Goal: Task Accomplishment & Management: Manage account settings

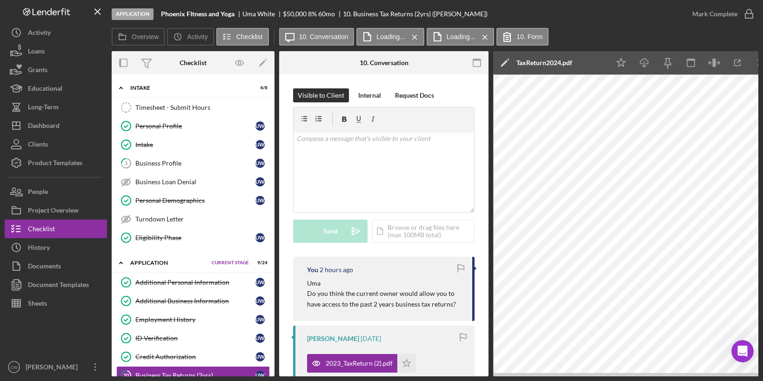
scroll to position [564, 0]
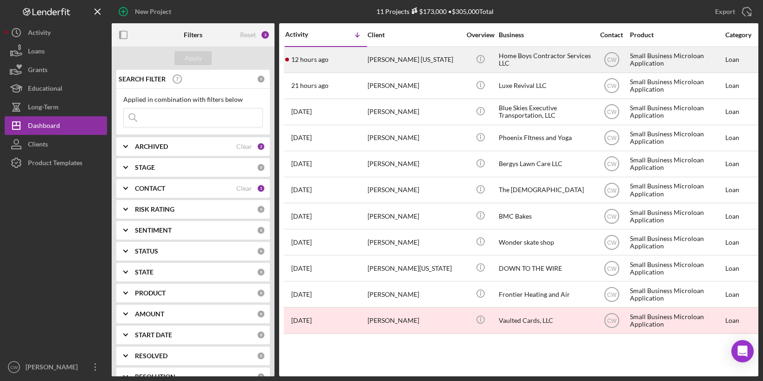
click at [364, 63] on div "12 hours ago [PERSON_NAME][US_STATE]" at bounding box center [325, 59] width 81 height 25
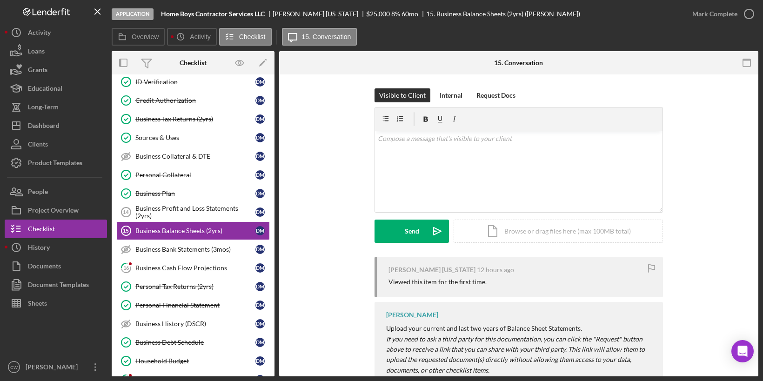
scroll to position [29, 0]
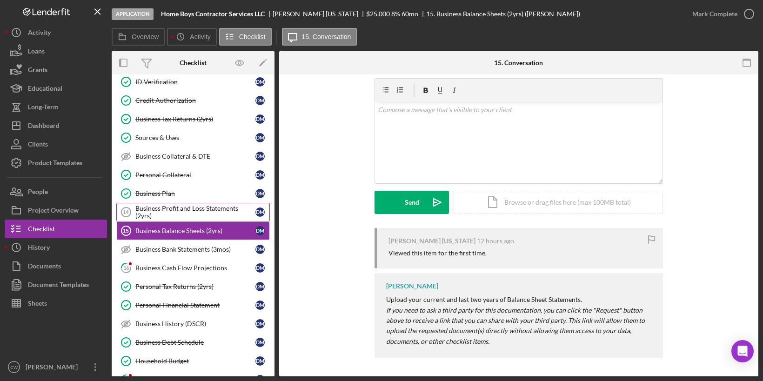
click at [210, 206] on div "Business Profit and Loss Statements (2yrs)" at bounding box center [195, 212] width 120 height 15
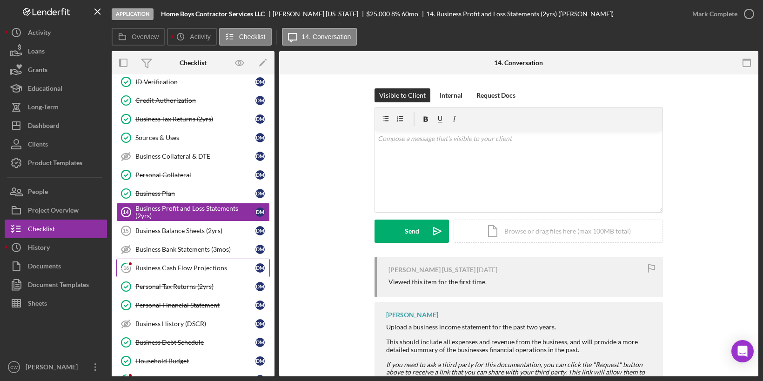
click at [182, 264] on div "Business Cash Flow Projections" at bounding box center [195, 267] width 120 height 7
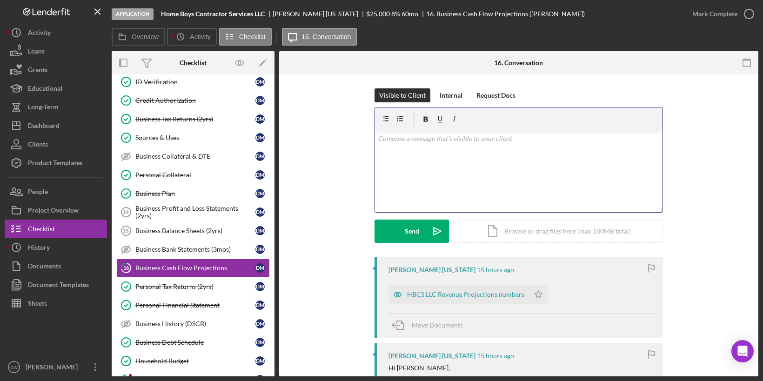
click at [540, 178] on div "v Color teal Color pink Remove color Add row above Add row below Add column bef…" at bounding box center [518, 171] width 287 height 81
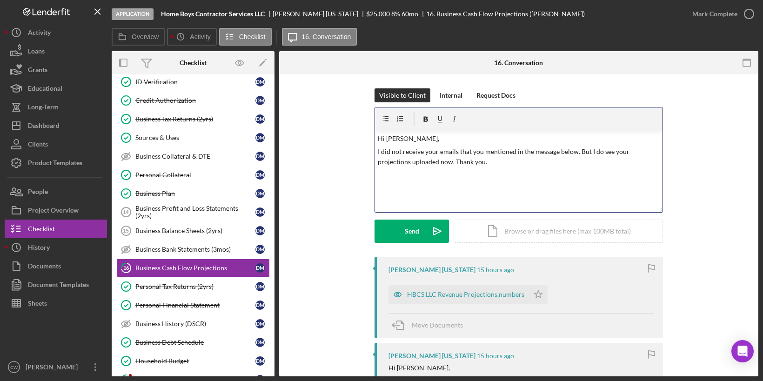
click at [399, 242] on div "Visible to Client Internal Request Docs v Color teal Color pink Remove color Ad…" at bounding box center [518, 172] width 288 height 168
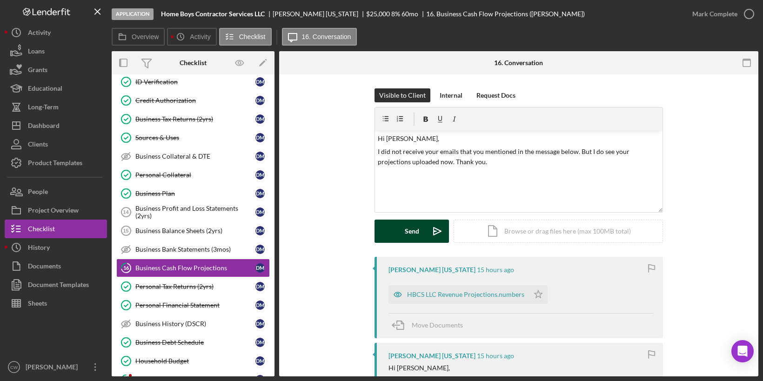
click at [405, 235] on div "Send" at bounding box center [412, 231] width 14 height 23
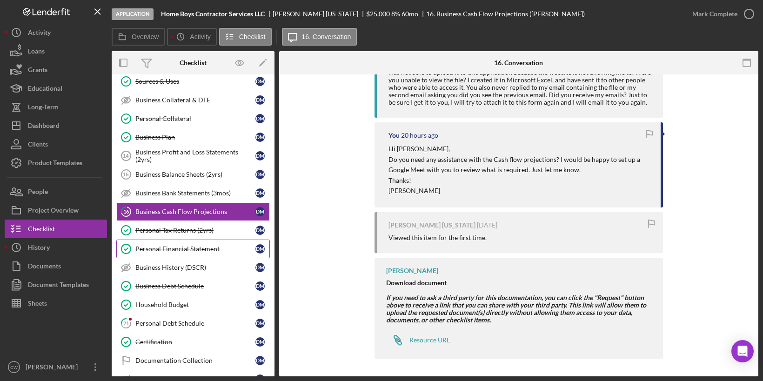
scroll to position [213, 0]
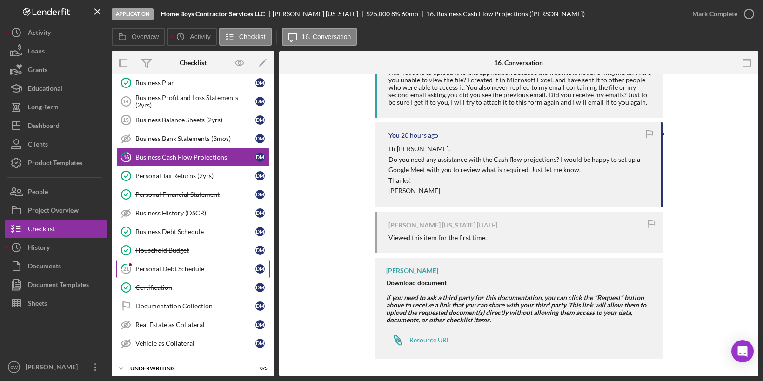
click at [192, 260] on link "21 Personal Debt Schedule [PERSON_NAME]" at bounding box center [192, 269] width 153 height 19
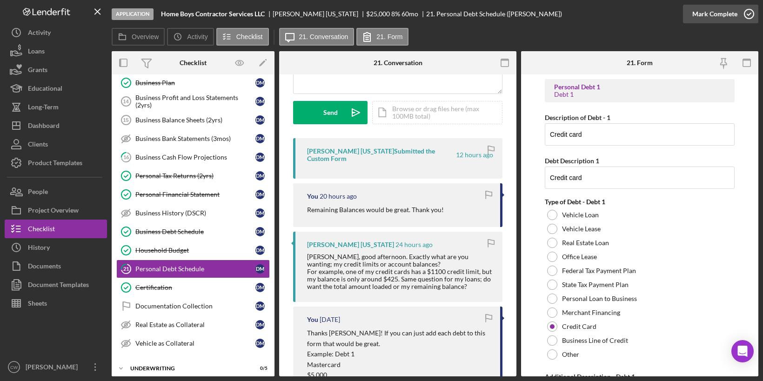
click at [752, 10] on icon "button" at bounding box center [748, 13] width 23 height 23
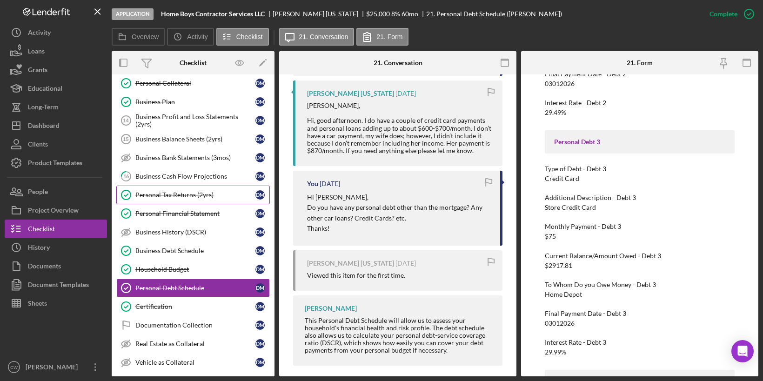
scroll to position [190, 0]
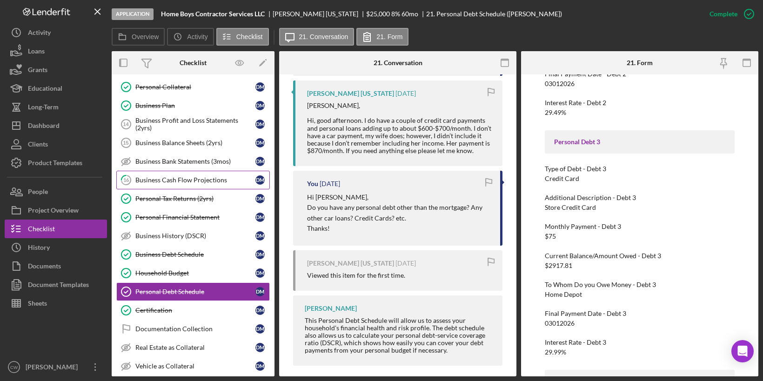
click at [221, 176] on div "Business Cash Flow Projections" at bounding box center [195, 179] width 120 height 7
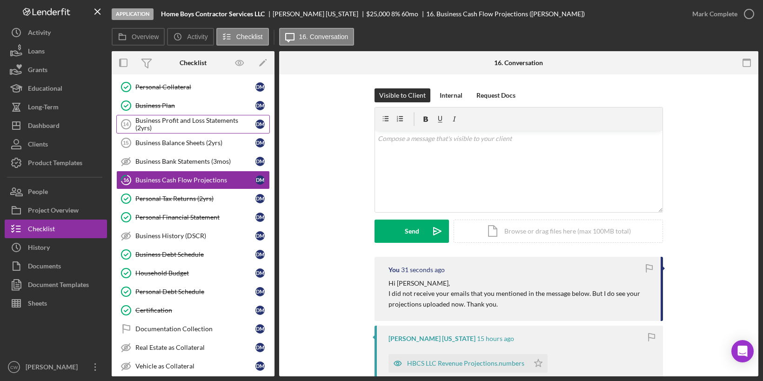
click at [195, 117] on div "Business Profit and Loss Statements (2yrs)" at bounding box center [195, 124] width 120 height 15
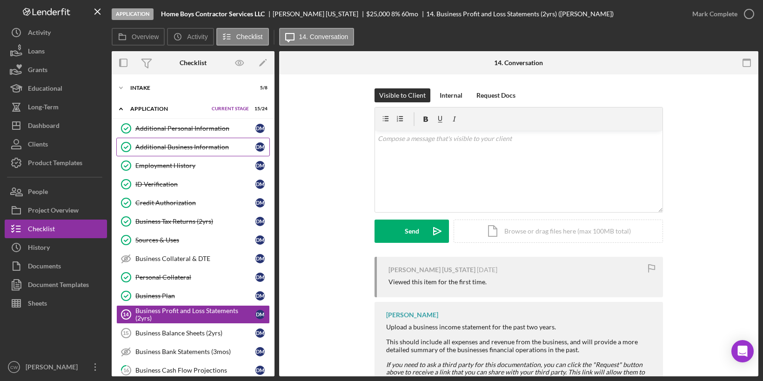
click at [184, 145] on div "Additional Business Information" at bounding box center [195, 146] width 120 height 7
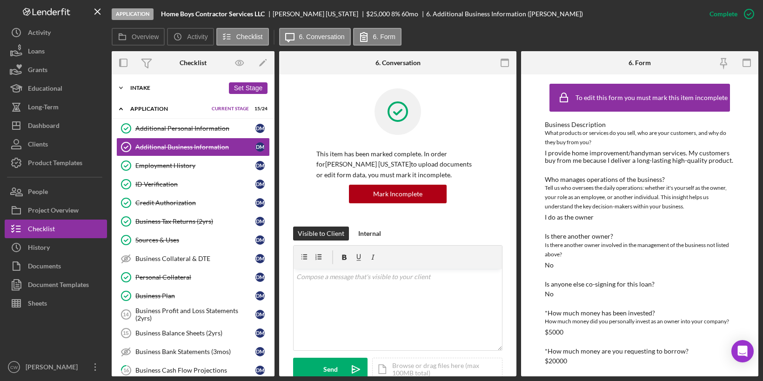
click at [133, 87] on div "Intake" at bounding box center [177, 88] width 94 height 6
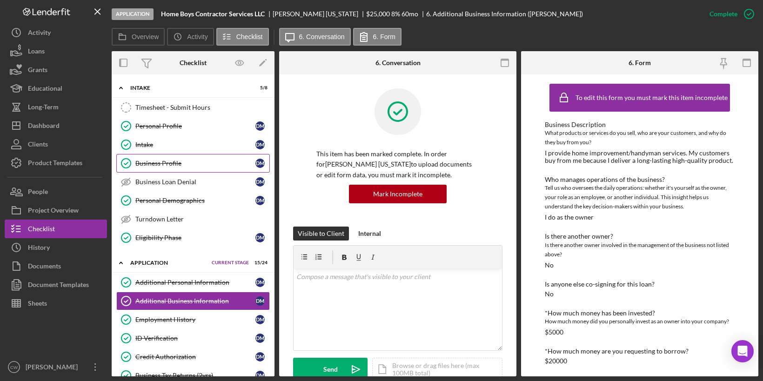
click at [182, 160] on div "Business Profile" at bounding box center [195, 163] width 120 height 7
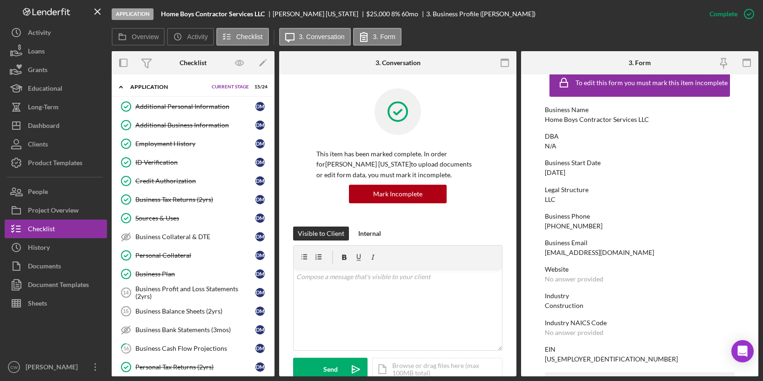
scroll to position [190, 0]
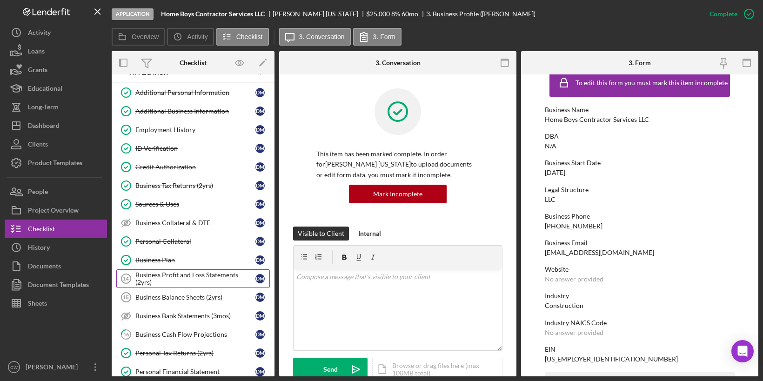
click at [201, 271] on div "Business Profit and Loss Statements (2yrs)" at bounding box center [195, 278] width 120 height 15
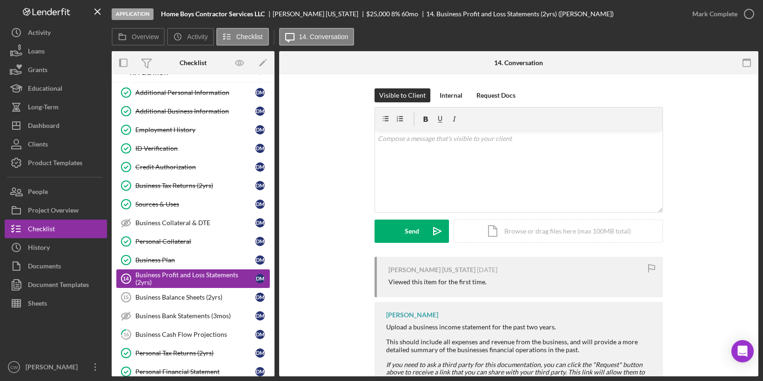
scroll to position [220, 0]
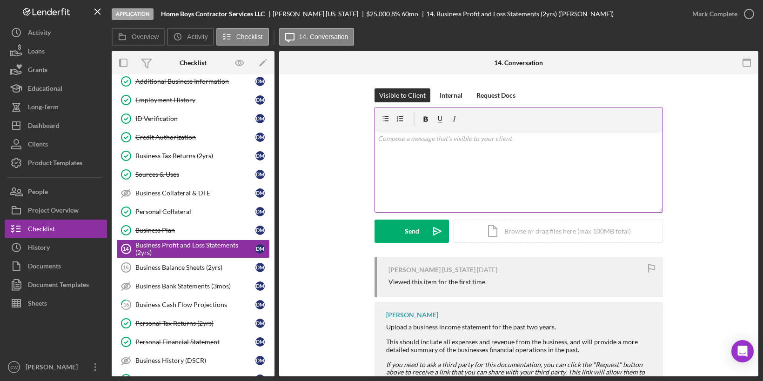
click at [436, 146] on div "v Color teal Color pink Remove color Add row above Add row below Add column bef…" at bounding box center [518, 171] width 287 height 81
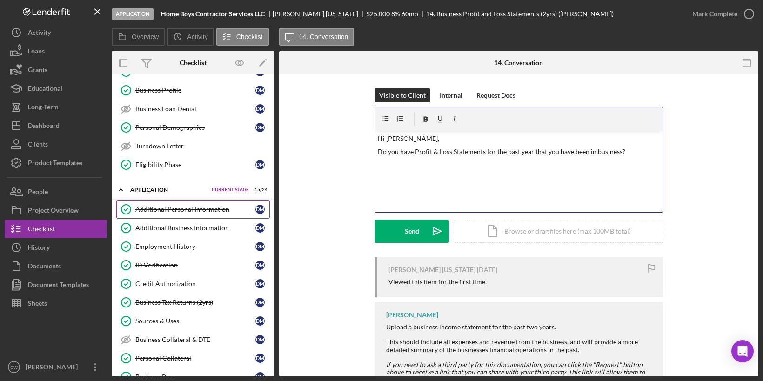
scroll to position [0, 0]
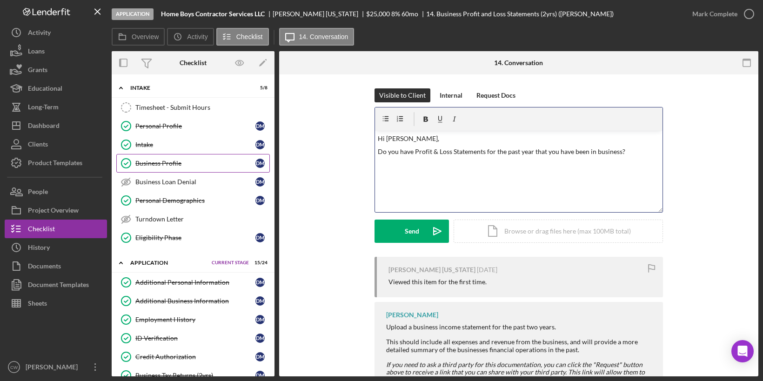
click at [178, 165] on div "Business Profile" at bounding box center [195, 163] width 120 height 7
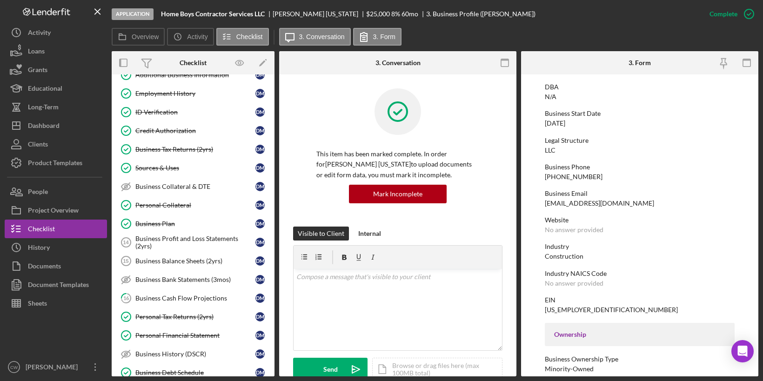
scroll to position [247, 0]
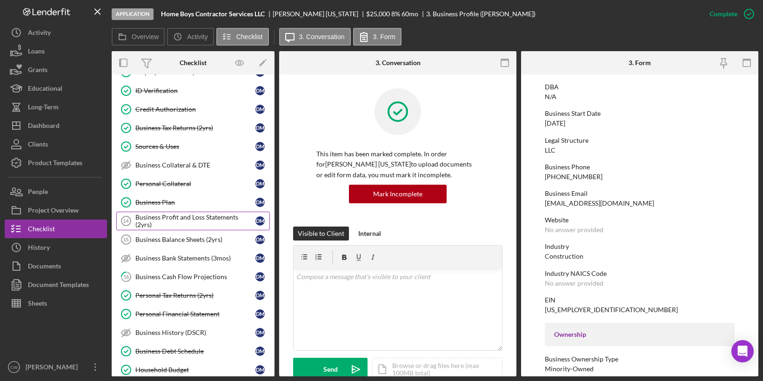
click at [197, 213] on div "Business Profit and Loss Statements (2yrs)" at bounding box center [195, 220] width 120 height 15
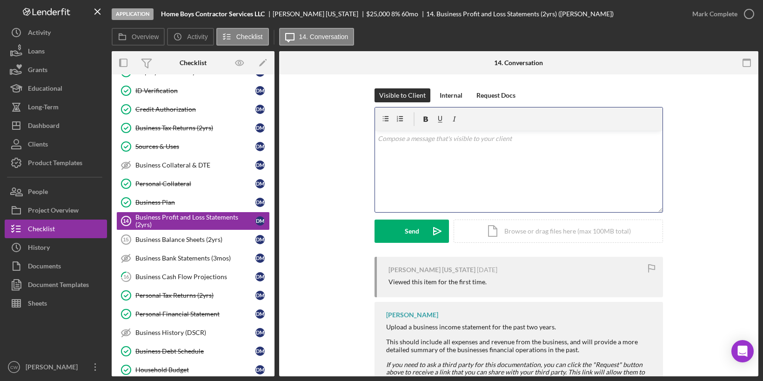
click at [505, 157] on div "v Color teal Color pink Remove color Add row above Add row below Add column bef…" at bounding box center [518, 171] width 287 height 81
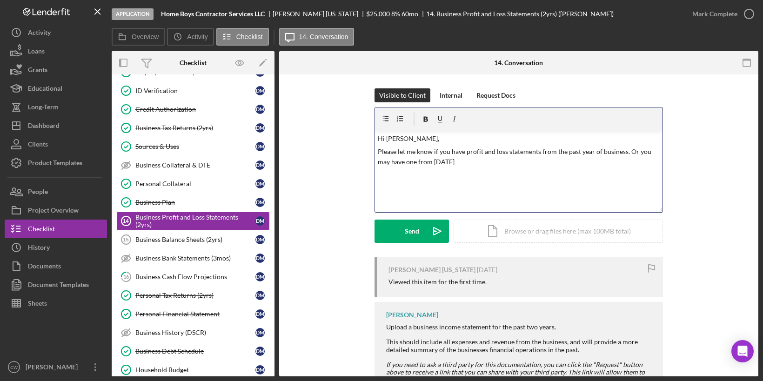
drag, startPoint x: 483, startPoint y: 161, endPoint x: 432, endPoint y: 162, distance: 50.7
click at [432, 162] on p "Please let me know if you have profit and loss statements from the past year of…" at bounding box center [519, 156] width 282 height 21
drag, startPoint x: 445, startPoint y: 163, endPoint x: 432, endPoint y: 163, distance: 12.6
click at [432, 163] on p "Please let me know if you have profit and loss statements from the past year of…" at bounding box center [519, 156] width 282 height 21
click at [610, 161] on p "Please let me know if you have profit and loss statements from the past year of…" at bounding box center [519, 156] width 282 height 21
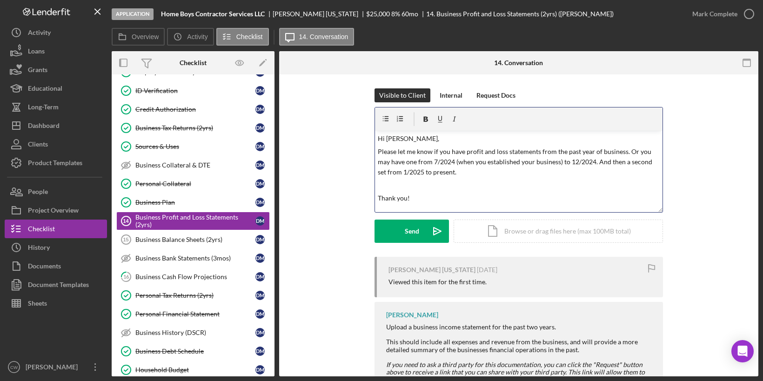
scroll to position [5, 0]
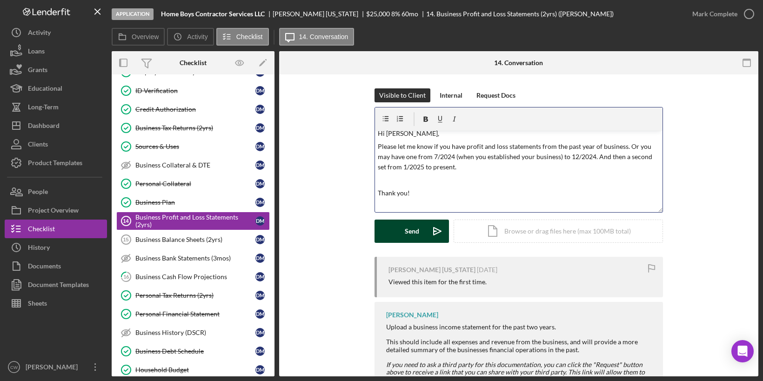
click at [402, 231] on button "Send Icon/icon-invite-send" at bounding box center [411, 231] width 74 height 23
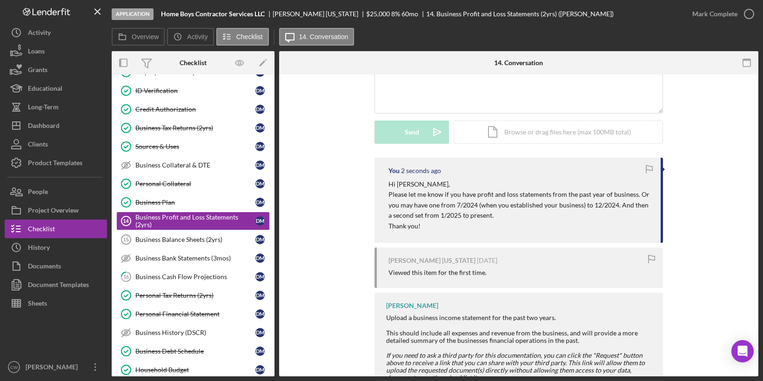
scroll to position [85, 0]
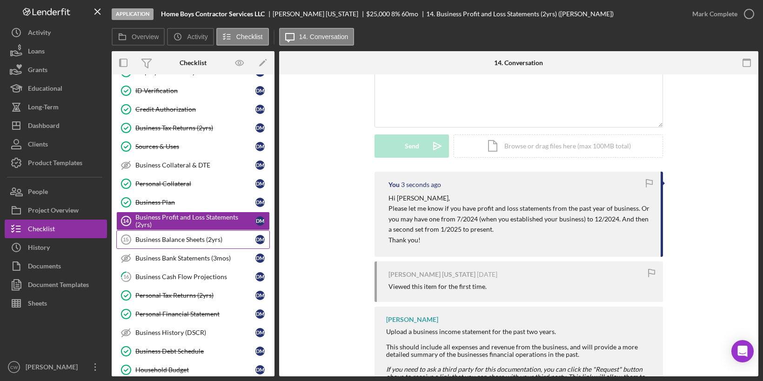
click at [207, 236] on div "Business Balance Sheets (2yrs)" at bounding box center [195, 239] width 120 height 7
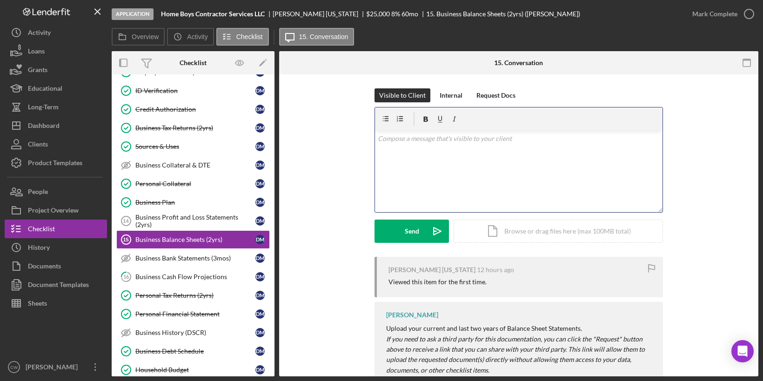
click at [450, 151] on div "v Color teal Color pink Remove color Add row above Add row below Add column bef…" at bounding box center [518, 171] width 287 height 81
click at [417, 231] on div "Send" at bounding box center [412, 231] width 14 height 23
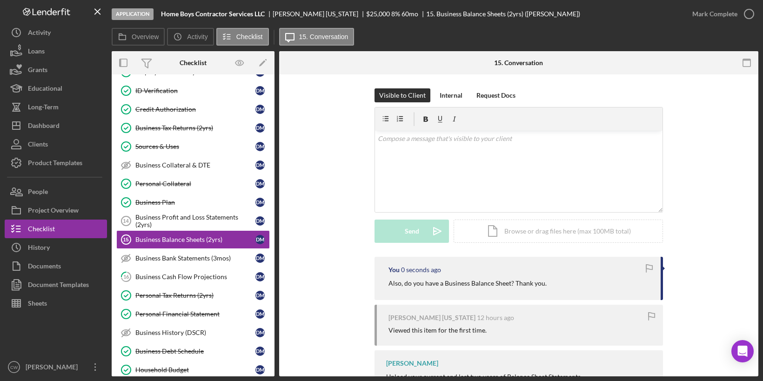
scroll to position [77, 0]
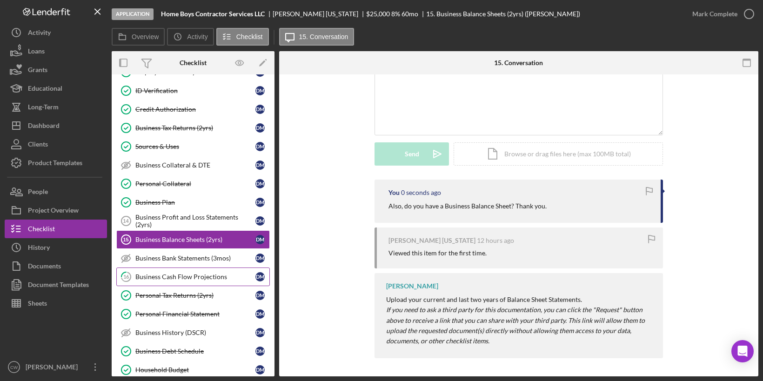
click at [212, 273] on div "Business Cash Flow Projections" at bounding box center [195, 276] width 120 height 7
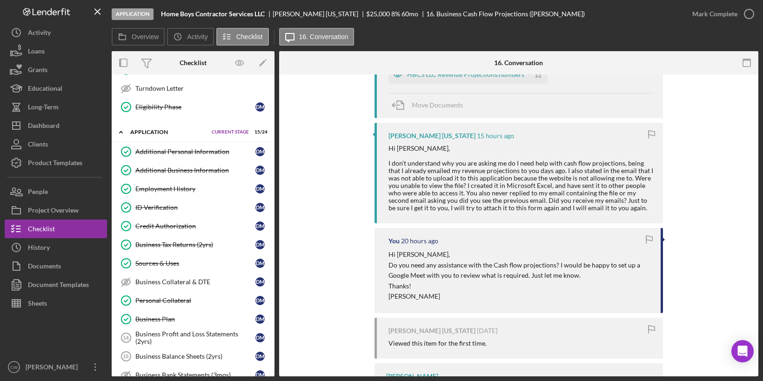
scroll to position [276, 0]
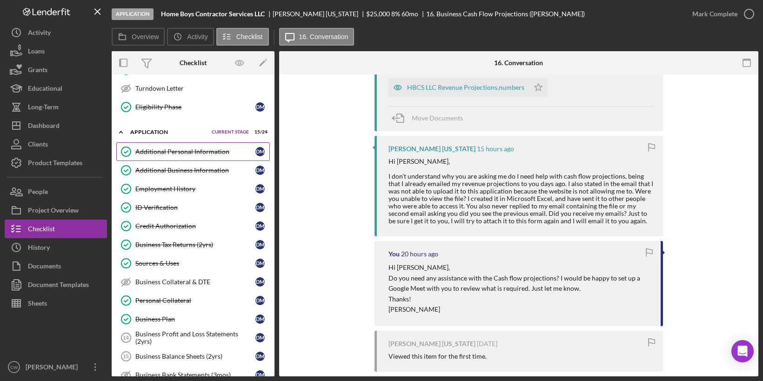
click at [194, 151] on div "Additional Personal Information" at bounding box center [195, 151] width 120 height 7
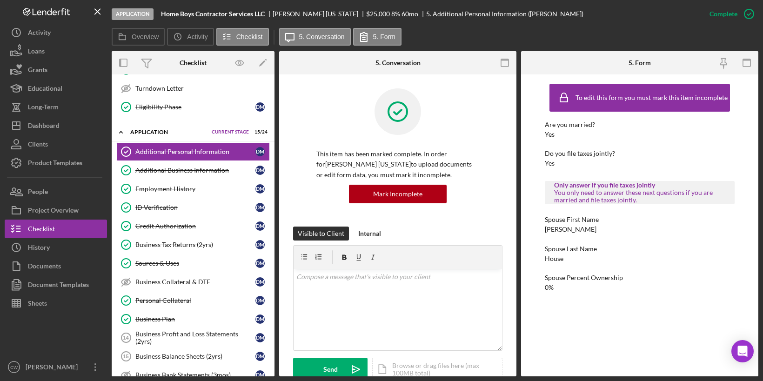
scroll to position [1, 0]
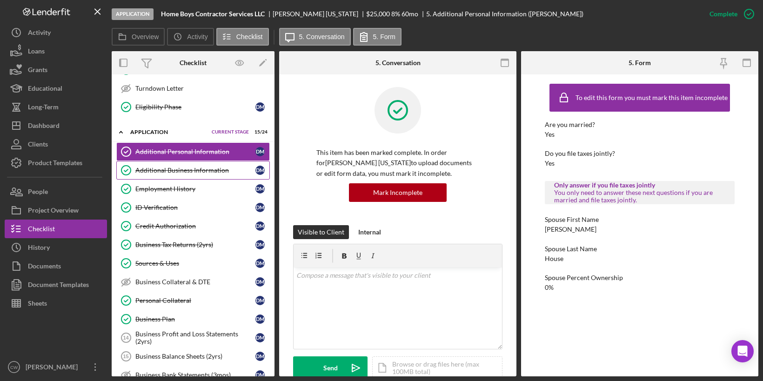
click at [222, 166] on div "Additional Business Information" at bounding box center [195, 169] width 120 height 7
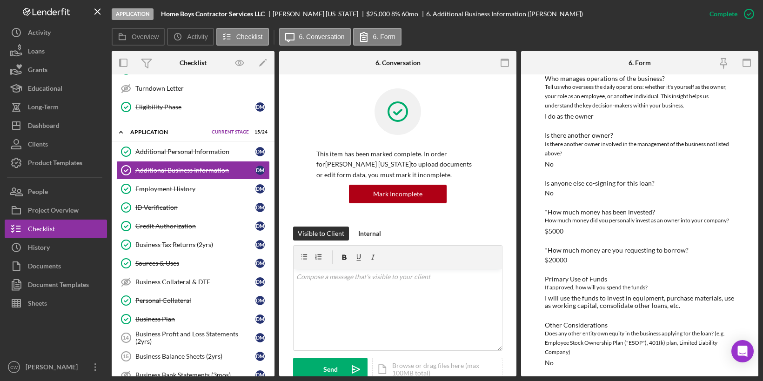
scroll to position [143, 0]
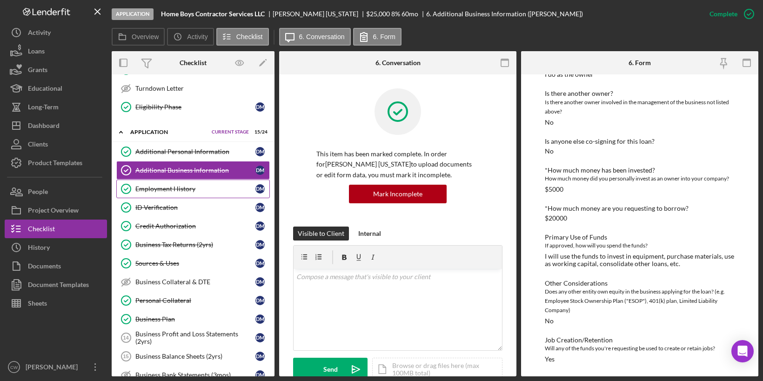
click at [210, 185] on div "Employment History" at bounding box center [195, 188] width 120 height 7
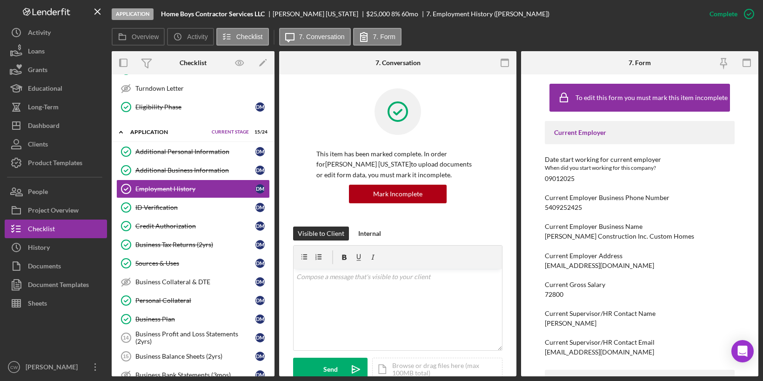
scroll to position [127, 0]
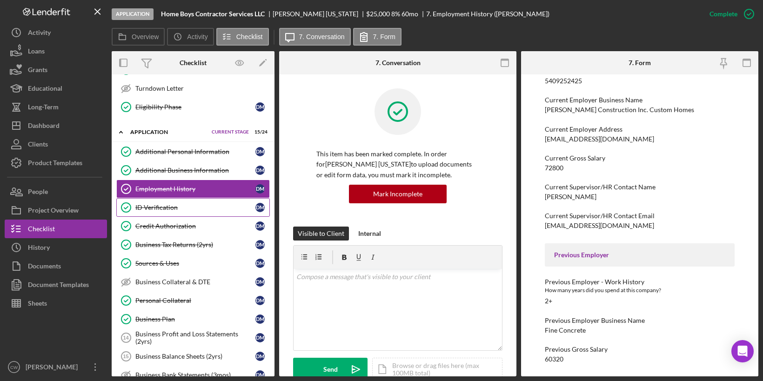
click at [199, 205] on div "ID Verification" at bounding box center [195, 207] width 120 height 7
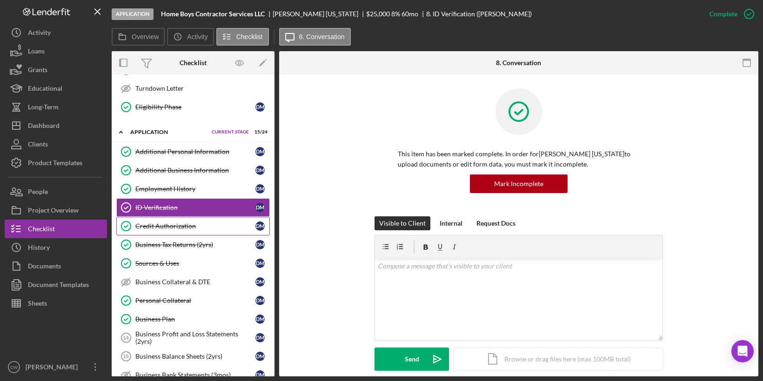
click at [186, 222] on div "Credit Authorization" at bounding box center [195, 225] width 120 height 7
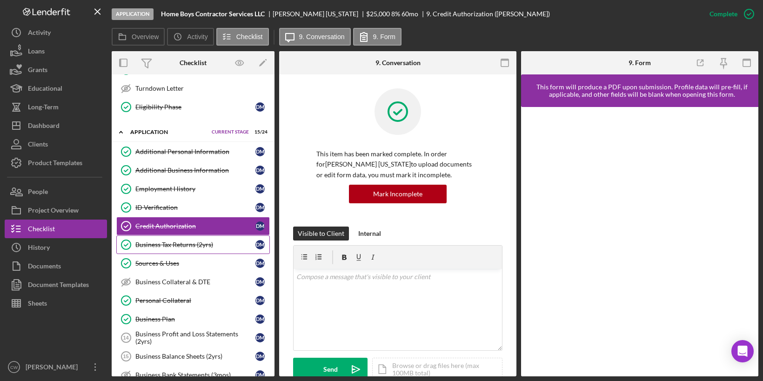
click at [178, 241] on div "Business Tax Returns (2yrs)" at bounding box center [195, 244] width 120 height 7
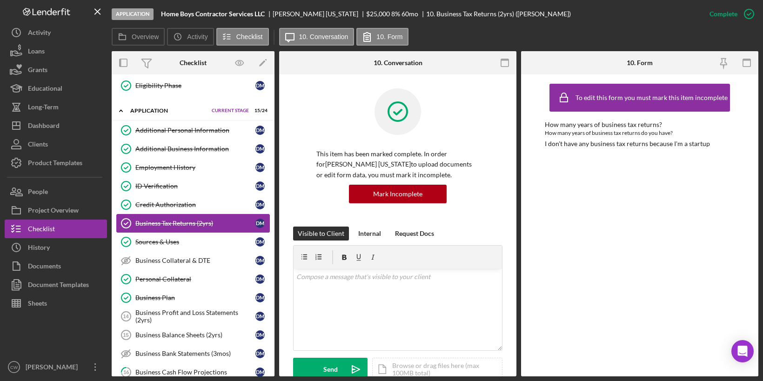
scroll to position [154, 0]
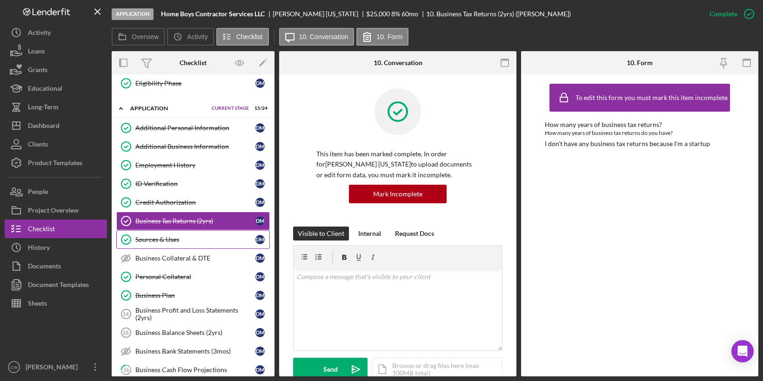
click at [178, 239] on link "Sources & Uses Sources & Uses [PERSON_NAME]" at bounding box center [192, 239] width 153 height 19
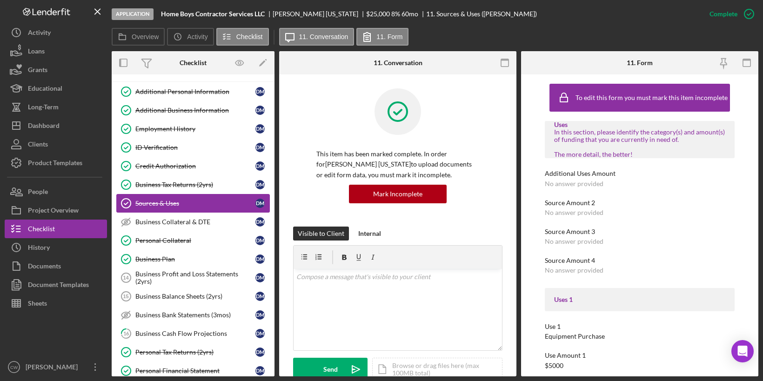
scroll to position [240, 0]
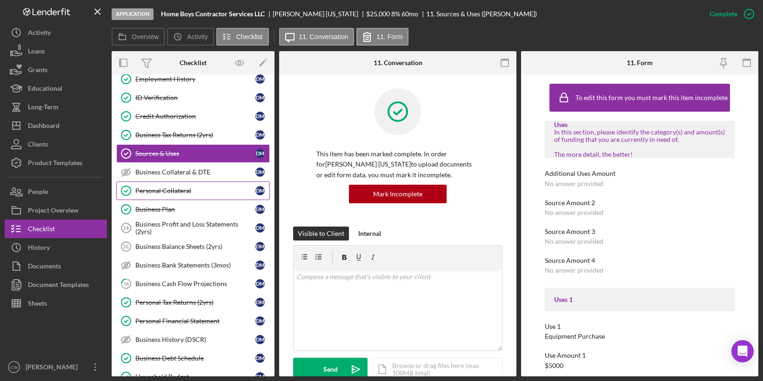
click at [178, 187] on div "Personal Collateral" at bounding box center [195, 190] width 120 height 7
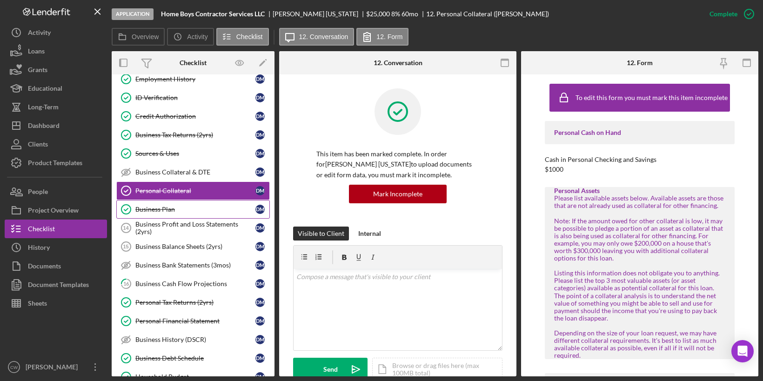
click at [182, 206] on div "Business Plan" at bounding box center [195, 209] width 120 height 7
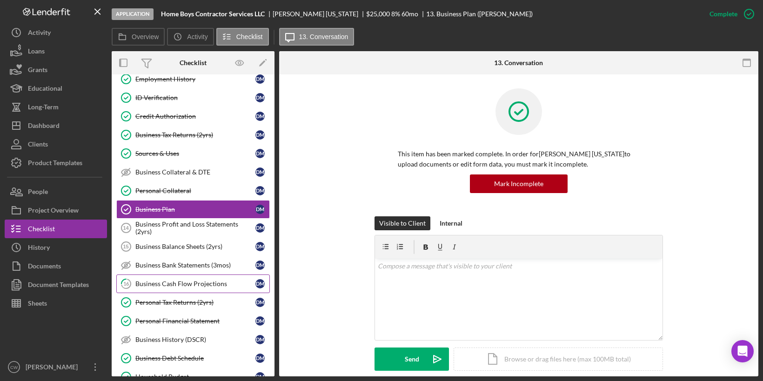
click at [203, 280] on div "Business Cash Flow Projections" at bounding box center [195, 283] width 120 height 7
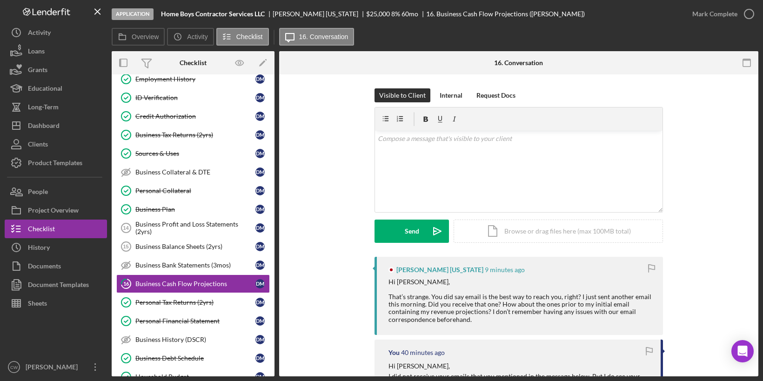
scroll to position [6, 0]
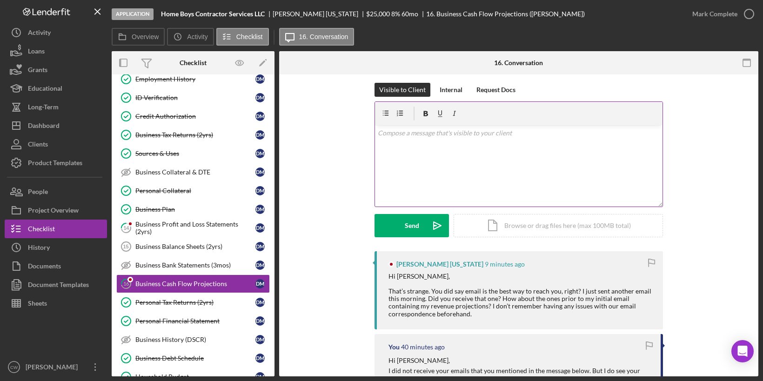
click at [433, 166] on div "v Color teal Color pink Remove color Add row above Add row below Add column bef…" at bounding box center [518, 165] width 287 height 81
click at [464, 137] on p "Yes, email is best. I did get your email from this morning as well." at bounding box center [519, 133] width 282 height 10
click at [587, 128] on p "Yes, email is best. I did get your direct email from this morning as well." at bounding box center [519, 133] width 282 height 10
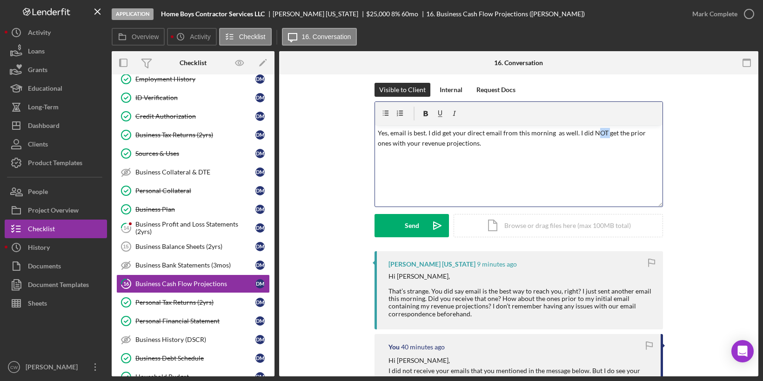
drag, startPoint x: 602, startPoint y: 132, endPoint x: 591, endPoint y: 132, distance: 11.2
click at [591, 132] on p "Yes, email is best. I did get your direct email from this morning as well. I di…" at bounding box center [519, 138] width 282 height 21
click at [541, 140] on p "Yes, email is best. I did get your direct email from this morning as well. I di…" at bounding box center [519, 138] width 282 height 21
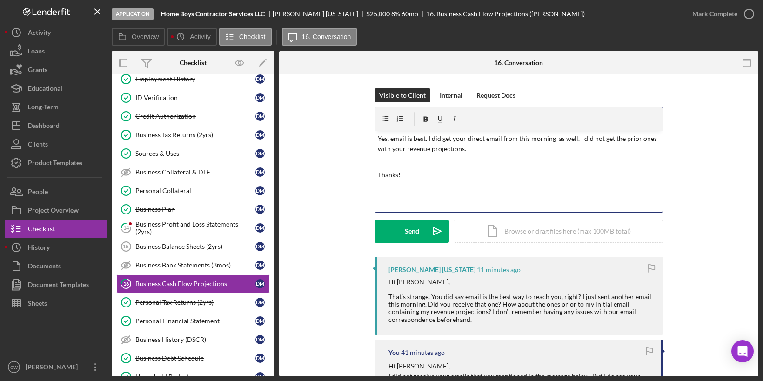
scroll to position [29, 0]
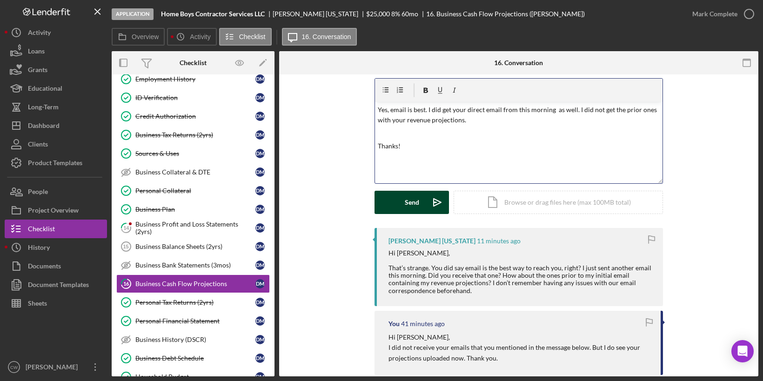
click at [392, 202] on button "Send Icon/icon-invite-send" at bounding box center [411, 202] width 74 height 23
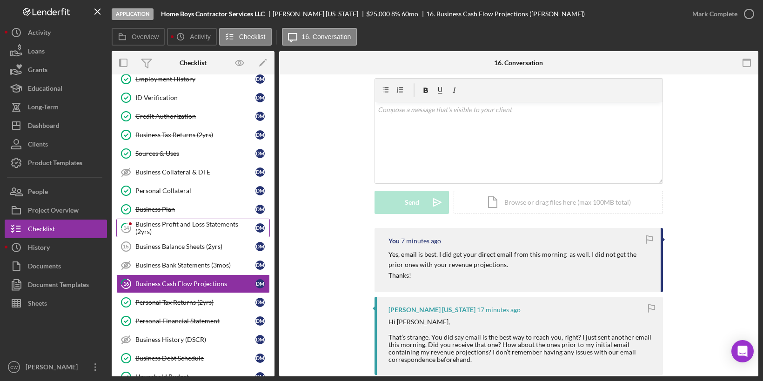
click at [212, 220] on div "Business Profit and Loss Statements (2yrs)" at bounding box center [195, 227] width 120 height 15
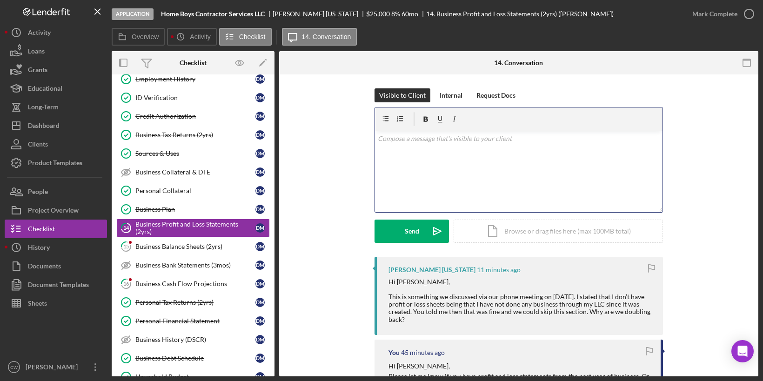
click at [488, 144] on div "v Color teal Color pink Remove color Add row above Add row below Add column bef…" at bounding box center [518, 171] width 287 height 81
click at [436, 187] on div "v Color teal Color pink Remove color Add row above Add row below Add column bef…" at bounding box center [518, 171] width 287 height 81
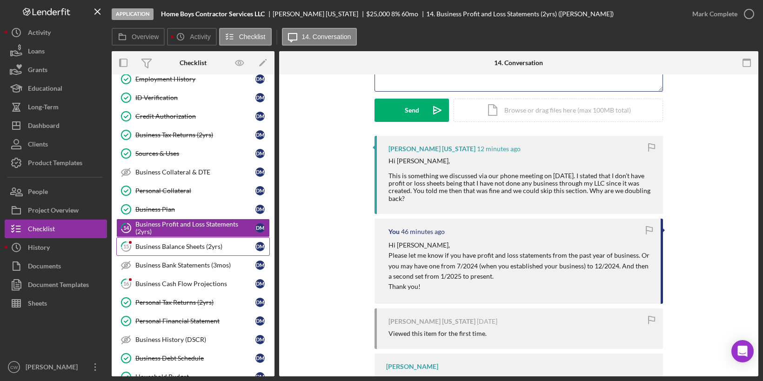
click at [183, 245] on link "15 Business Balance Sheets (2yrs) [PERSON_NAME]" at bounding box center [192, 246] width 153 height 19
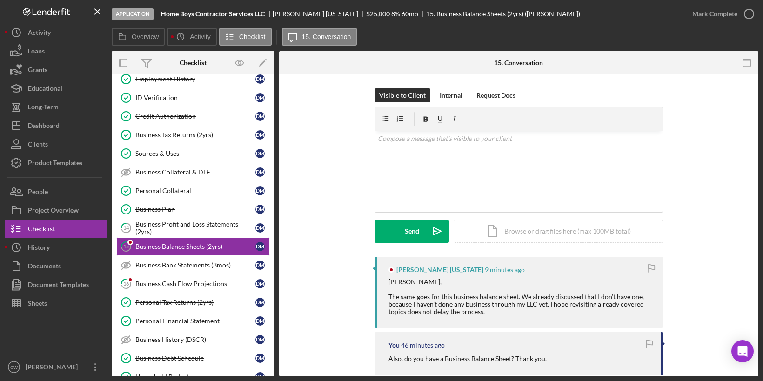
scroll to position [114, 0]
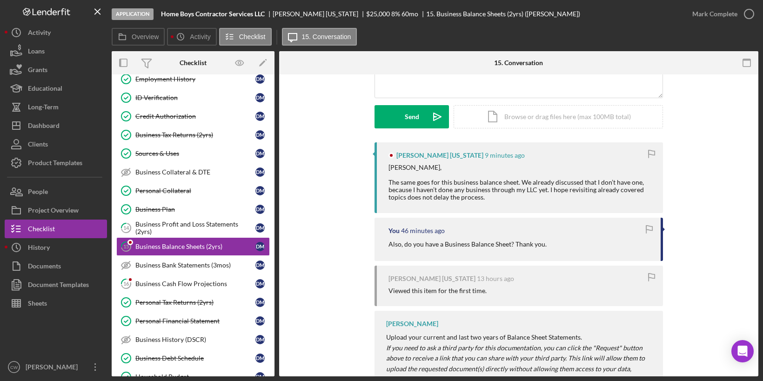
click at [337, 306] on div "[PERSON_NAME] [US_STATE] 9 minutes ago [PERSON_NAME], The same goes for this bu…" at bounding box center [518, 271] width 451 height 258
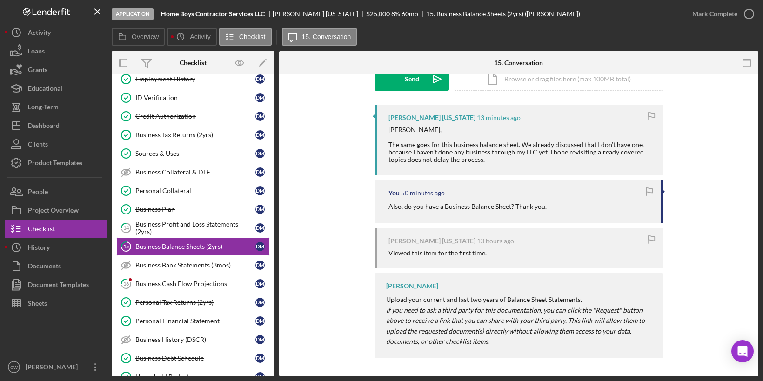
scroll to position [0, 0]
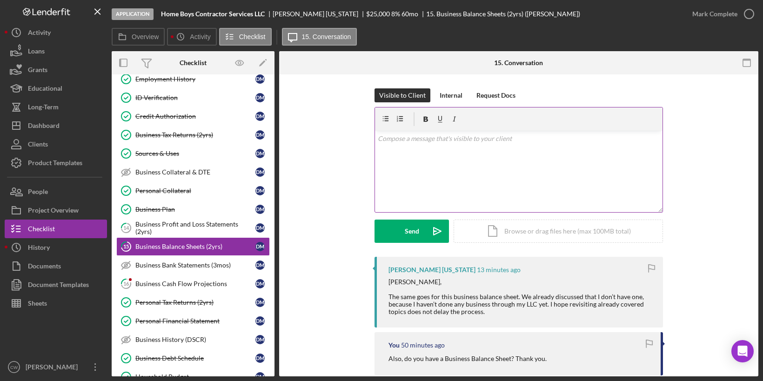
click at [433, 169] on div "v Color teal Color pink Remove color Add row above Add row below Add column bef…" at bounding box center [518, 171] width 287 height 81
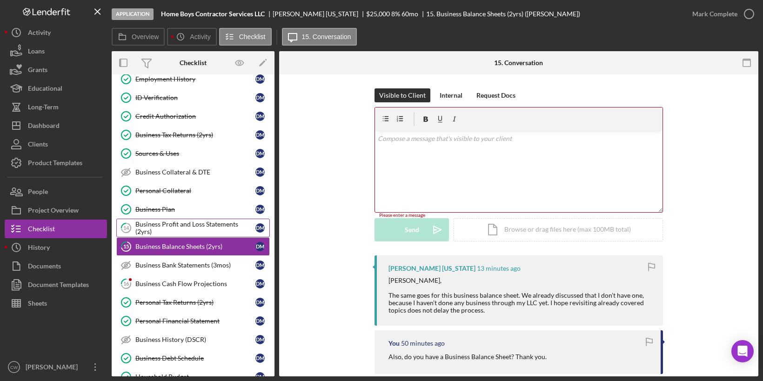
click at [167, 220] on div "Business Profit and Loss Statements (2yrs)" at bounding box center [195, 227] width 120 height 15
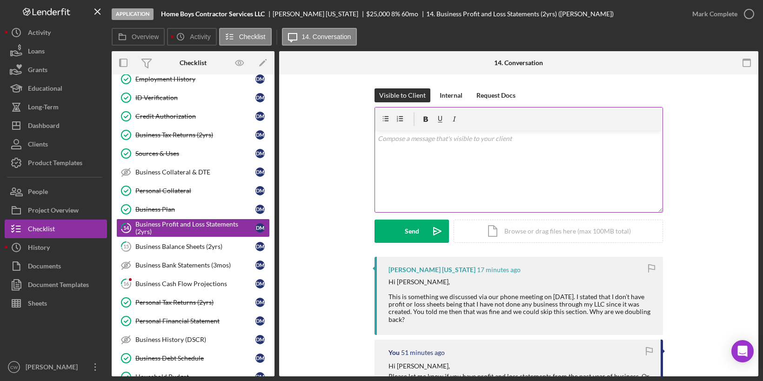
click at [509, 167] on div "v Color teal Color pink Remove color Add row above Add row below Add column bef…" at bounding box center [518, 171] width 287 height 81
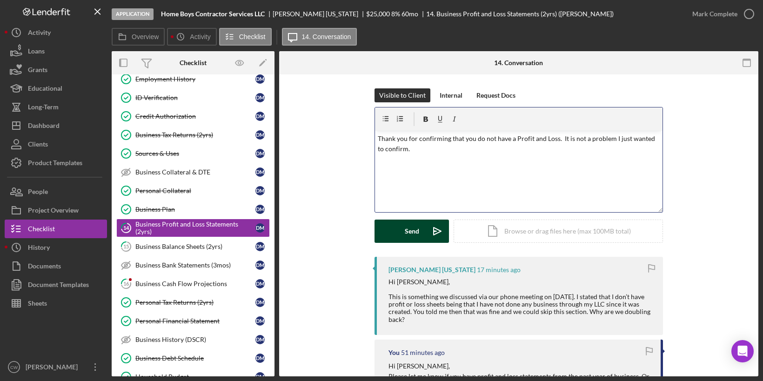
click at [405, 226] on div "Send" at bounding box center [412, 231] width 14 height 23
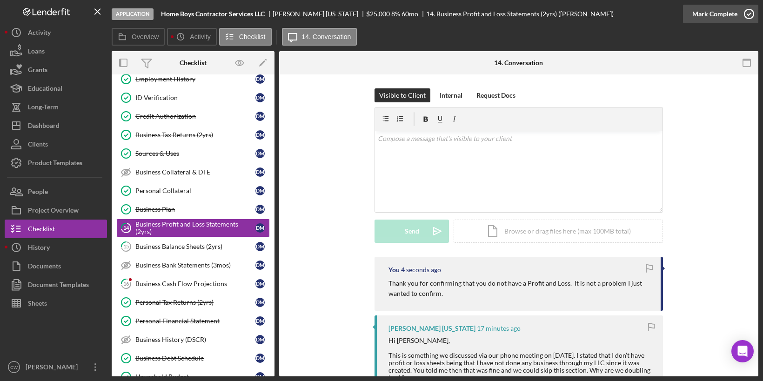
click at [749, 13] on icon "button" at bounding box center [748, 13] width 23 height 23
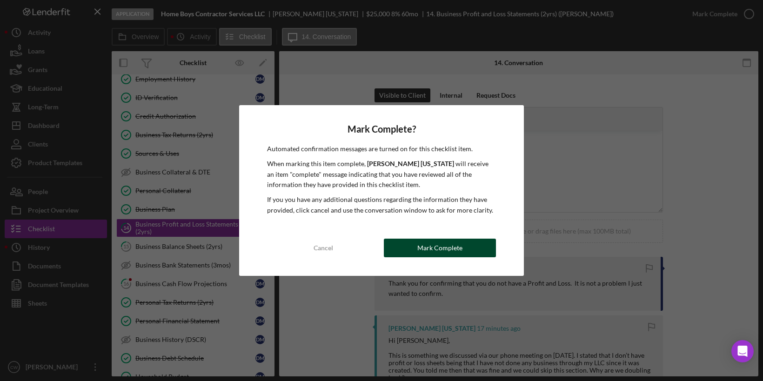
click at [419, 251] on div "Mark Complete" at bounding box center [439, 248] width 45 height 19
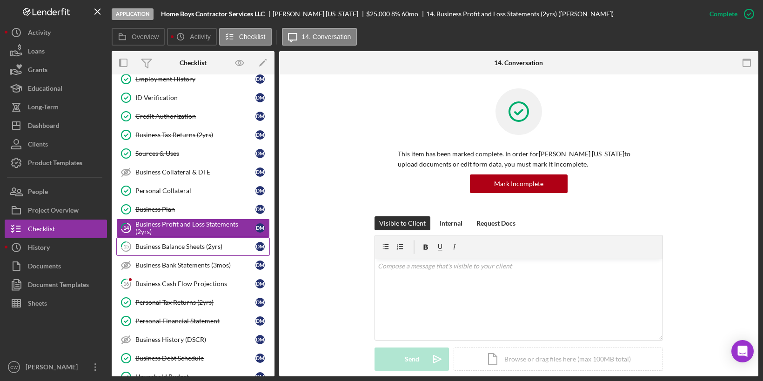
click at [194, 243] on div "Business Balance Sheets (2yrs)" at bounding box center [195, 246] width 120 height 7
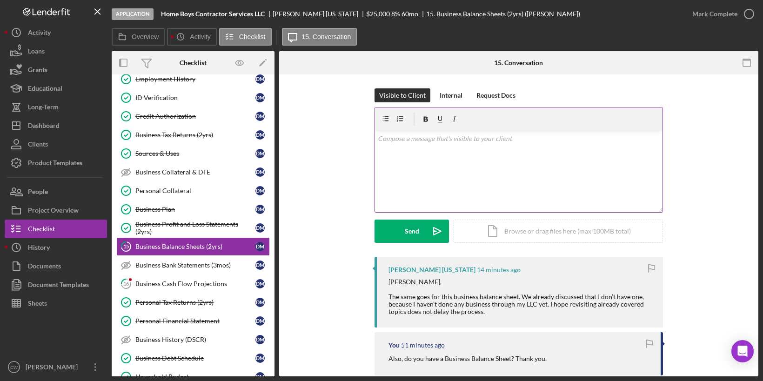
click at [453, 167] on div "v Color teal Color pink Remove color Add row above Add row below Add column bef…" at bounding box center [518, 171] width 287 height 81
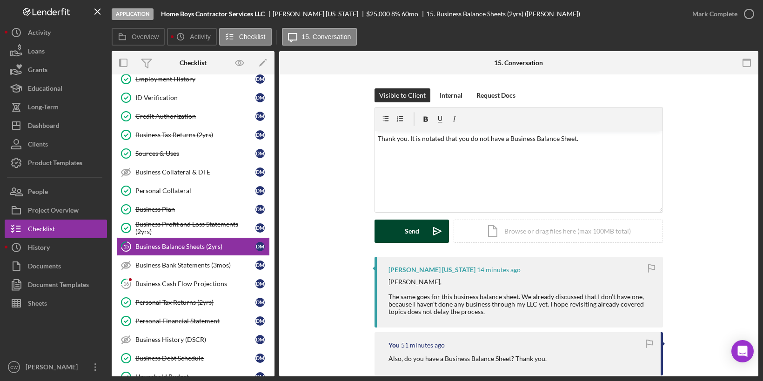
click at [412, 225] on div "Send" at bounding box center [412, 231] width 14 height 23
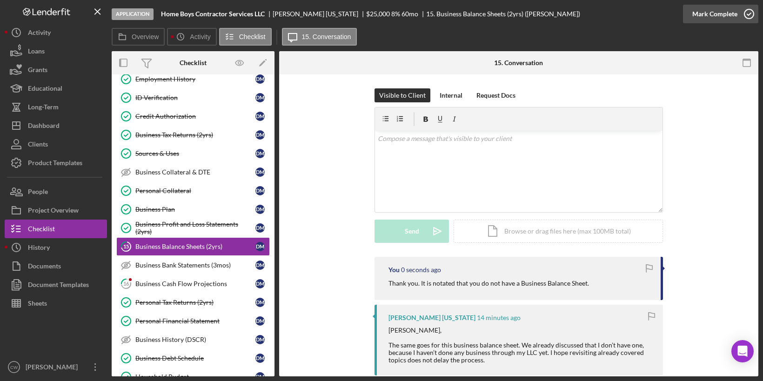
click at [750, 14] on icon "button" at bounding box center [748, 13] width 23 height 23
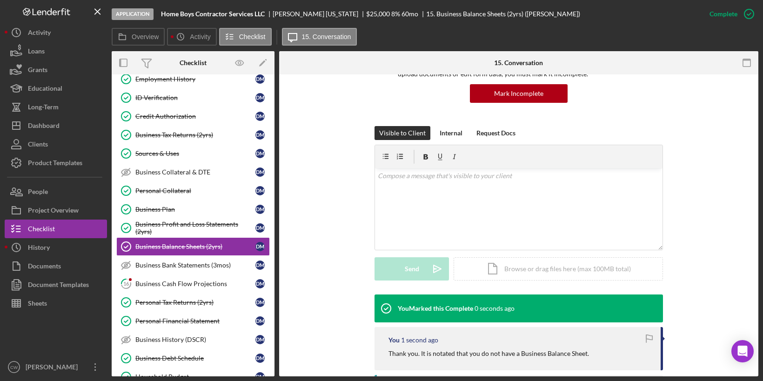
scroll to position [280, 0]
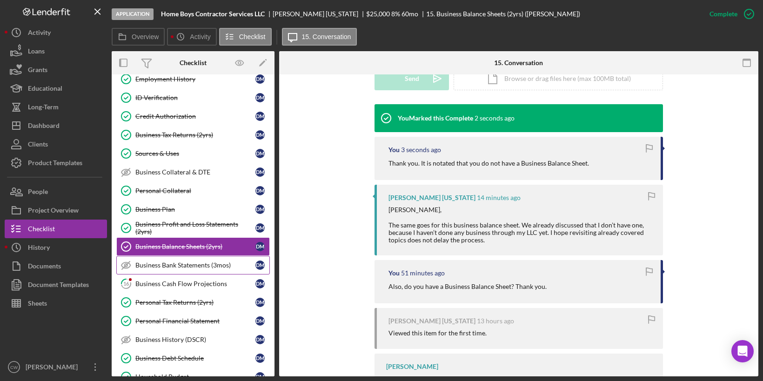
click at [231, 262] on link "Business Bank Statements (3mos) Business Bank Statements (3mos) [PERSON_NAME]" at bounding box center [192, 265] width 153 height 19
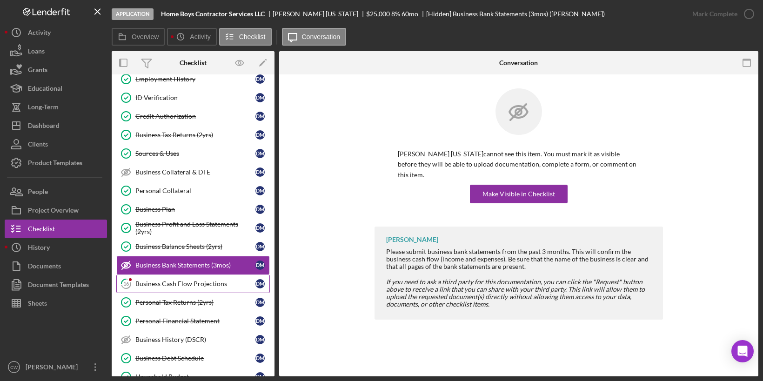
click at [193, 280] on div "Business Cash Flow Projections" at bounding box center [195, 283] width 120 height 7
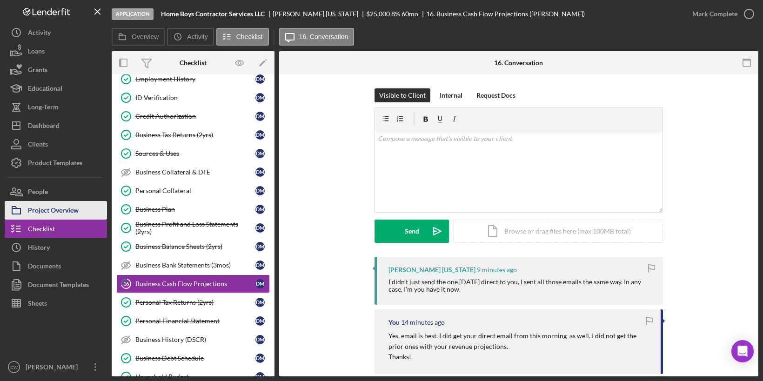
click at [57, 210] on div "Project Overview" at bounding box center [53, 211] width 51 height 21
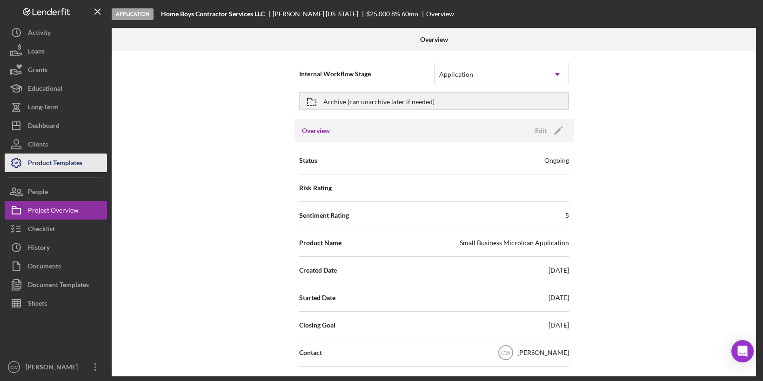
click at [64, 160] on div "Product Templates" at bounding box center [55, 163] width 54 height 21
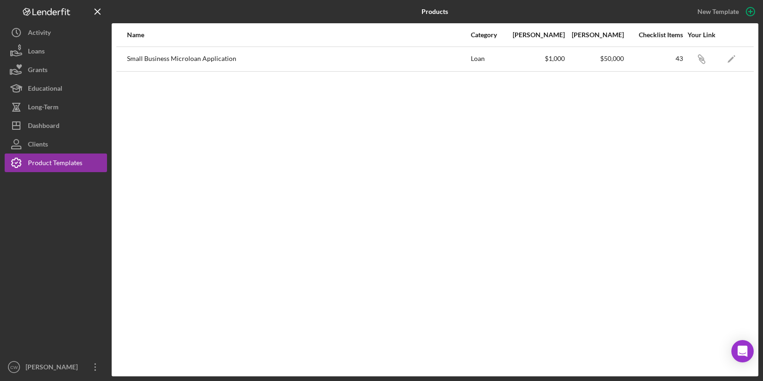
click at [217, 55] on div "Small Business Microloan Application" at bounding box center [298, 58] width 343 height 23
click at [199, 60] on div "Small Business Microloan Application" at bounding box center [298, 58] width 343 height 23
click at [37, 128] on div "Dashboard" at bounding box center [44, 126] width 32 height 21
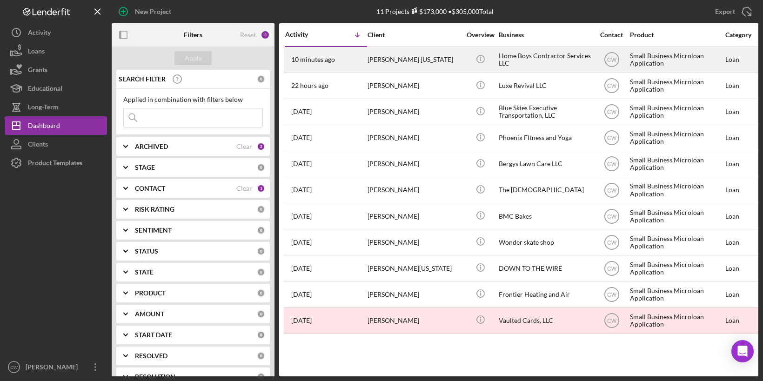
click at [420, 54] on div "[PERSON_NAME] [US_STATE]" at bounding box center [413, 59] width 93 height 25
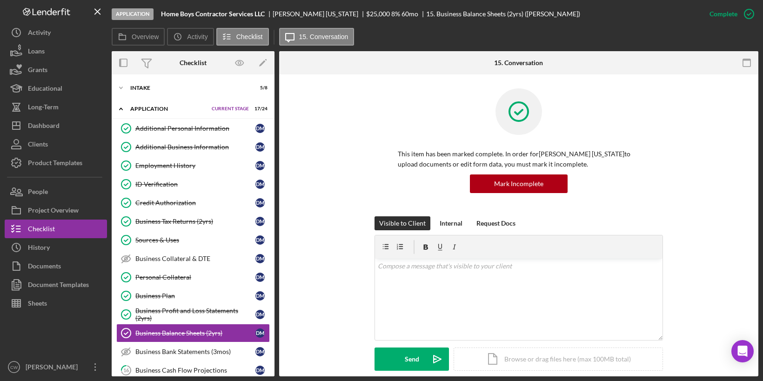
scroll to position [37, 0]
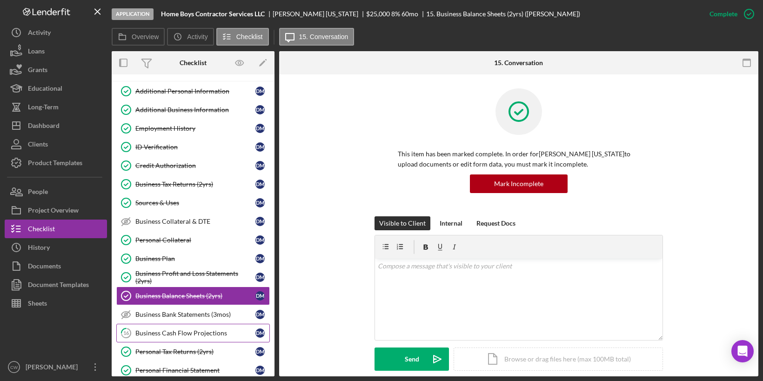
click at [171, 329] on div "Business Cash Flow Projections" at bounding box center [195, 332] width 120 height 7
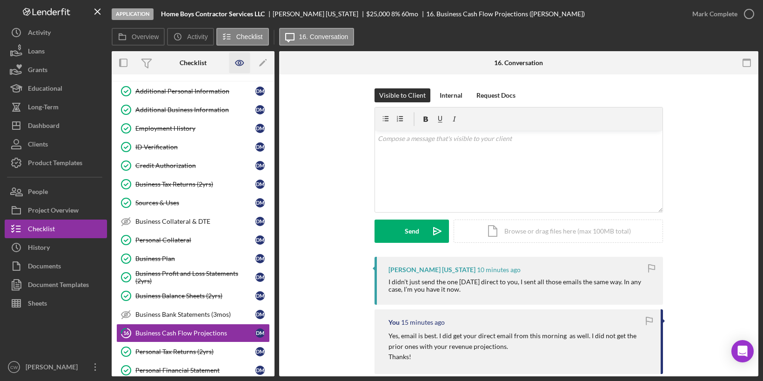
click at [243, 61] on icon "button" at bounding box center [239, 63] width 21 height 21
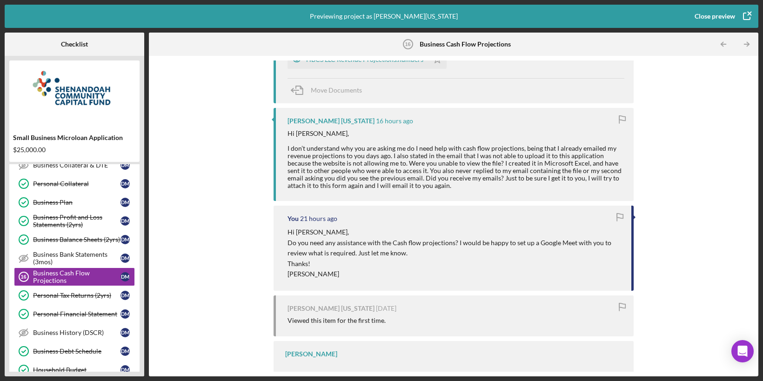
scroll to position [422, 0]
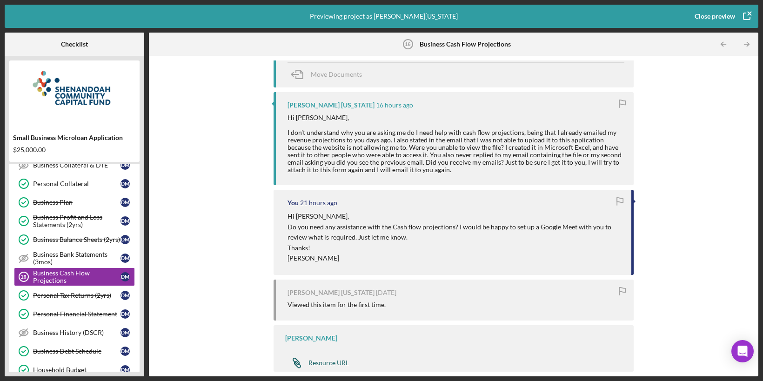
click at [332, 362] on div "Resource URL" at bounding box center [328, 362] width 40 height 7
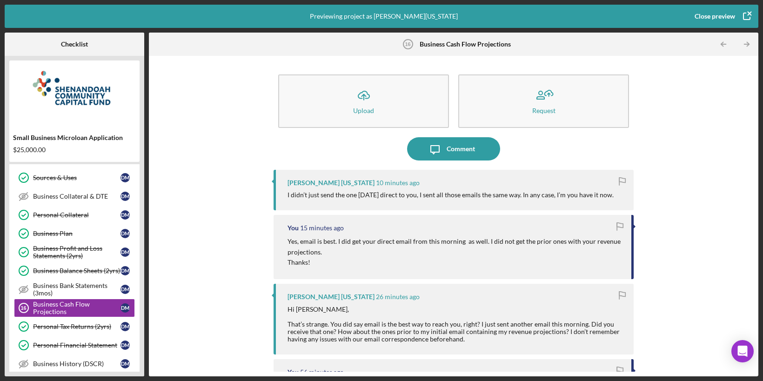
scroll to position [455, 0]
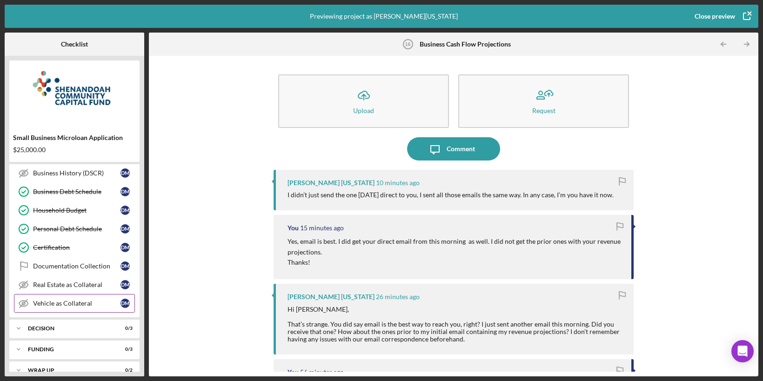
click at [45, 297] on div "Vehicle as Collateral Vehicle as Collateral [PERSON_NAME]" at bounding box center [74, 303] width 121 height 19
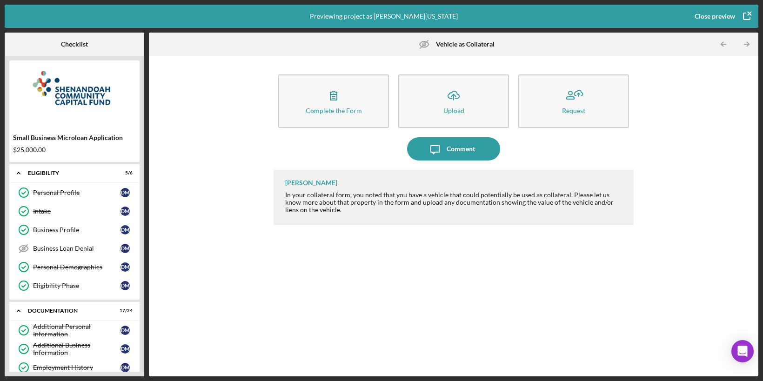
click at [719, 18] on div "Close preview" at bounding box center [714, 16] width 40 height 19
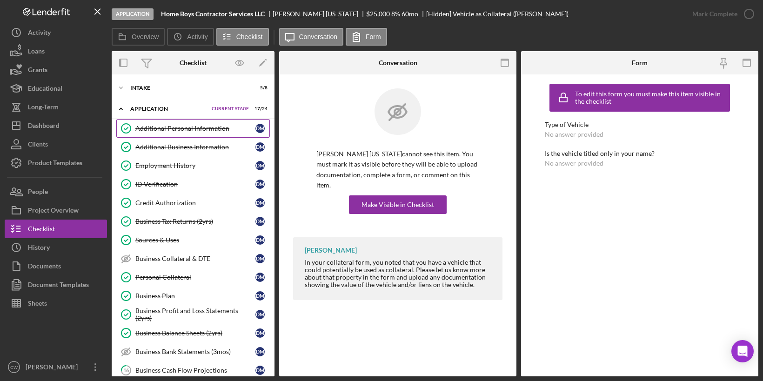
click at [185, 127] on div "Additional Personal Information" at bounding box center [195, 128] width 120 height 7
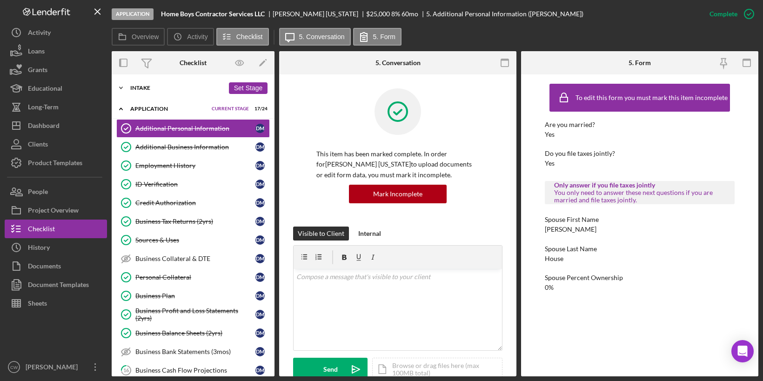
click at [147, 89] on div "Intake" at bounding box center [177, 88] width 94 height 6
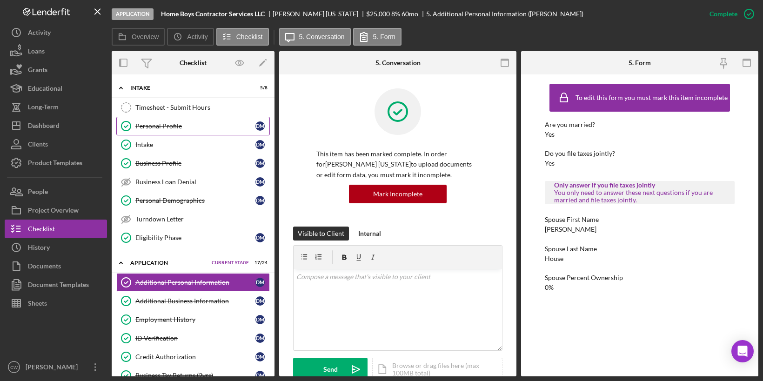
click at [146, 128] on div "Personal Profile" at bounding box center [195, 125] width 120 height 7
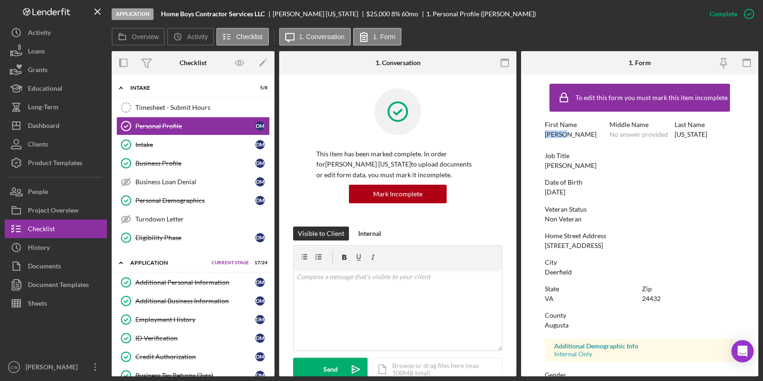
drag, startPoint x: 544, startPoint y: 134, endPoint x: 569, endPoint y: 133, distance: 25.1
click at [570, 134] on div "First Name [PERSON_NAME]" at bounding box center [575, 129] width 60 height 17
copy div "[PERSON_NAME]"
drag, startPoint x: 546, startPoint y: 245, endPoint x: 621, endPoint y: 244, distance: 75.3
click at [622, 245] on div "Home Street Address [STREET_ADDRESS]" at bounding box center [640, 240] width 190 height 17
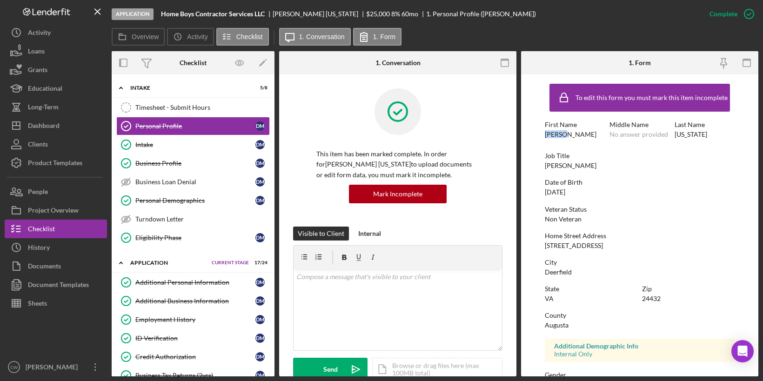
copy div "[STREET_ADDRESS]"
click at [60, 267] on div "Documents" at bounding box center [44, 267] width 33 height 21
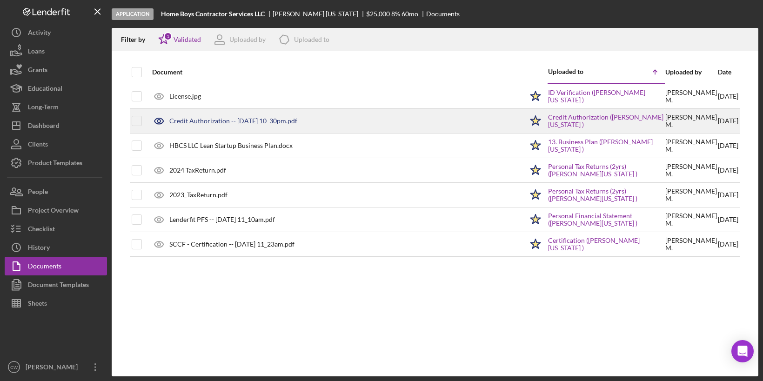
click at [230, 113] on div "Credit Authorization -- [DATE] 10_30pm.pdf" at bounding box center [334, 120] width 375 height 23
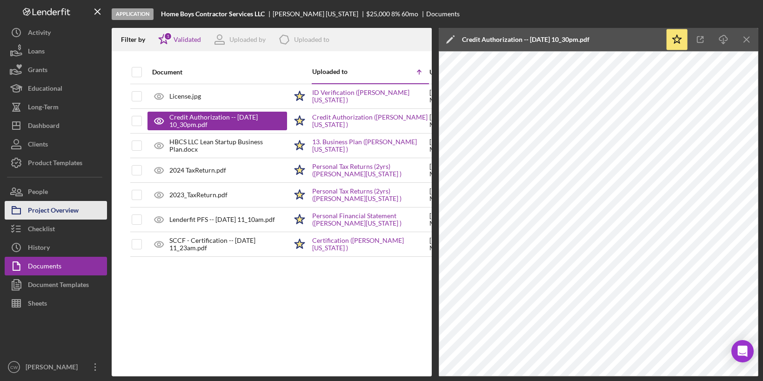
click at [56, 215] on div "Project Overview" at bounding box center [53, 211] width 51 height 21
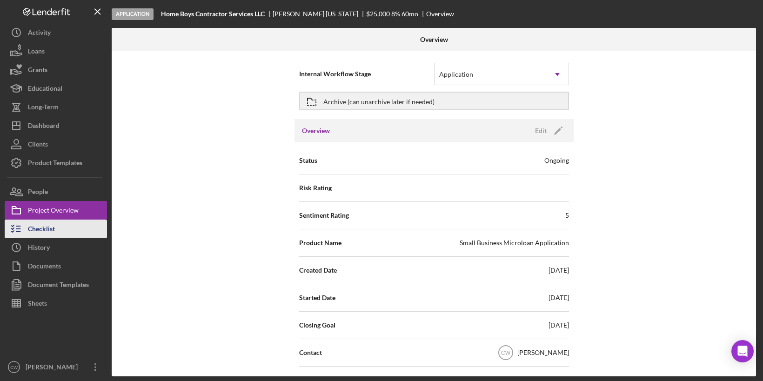
click at [52, 234] on div "Checklist" at bounding box center [41, 230] width 27 height 21
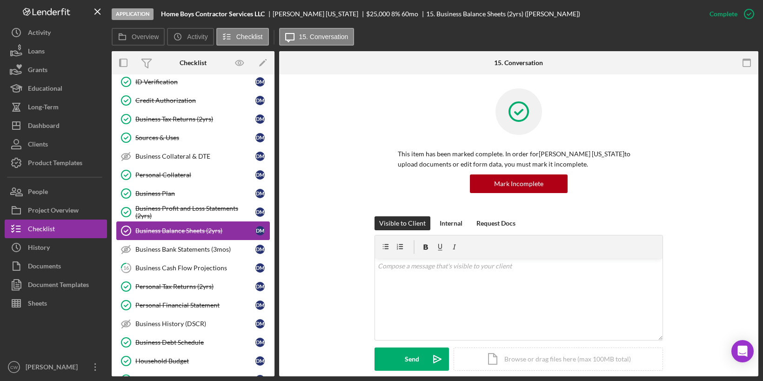
scroll to position [293, 0]
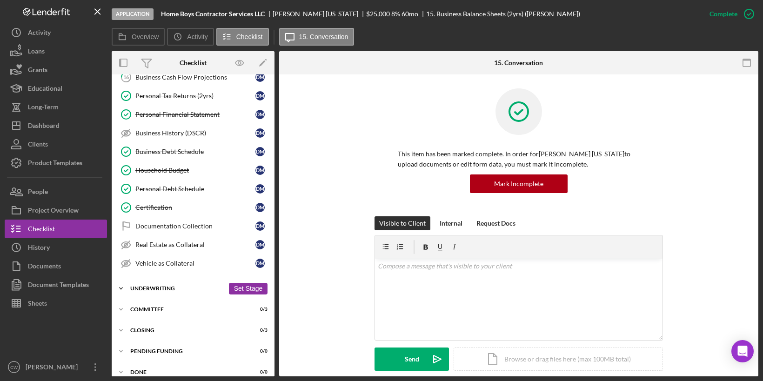
click at [151, 286] on div "Underwriting" at bounding box center [177, 289] width 94 height 6
click at [236, 283] on button "Set Stage" at bounding box center [248, 289] width 39 height 12
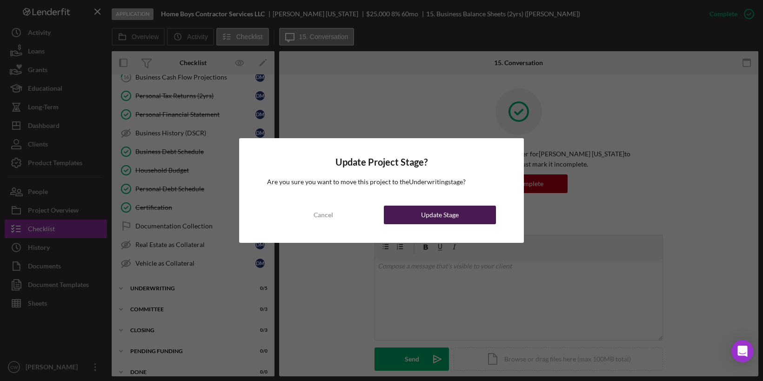
click at [444, 216] on div "Update Stage" at bounding box center [440, 215] width 38 height 19
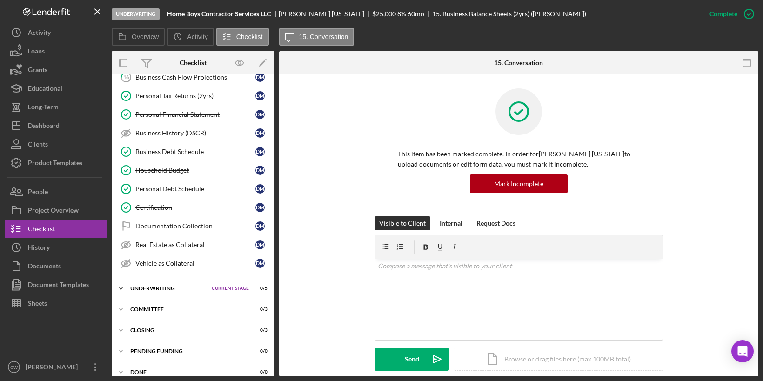
click at [148, 279] on div "Icon/Expander Underwriting Current Stage 0 / 5 Set Stage" at bounding box center [193, 288] width 163 height 19
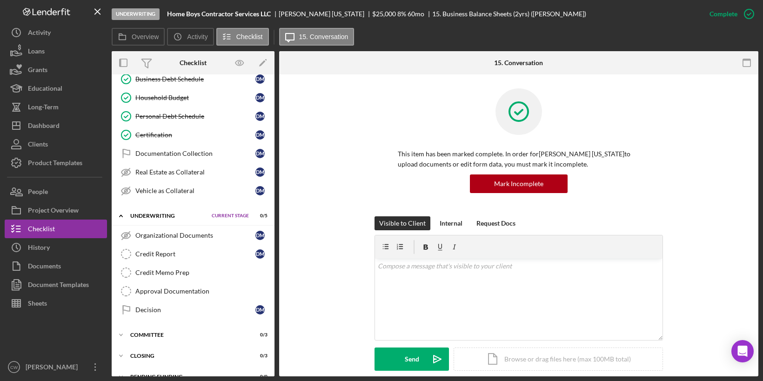
scroll to position [389, 0]
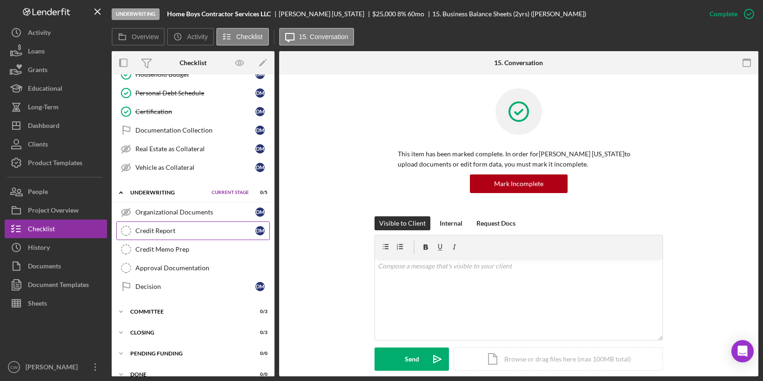
click at [180, 227] on div "Credit Report" at bounding box center [195, 230] width 120 height 7
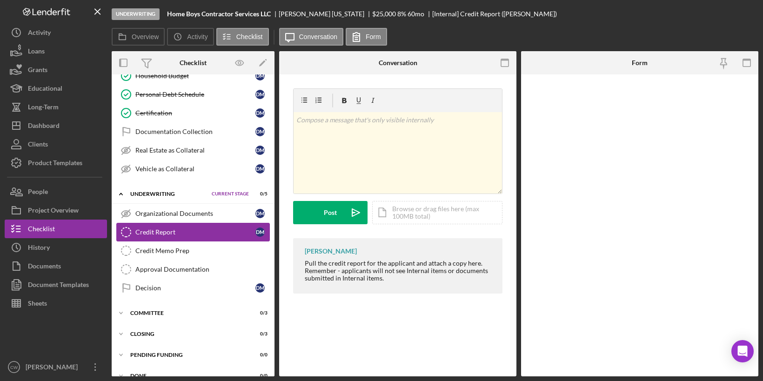
scroll to position [389, 0]
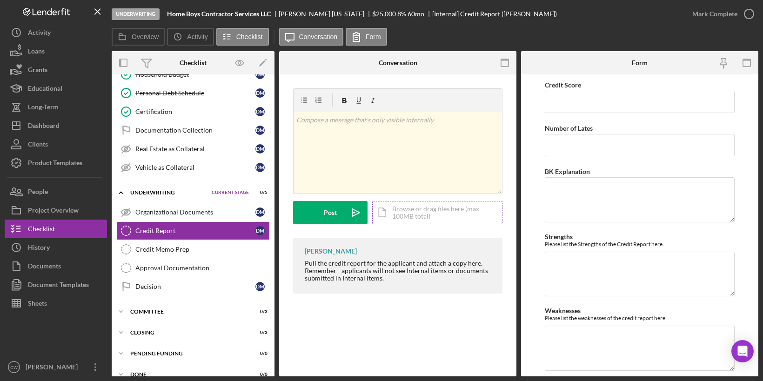
click at [420, 211] on div "Icon/Document Browse or drag files here (max 100MB total) Tap to choose files o…" at bounding box center [437, 212] width 130 height 23
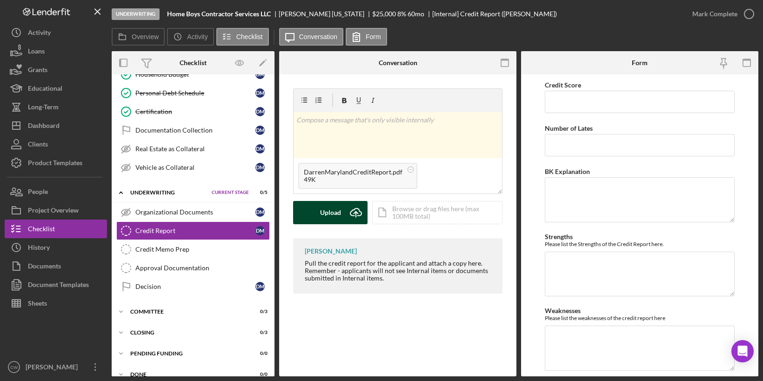
click at [326, 213] on div "Upload" at bounding box center [330, 212] width 21 height 23
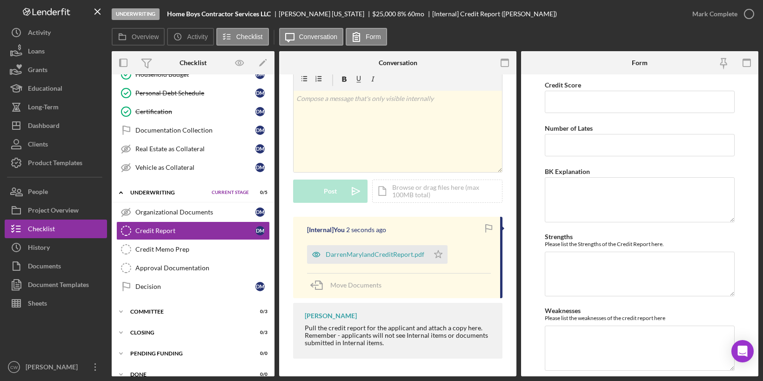
scroll to position [0, 0]
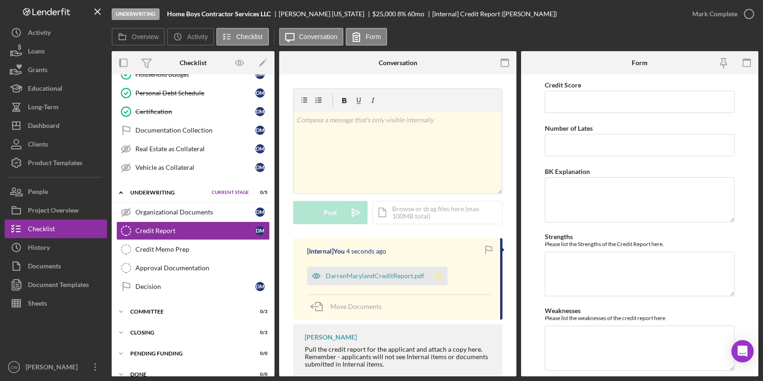
click at [437, 275] on icon "Icon/Star" at bounding box center [438, 275] width 19 height 19
click at [601, 98] on input "Credit Score" at bounding box center [640, 102] width 190 height 22
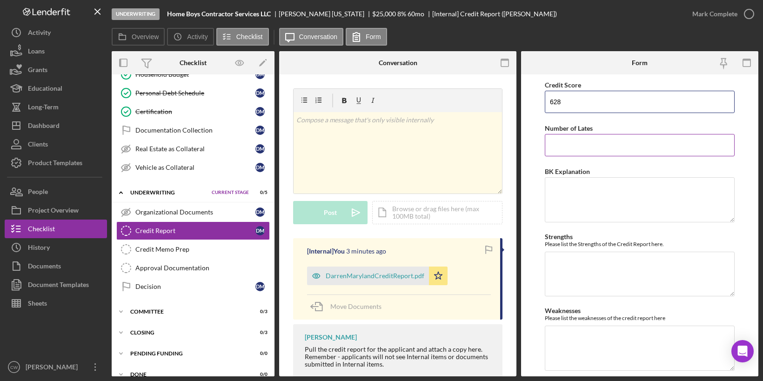
type input "628"
click at [614, 145] on input "Number of Lates" at bounding box center [640, 145] width 190 height 22
type input "0"
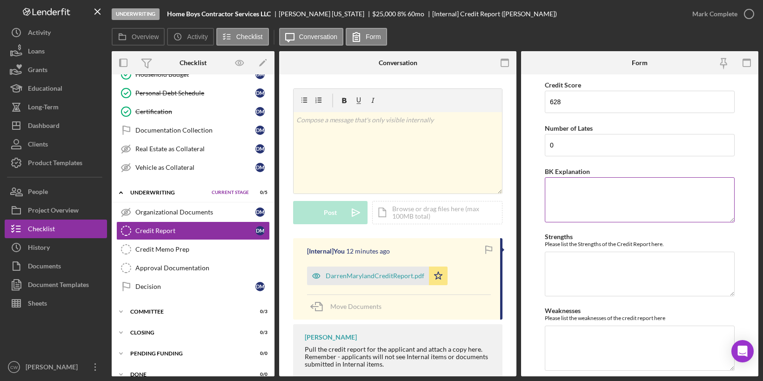
click at [605, 190] on textarea "BK Explanation" at bounding box center [640, 199] width 190 height 45
click at [569, 274] on textarea "Strengths" at bounding box center [640, 274] width 190 height 45
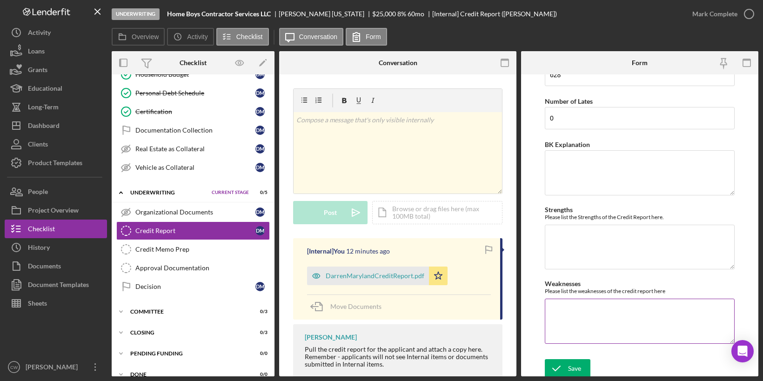
click at [558, 306] on textarea "Weaknesses" at bounding box center [640, 321] width 190 height 45
click at [593, 166] on textarea "BK Explanation" at bounding box center [640, 172] width 190 height 45
click at [562, 366] on icon "submit" at bounding box center [556, 368] width 23 height 23
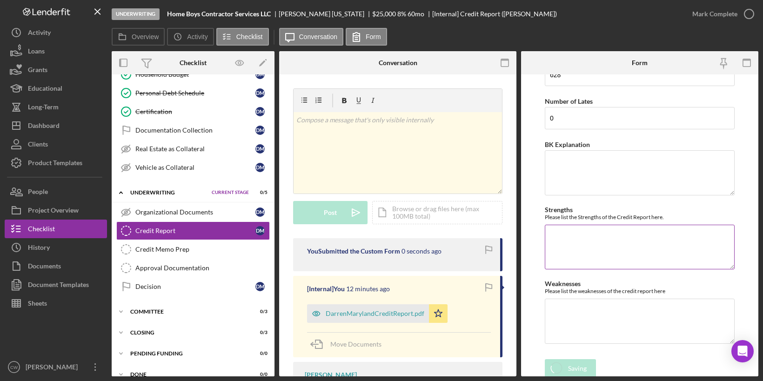
scroll to position [0, 0]
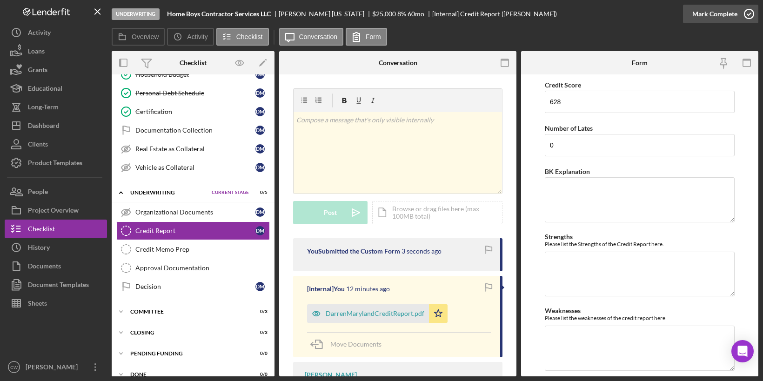
click at [748, 15] on icon "button" at bounding box center [748, 13] width 23 height 23
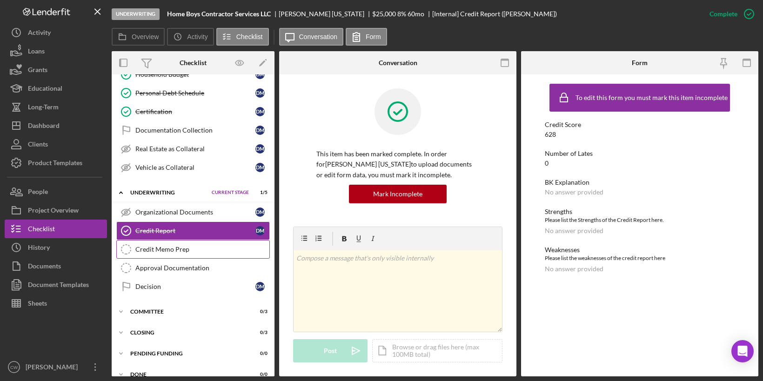
click at [190, 246] on div "Credit Memo Prep" at bounding box center [202, 249] width 134 height 7
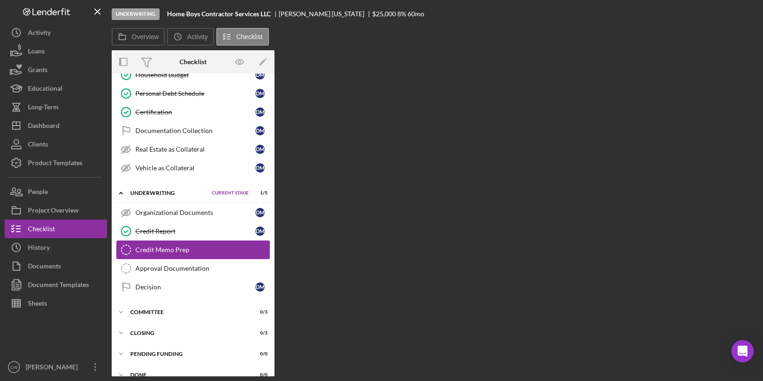
scroll to position [389, 0]
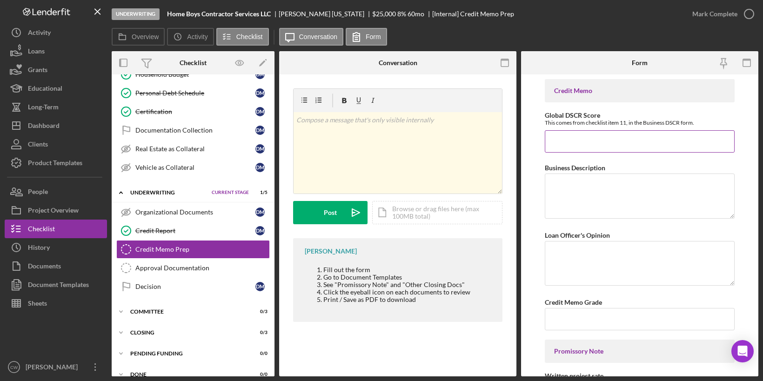
click at [625, 134] on input "Global DSCR Score" at bounding box center [640, 141] width 190 height 22
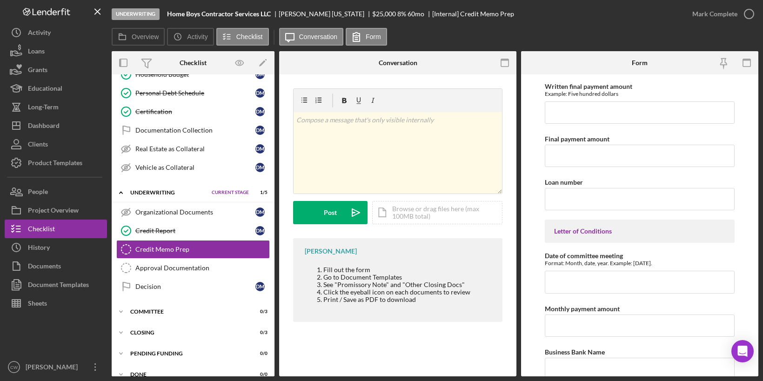
scroll to position [565, 0]
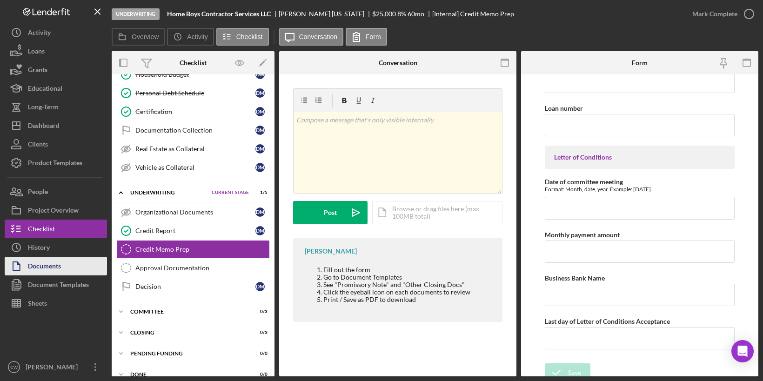
click at [71, 273] on button "Documents" at bounding box center [56, 266] width 102 height 19
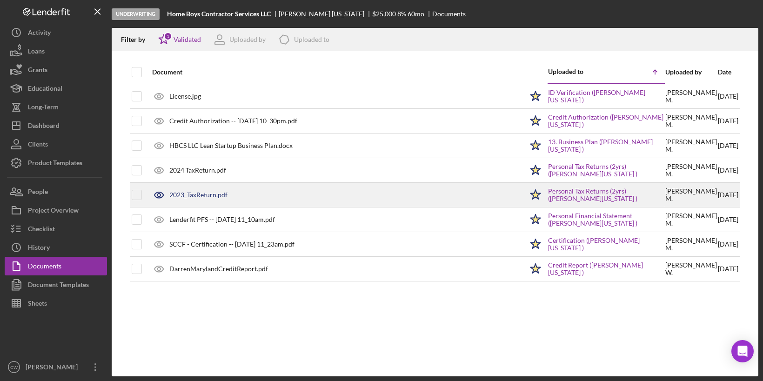
click at [207, 196] on div "2023_TaxReturn.pdf" at bounding box center [198, 194] width 58 height 7
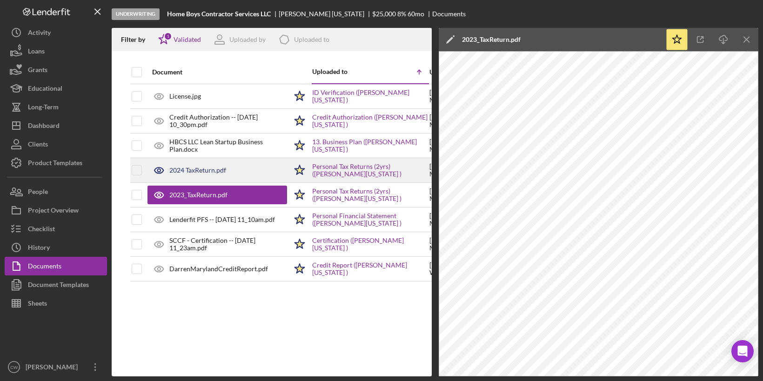
click at [207, 164] on div "2024 TaxReturn.pdf" at bounding box center [217, 170] width 140 height 23
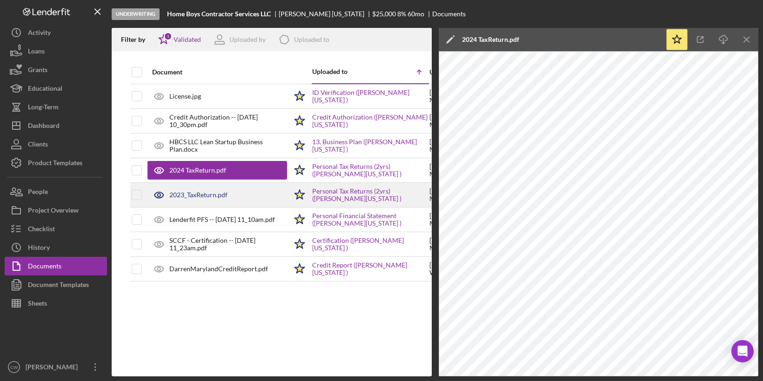
click at [219, 191] on div "2023_TaxReturn.pdf" at bounding box center [198, 194] width 58 height 7
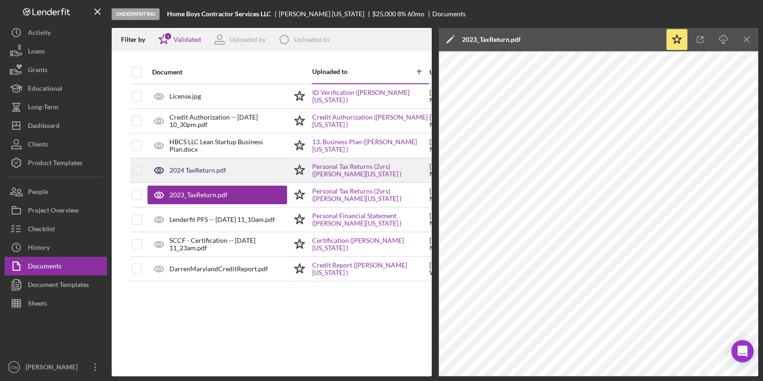
click at [207, 172] on div "2024 TaxReturn.pdf" at bounding box center [197, 169] width 57 height 7
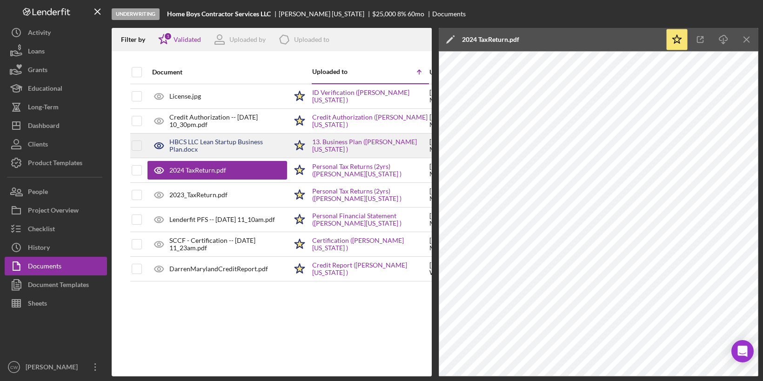
click at [200, 150] on div "HBCS LLC Lean Startup Business Plan.docx" at bounding box center [228, 145] width 118 height 15
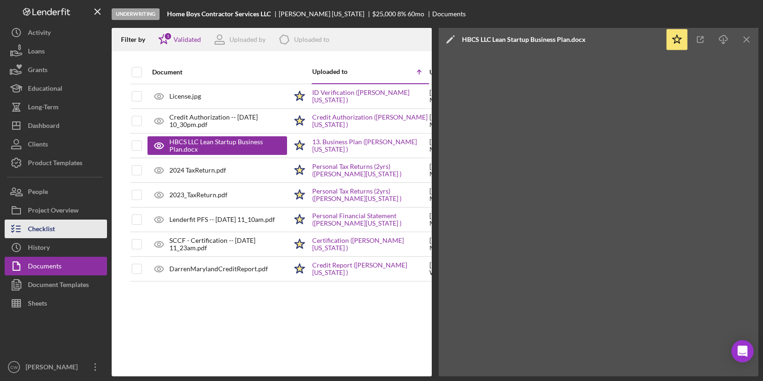
click at [56, 231] on button "Checklist" at bounding box center [56, 229] width 102 height 19
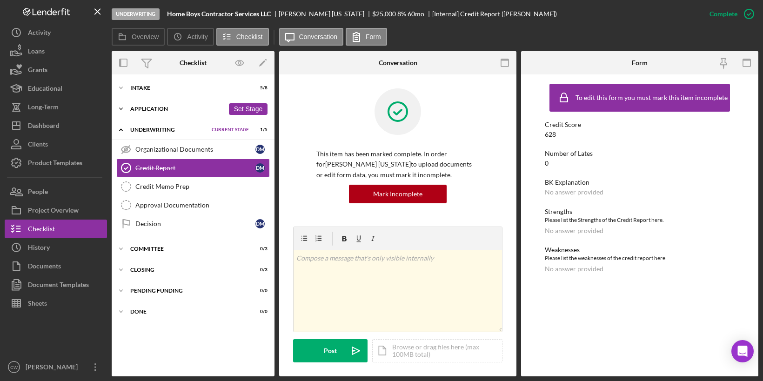
click at [134, 113] on div "Icon/Expander Application 17 / 24 Set Stage" at bounding box center [193, 109] width 163 height 19
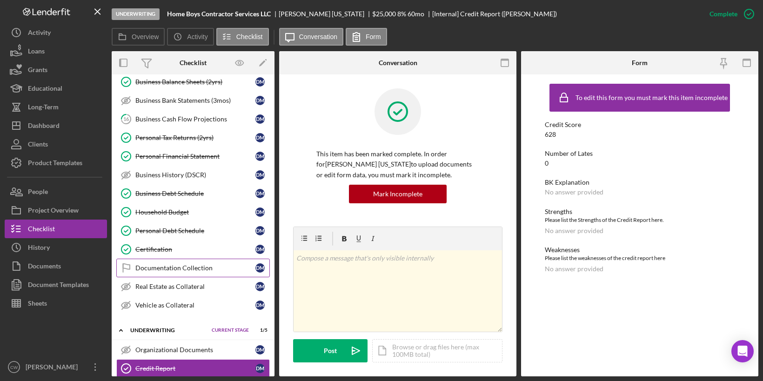
scroll to position [241, 0]
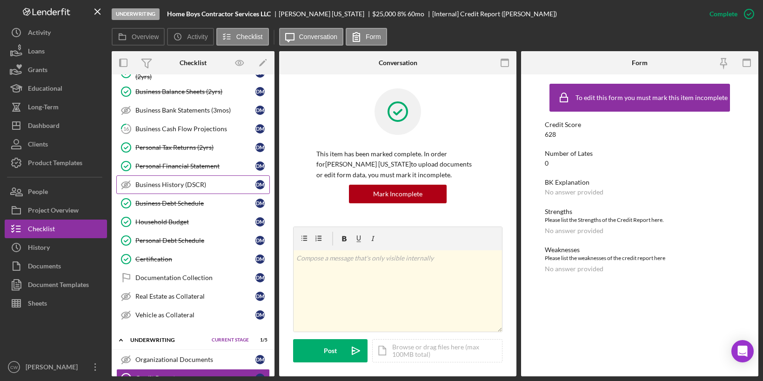
click at [200, 181] on div "Business History (DSCR)" at bounding box center [195, 184] width 120 height 7
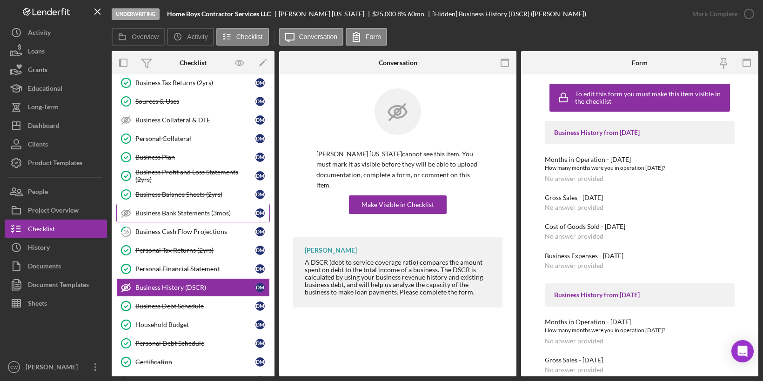
scroll to position [130, 0]
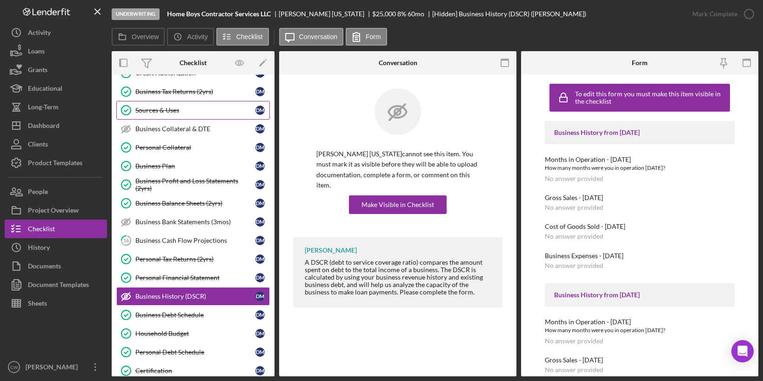
click at [180, 112] on link "Sources & Uses Sources & Uses [PERSON_NAME]" at bounding box center [192, 110] width 153 height 19
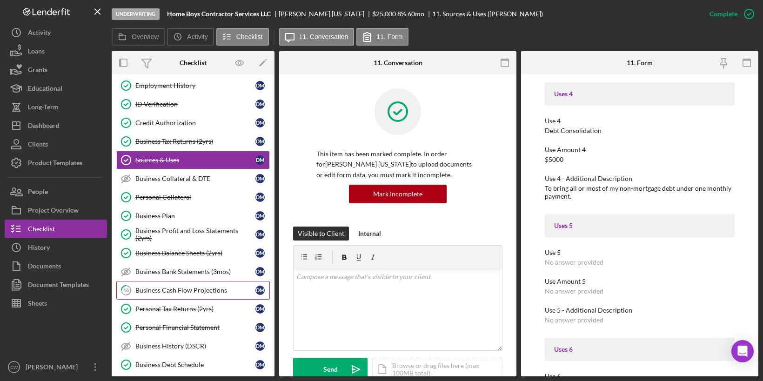
scroll to position [175, 0]
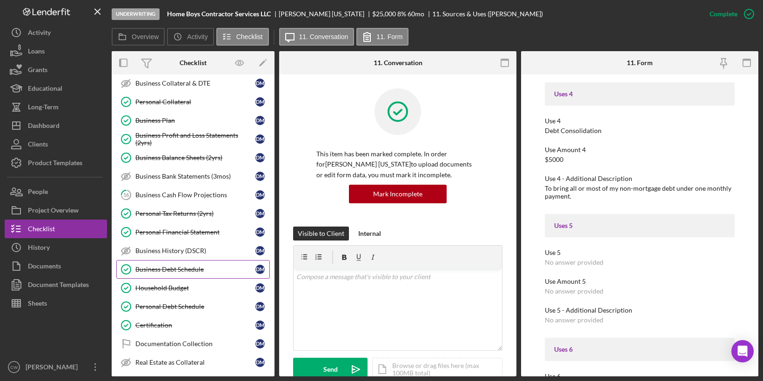
click at [179, 266] on div "Business Debt Schedule" at bounding box center [195, 269] width 120 height 7
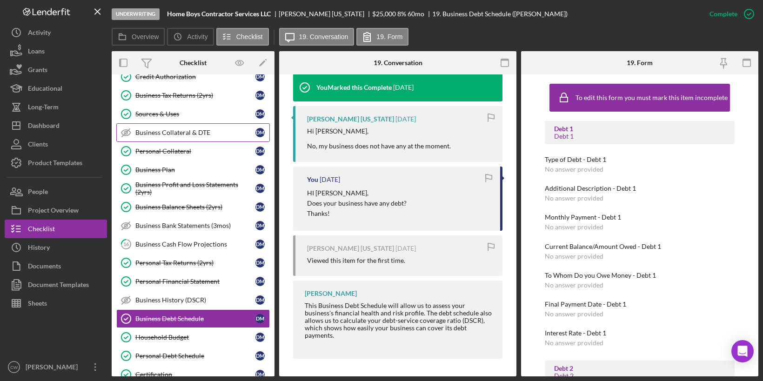
scroll to position [125, 0]
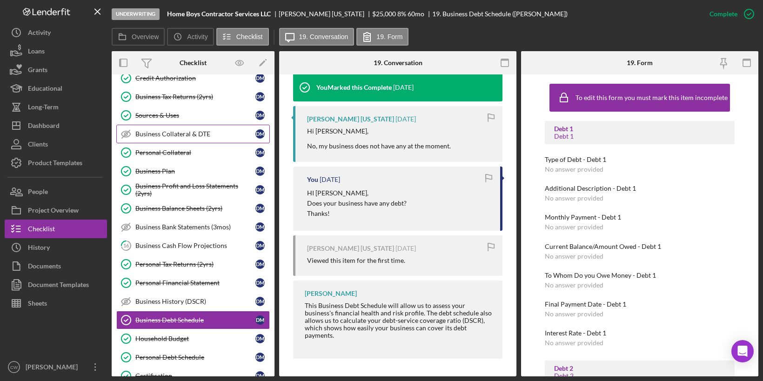
click at [183, 112] on div "Sources & Uses" at bounding box center [195, 115] width 120 height 7
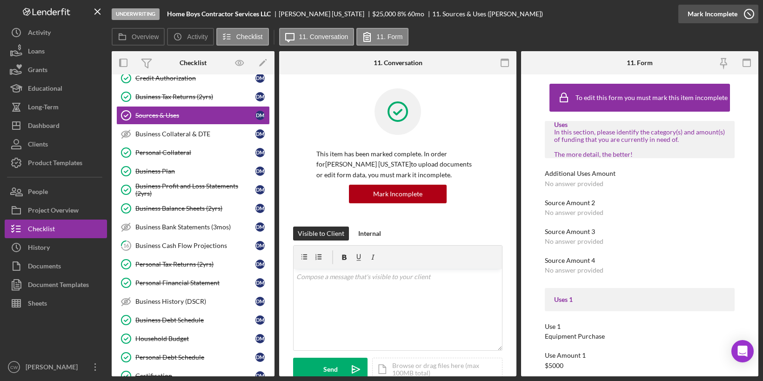
click at [746, 14] on icon "button" at bounding box center [748, 13] width 23 height 23
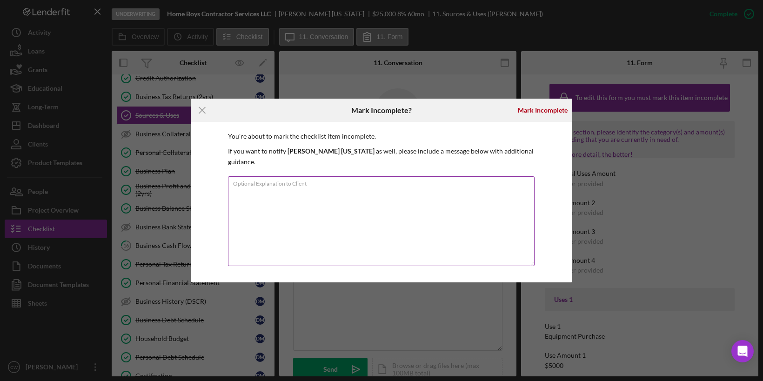
click at [365, 186] on textarea "Optional Explanation to Client" at bounding box center [381, 221] width 306 height 90
click at [544, 117] on div "Mark Incomplete" at bounding box center [543, 110] width 50 height 19
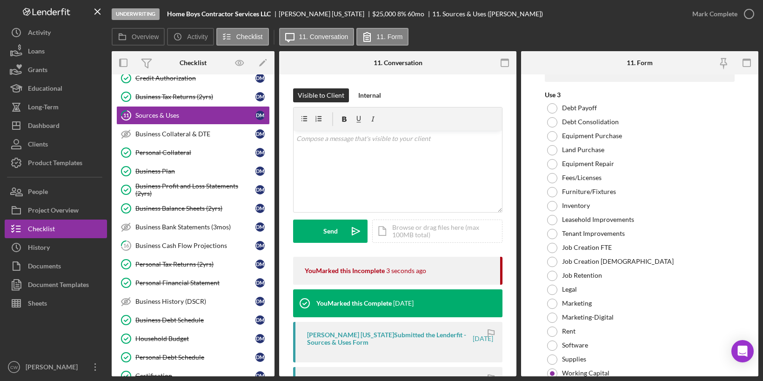
scroll to position [1298, 0]
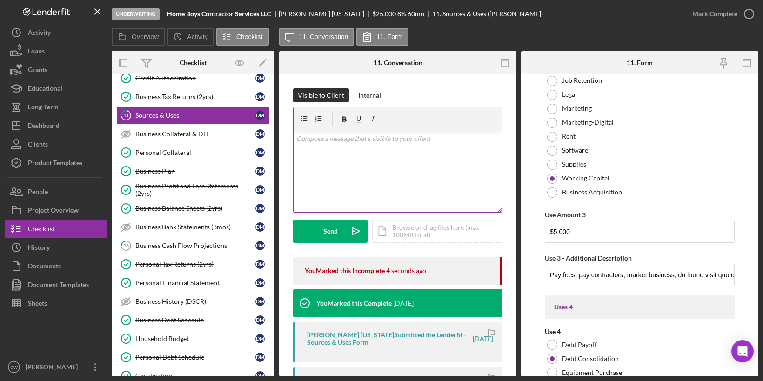
click at [369, 164] on div "v Color teal Color pink Remove color Add row above Add row below Add column bef…" at bounding box center [397, 171] width 208 height 81
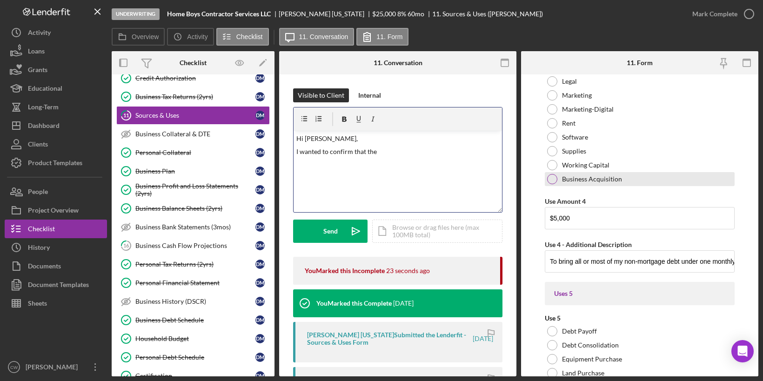
scroll to position [1761, 0]
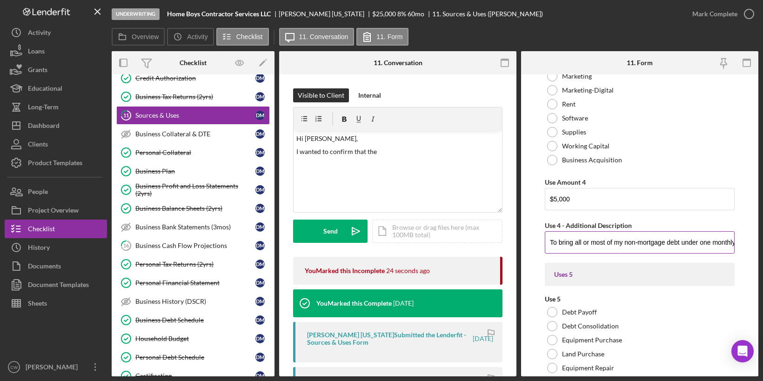
click at [577, 234] on input "To bring all or most of my non-mortgage debt under one monthly payment." at bounding box center [640, 242] width 190 height 22
click at [724, 240] on input "To bring all or most of my non-mortgage debt under one monthly payment." at bounding box center [640, 242] width 190 height 22
click at [417, 136] on p "Hi [PERSON_NAME]," at bounding box center [397, 138] width 203 height 10
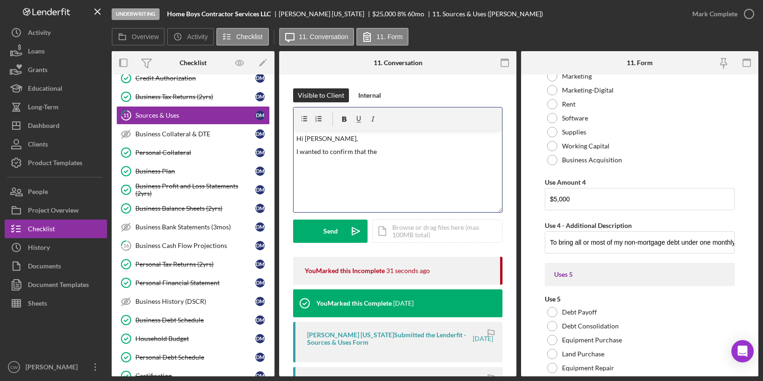
click at [402, 149] on p "I wanted to confirm that the" at bounding box center [397, 151] width 203 height 10
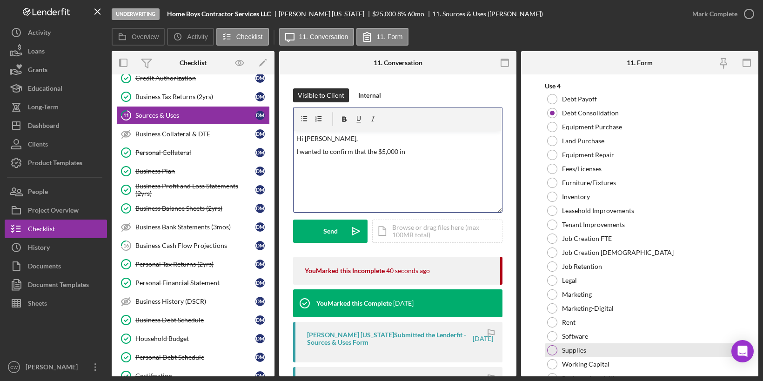
scroll to position [1496, 0]
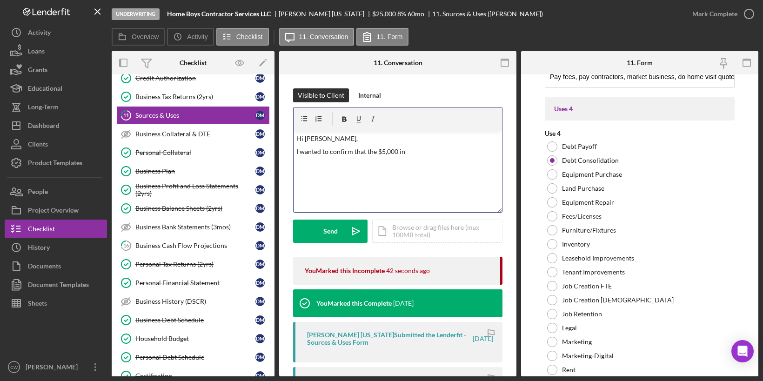
click at [457, 158] on div "v Color teal Color pink Remove color Add row above Add row below Add column bef…" at bounding box center [397, 171] width 208 height 81
drag, startPoint x: 437, startPoint y: 152, endPoint x: 295, endPoint y: 151, distance: 142.3
click at [295, 151] on div "v Color teal Color pink Remove color Add row above Add row below Add column bef…" at bounding box center [397, 171] width 208 height 81
click at [325, 148] on p "Unfortunatley the Loan Funds cannot be used for Personal Debt Consolidation (Us…" at bounding box center [397, 156] width 203 height 21
drag, startPoint x: 335, startPoint y: 150, endPoint x: 295, endPoint y: 153, distance: 40.6
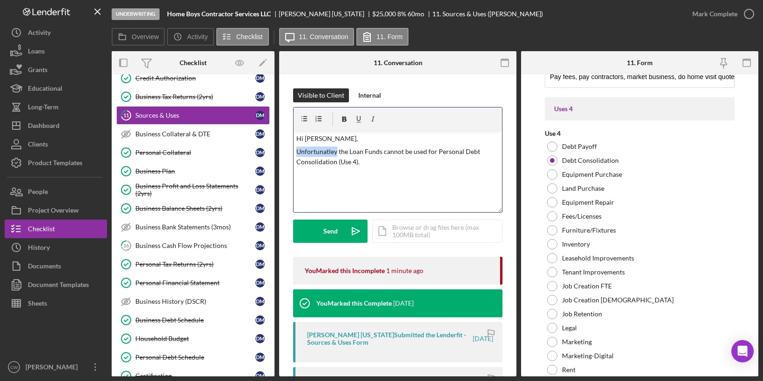
click at [295, 153] on div "v Color teal Color pink Remove color Add row above Add row below Add column bef…" at bounding box center [397, 171] width 208 height 81
click at [308, 166] on p "Unfortunately the Loan Funds cannot be used for Personal Debt Consolidation (Us…" at bounding box center [397, 156] width 203 height 21
click at [398, 163] on p "Unfortunately the Loan Funds cannot be used for Personal Debt Consolidation (Us…" at bounding box center [397, 156] width 203 height 21
drag, startPoint x: 340, startPoint y: 150, endPoint x: 297, endPoint y: 151, distance: 42.8
click at [297, 151] on p "Unfortunately the Loan Funds cannot be used for Personal Debt Consolidation (Us…" at bounding box center [397, 156] width 203 height 21
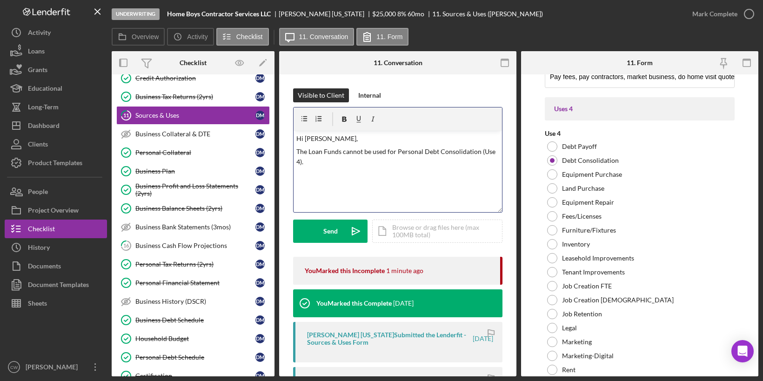
click at [310, 163] on p "The Loan Funds cannot be used for Personal Debt Consolidation (Use 4)." at bounding box center [397, 156] width 203 height 21
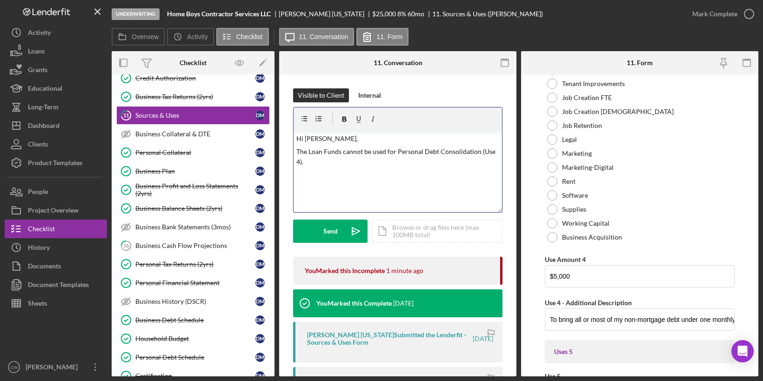
click at [360, 166] on p "The Loan Funds cannot be used for Personal Debt Consolidation (Use 4)." at bounding box center [397, 156] width 203 height 21
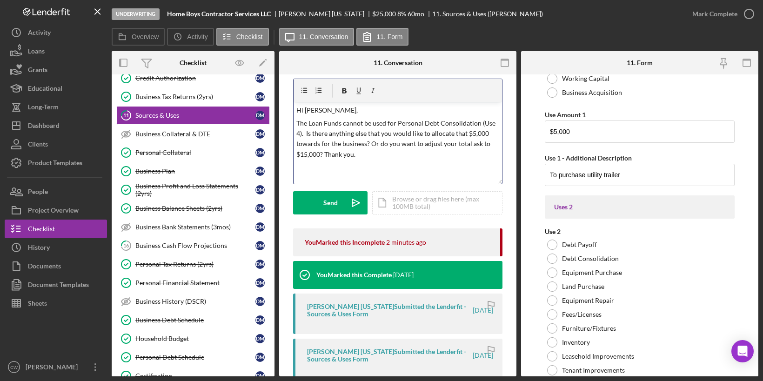
scroll to position [31, 0]
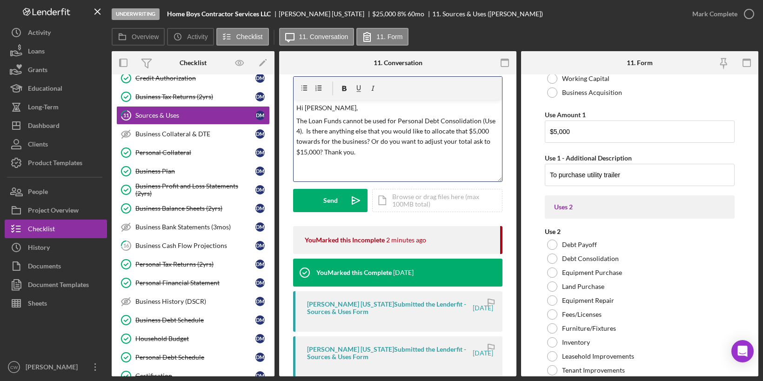
click at [298, 121] on p "The Loan Funds cannot be used for Personal Debt Consolidation (Use 4). Is there…" at bounding box center [397, 137] width 203 height 42
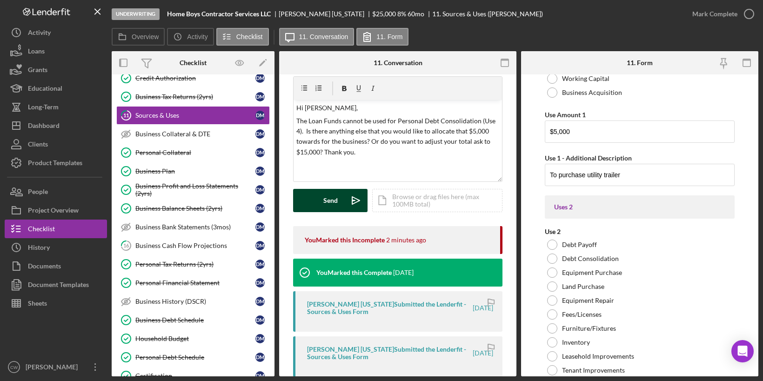
click at [314, 200] on button "Send Icon/icon-invite-send" at bounding box center [330, 200] width 74 height 23
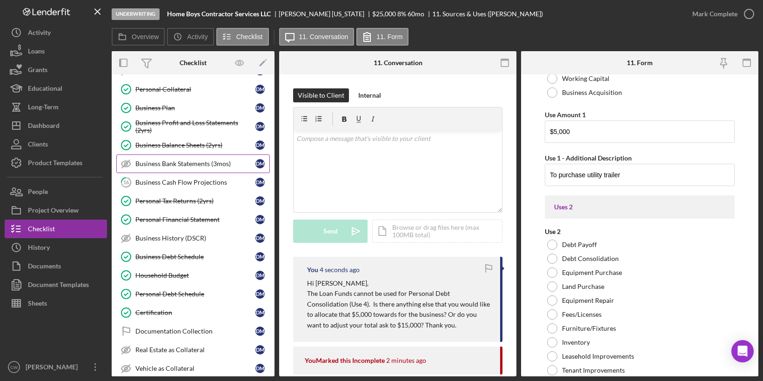
scroll to position [197, 0]
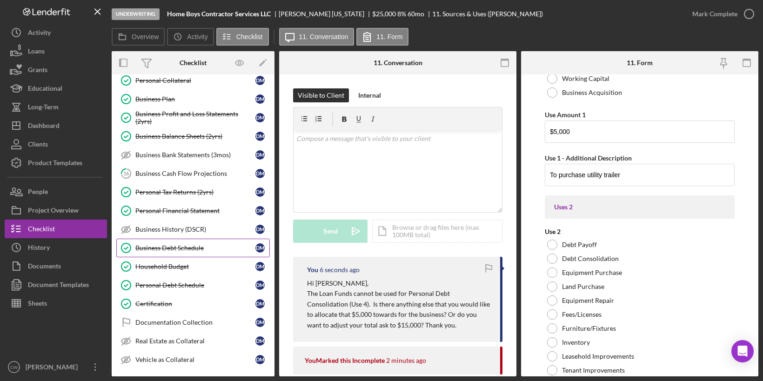
click at [176, 244] on div "Business Debt Schedule" at bounding box center [195, 247] width 120 height 7
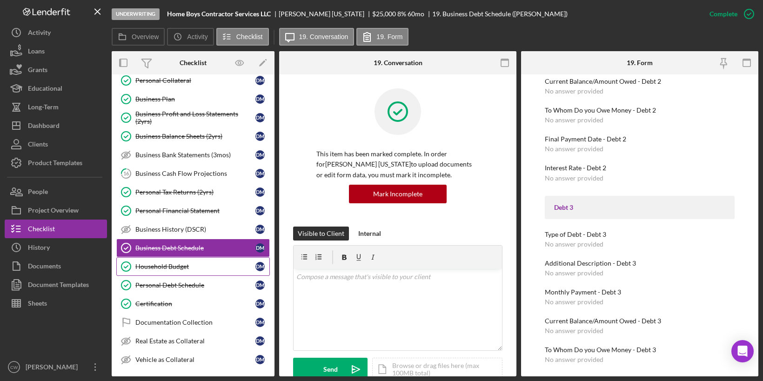
click at [188, 263] on div "Household Budget" at bounding box center [195, 266] width 120 height 7
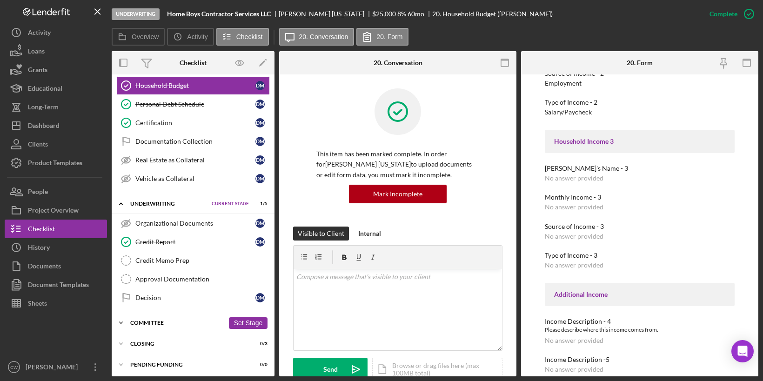
scroll to position [389, 0]
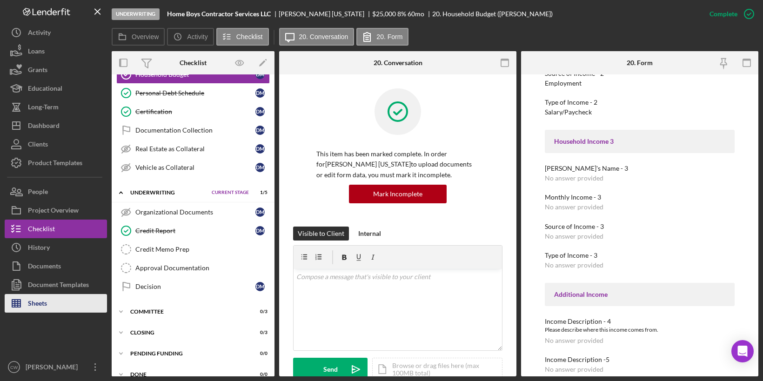
click at [53, 306] on button "Sheets" at bounding box center [56, 303] width 102 height 19
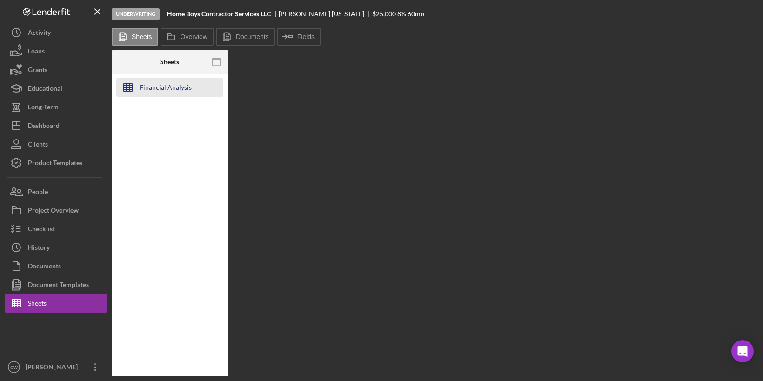
click at [173, 86] on div "Financial Analysis" at bounding box center [166, 87] width 52 height 19
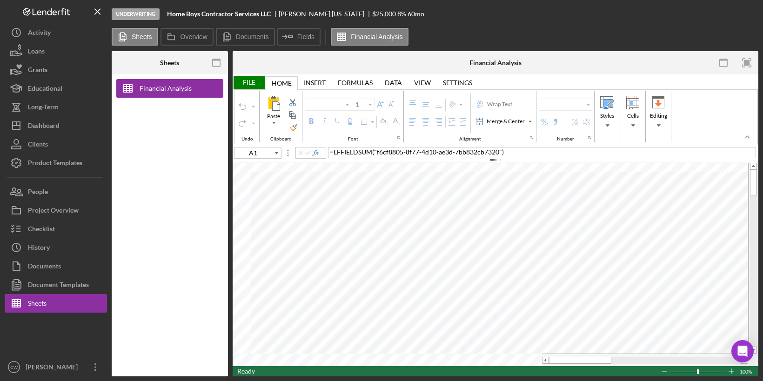
type input "P29"
type input "Calibri"
type input "11"
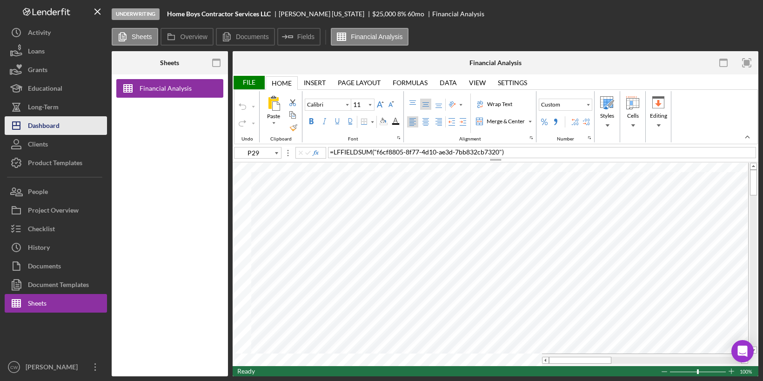
click at [53, 121] on div "Dashboard" at bounding box center [44, 126] width 32 height 21
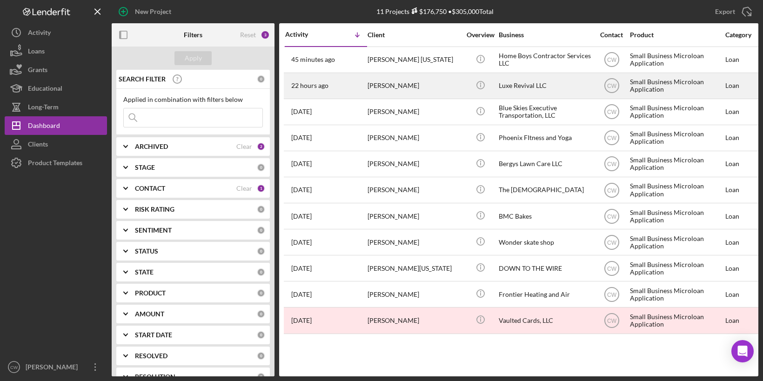
click at [417, 86] on div "[PERSON_NAME]" at bounding box center [413, 85] width 93 height 25
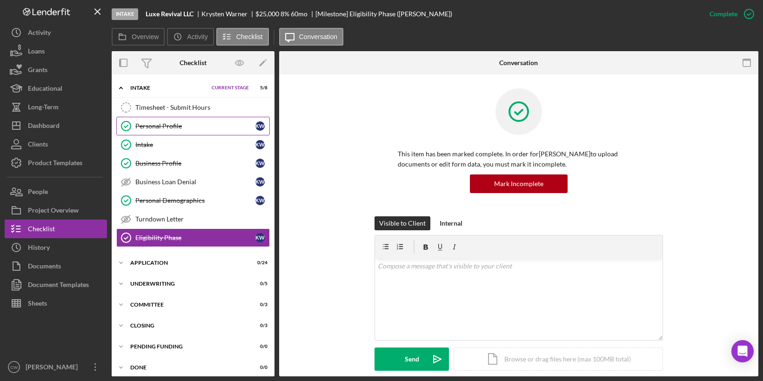
click at [161, 132] on link "Personal Profile Personal Profile K W" at bounding box center [192, 126] width 153 height 19
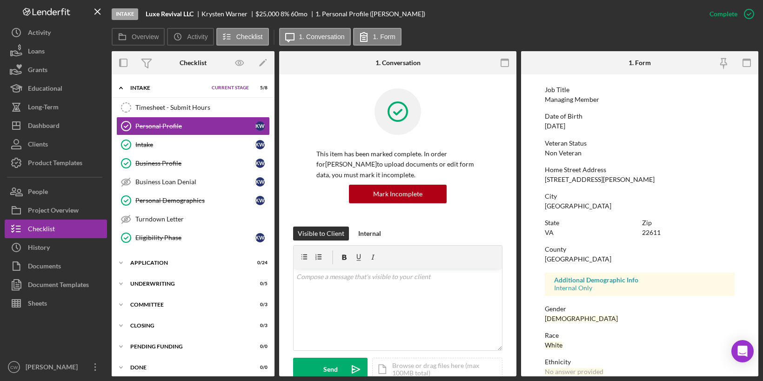
scroll to position [132, 0]
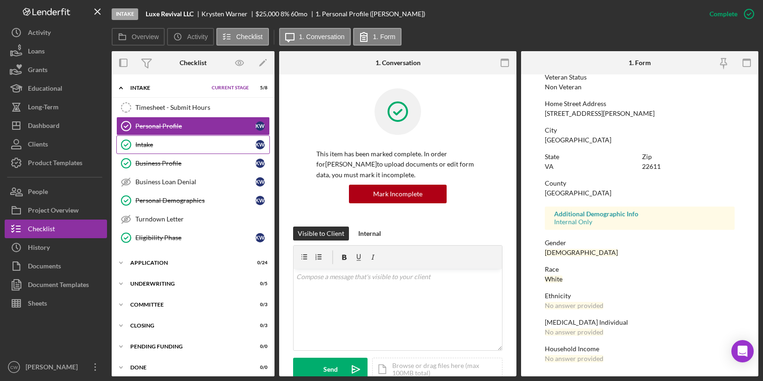
click at [193, 148] on link "Intake Intake K W" at bounding box center [192, 144] width 153 height 19
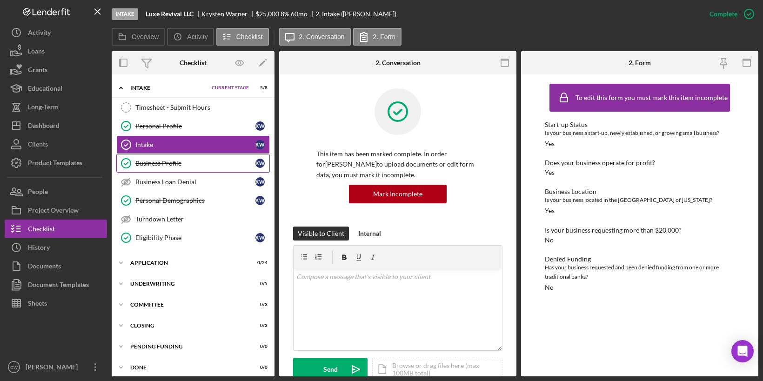
click at [209, 160] on div "Business Profile" at bounding box center [195, 163] width 120 height 7
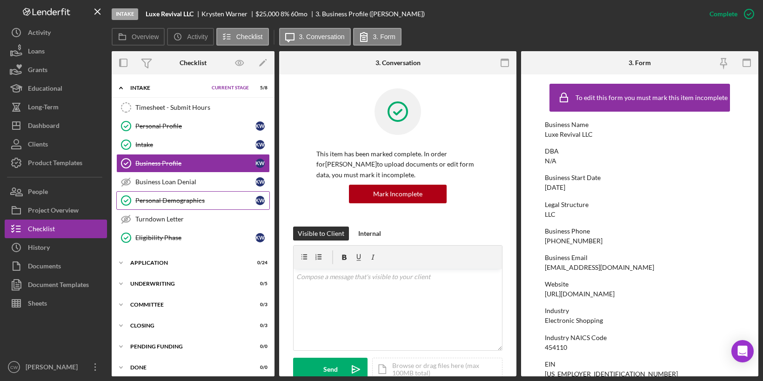
click at [178, 201] on div "Personal Demographics" at bounding box center [195, 200] width 120 height 7
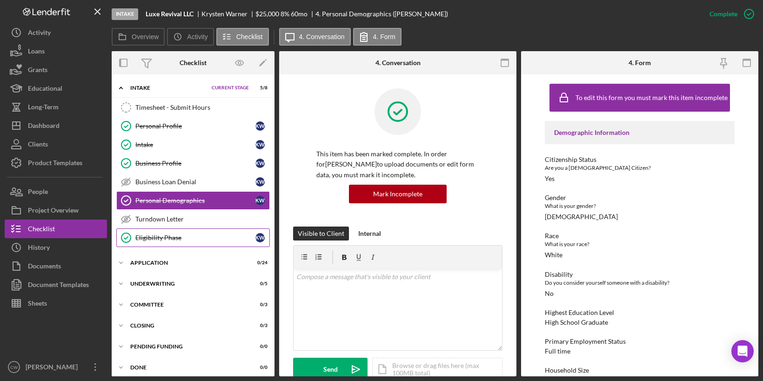
click at [169, 236] on div "Eligibility Phase" at bounding box center [195, 237] width 120 height 7
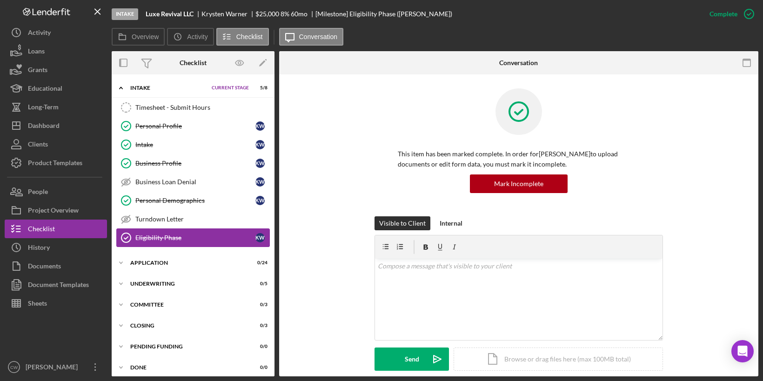
scroll to position [2, 0]
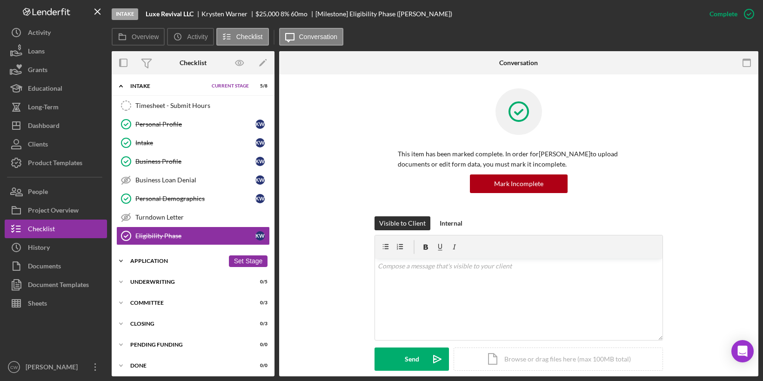
click at [164, 253] on div "Icon/Expander Application 0 / 24 Set Stage" at bounding box center [193, 261] width 163 height 19
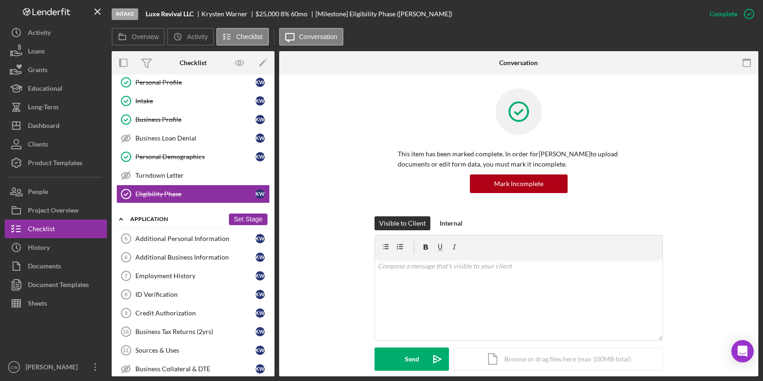
scroll to position [78, 0]
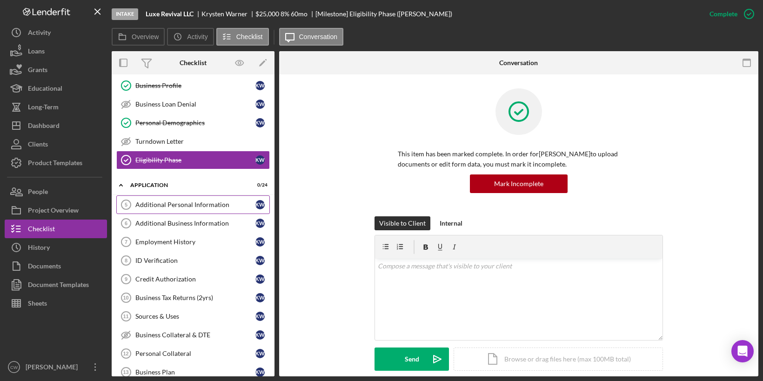
click at [194, 202] on div "Additional Personal Information" at bounding box center [195, 204] width 120 height 7
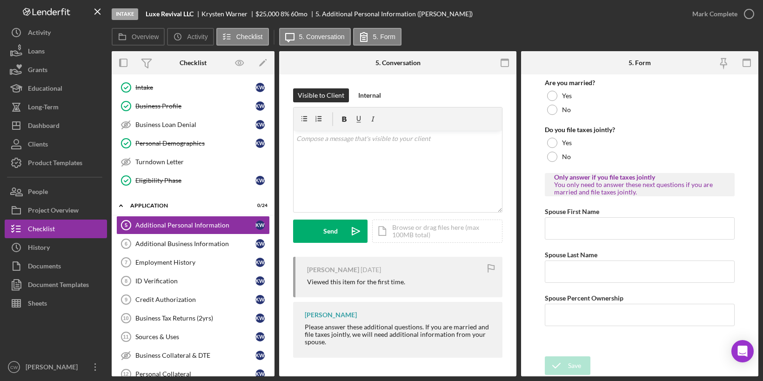
scroll to position [32, 0]
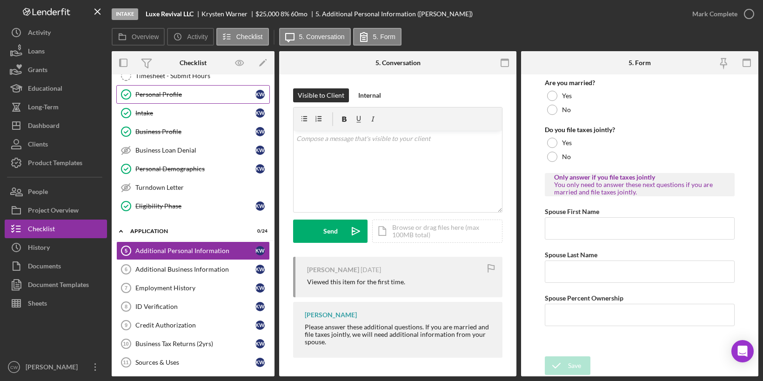
click at [182, 98] on link "Personal Profile Personal Profile K W" at bounding box center [192, 94] width 153 height 19
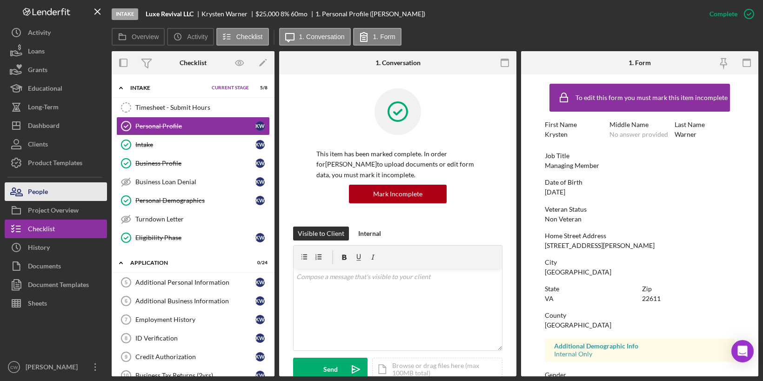
click at [60, 193] on button "People" at bounding box center [56, 191] width 102 height 19
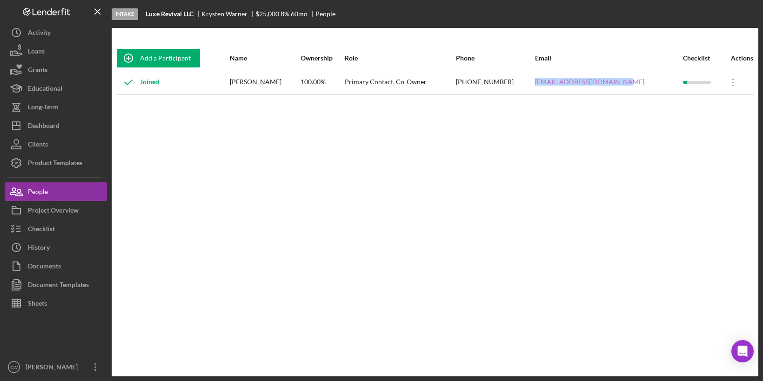
drag, startPoint x: 639, startPoint y: 82, endPoint x: 553, endPoint y: 81, distance: 86.0
click at [553, 81] on div "[EMAIL_ADDRESS][DOMAIN_NAME]" at bounding box center [608, 82] width 147 height 23
copy link "[EMAIL_ADDRESS][DOMAIN_NAME]"
click at [73, 231] on button "Checklist" at bounding box center [56, 229] width 102 height 19
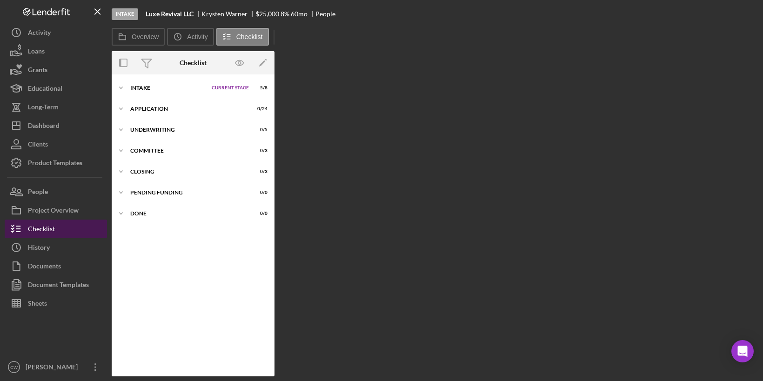
scroll to position [1, 0]
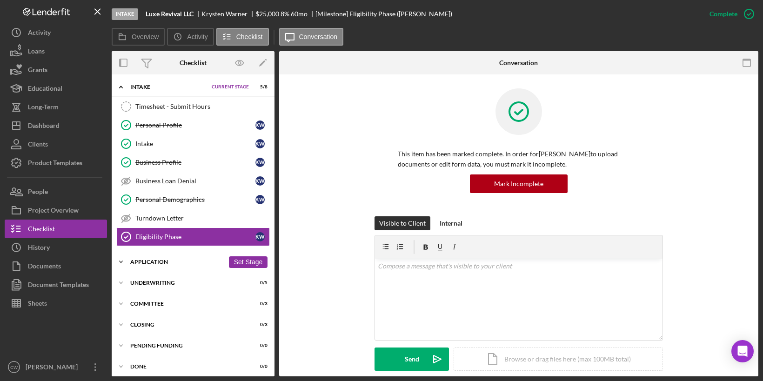
click at [155, 259] on div "Application" at bounding box center [177, 262] width 94 height 6
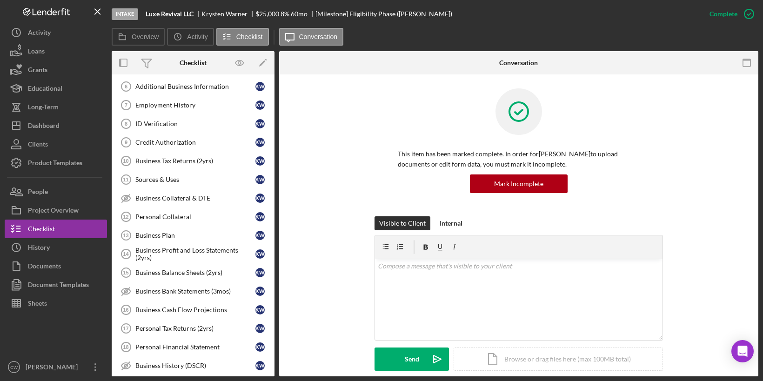
scroll to position [306, 0]
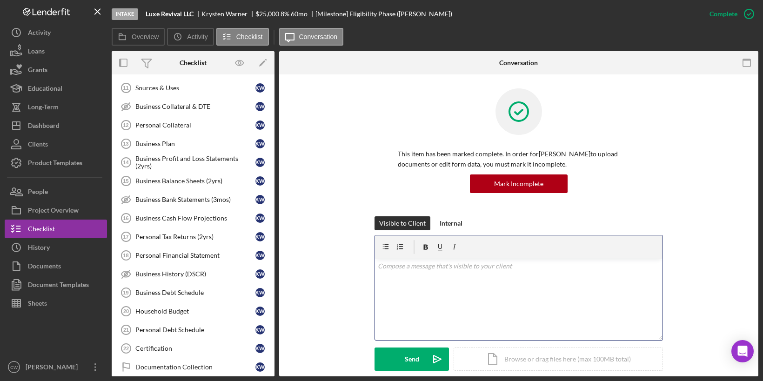
click at [453, 277] on div "v Color teal Color pink Remove color Add row above Add row below Add column bef…" at bounding box center [518, 299] width 287 height 81
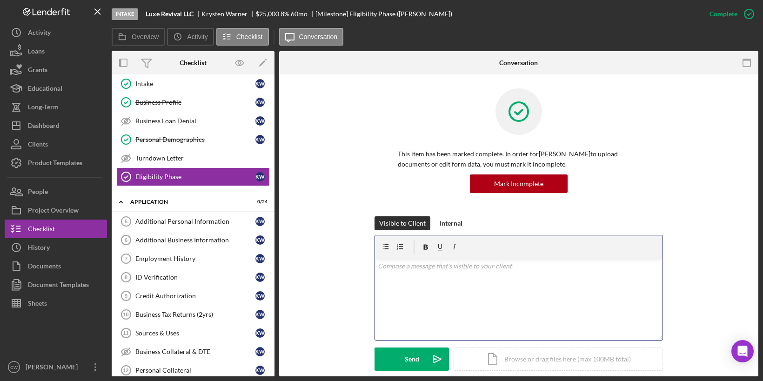
scroll to position [29, 0]
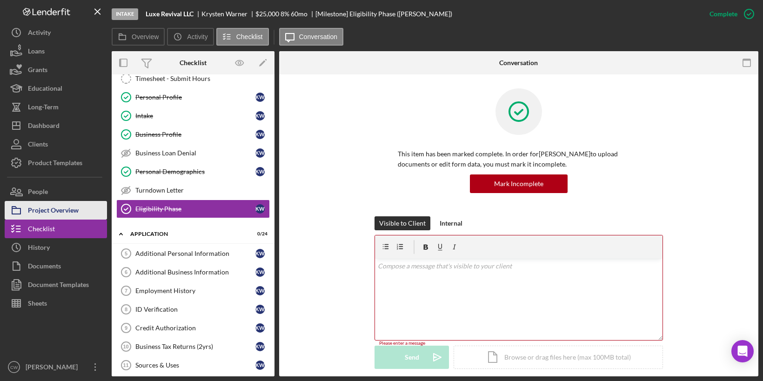
click at [66, 213] on div "Project Overview" at bounding box center [53, 211] width 51 height 21
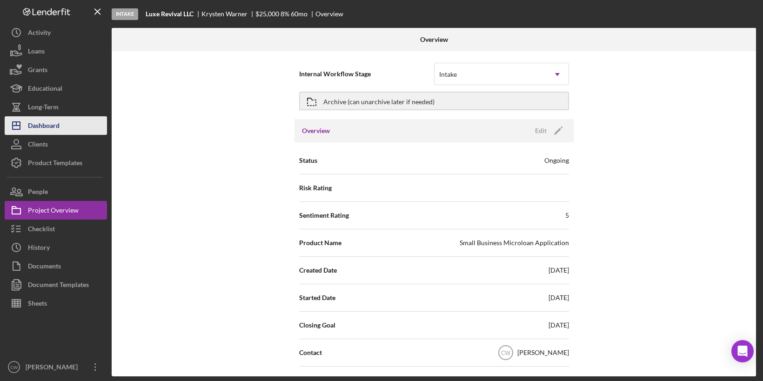
click at [72, 130] on button "Icon/Dashboard Dashboard" at bounding box center [56, 125] width 102 height 19
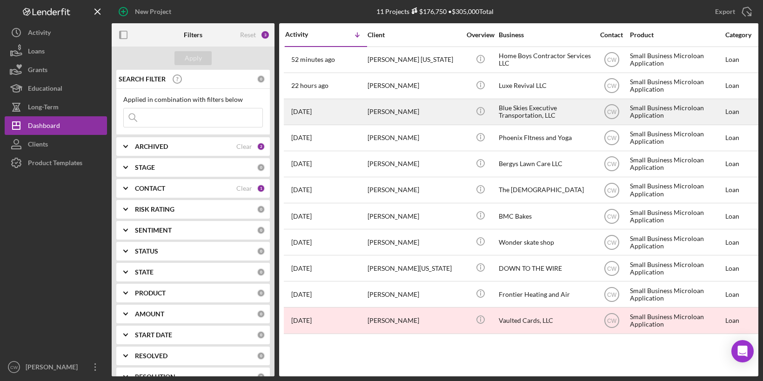
click at [497, 112] on div "Icon/Info" at bounding box center [480, 112] width 35 height 25
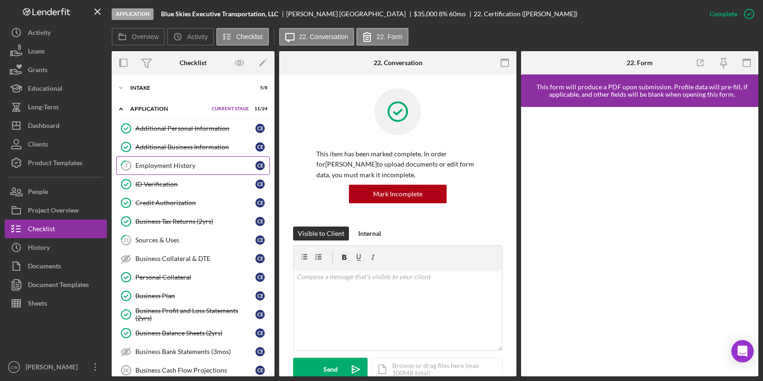
click at [185, 165] on div "Employment History" at bounding box center [195, 165] width 120 height 7
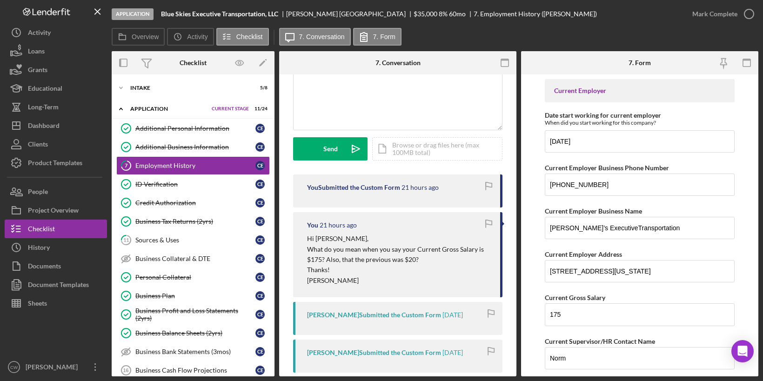
scroll to position [84, 0]
click at [197, 244] on link "11 Sources & Uses C E" at bounding box center [192, 240] width 153 height 19
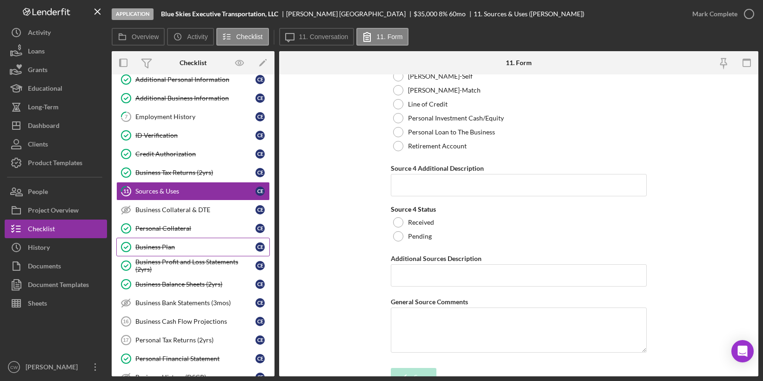
scroll to position [105, 0]
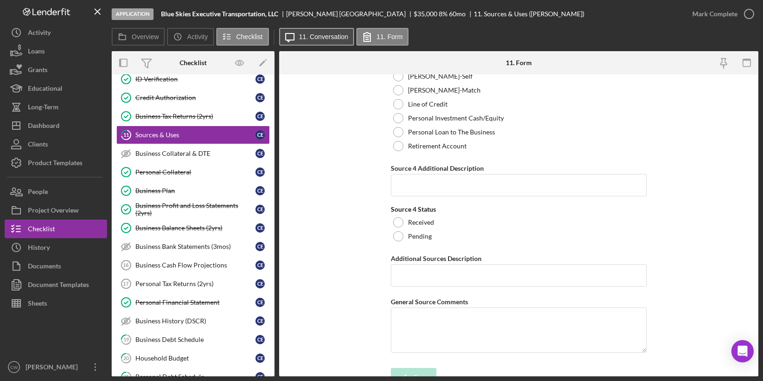
click at [308, 37] on label "11. Conversation" at bounding box center [323, 36] width 49 height 7
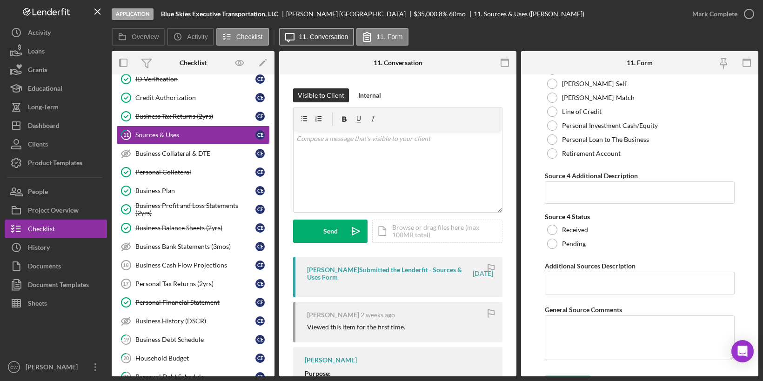
scroll to position [4324, 0]
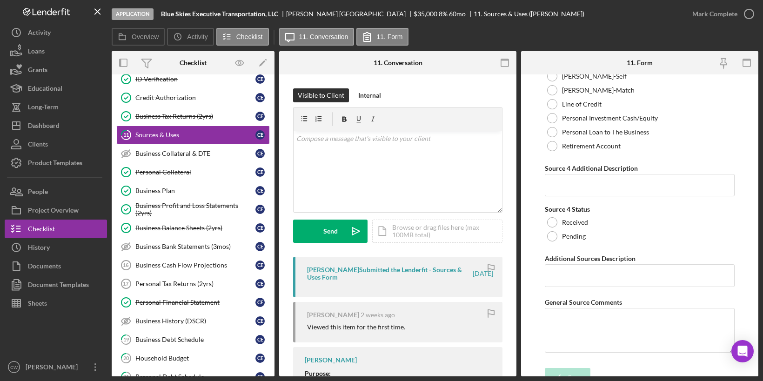
click at [439, 270] on div "[PERSON_NAME] Submitted the Lenderfit - Sources & Uses Form" at bounding box center [389, 273] width 164 height 15
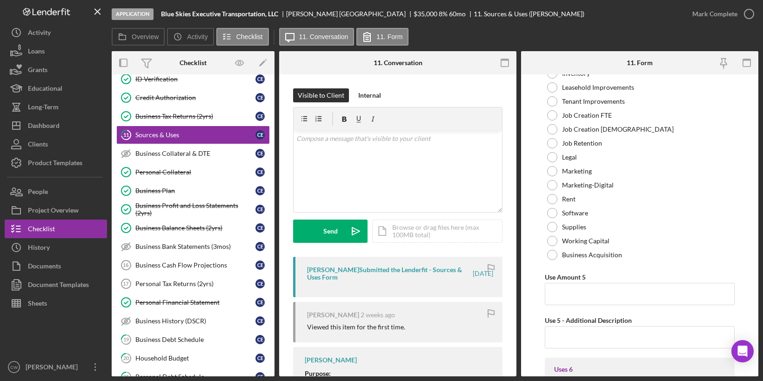
scroll to position [2099, 0]
click at [156, 262] on div "Business Cash Flow Projections" at bounding box center [195, 264] width 120 height 7
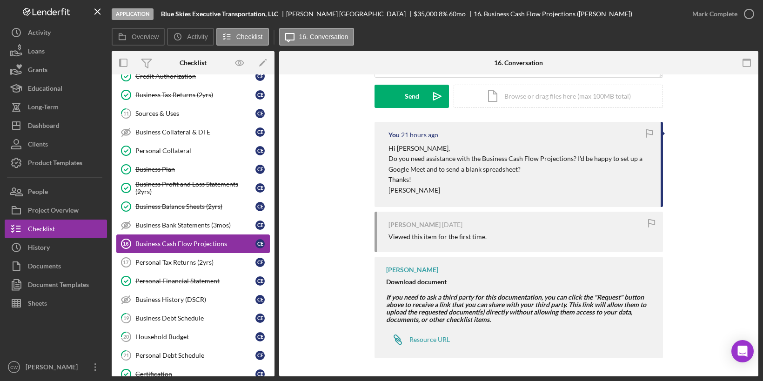
scroll to position [131, 0]
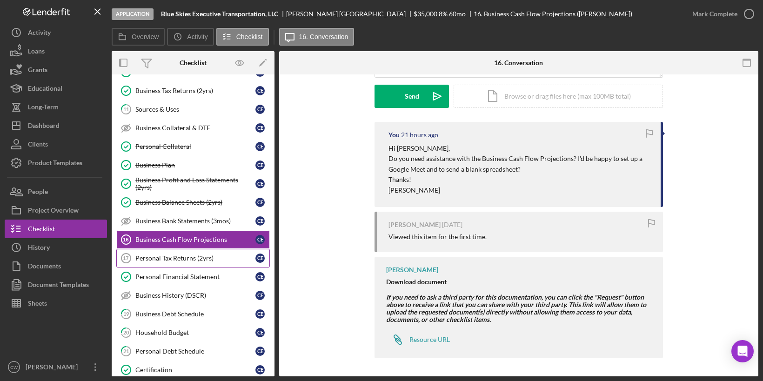
click at [212, 254] on div "Personal Tax Returns (2yrs)" at bounding box center [195, 257] width 120 height 7
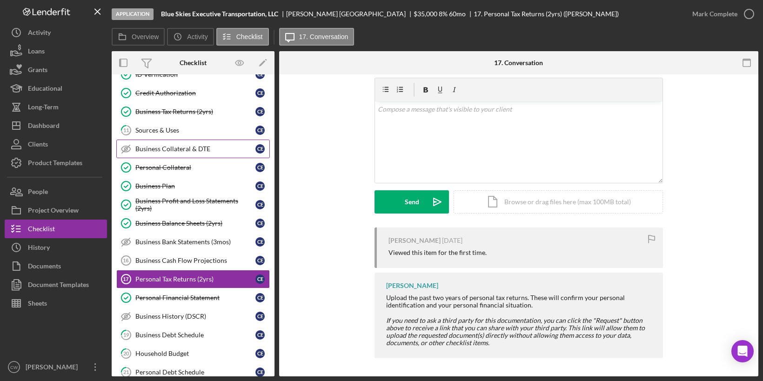
scroll to position [100, 0]
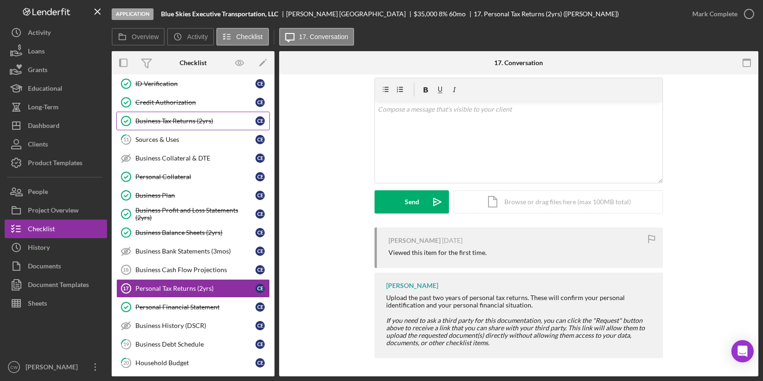
click at [210, 117] on div "Business Tax Returns (2yrs)" at bounding box center [195, 120] width 120 height 7
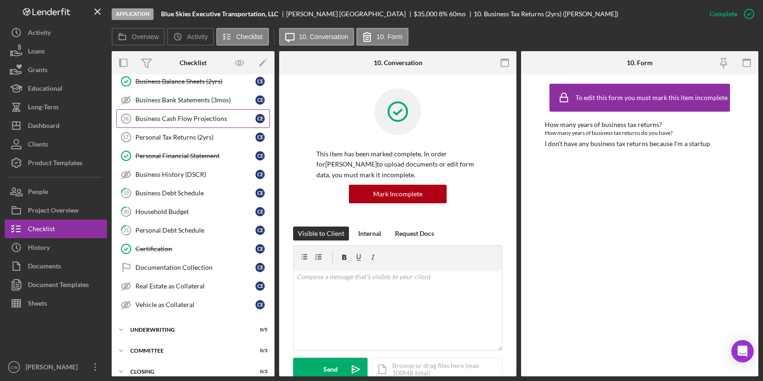
scroll to position [189, 0]
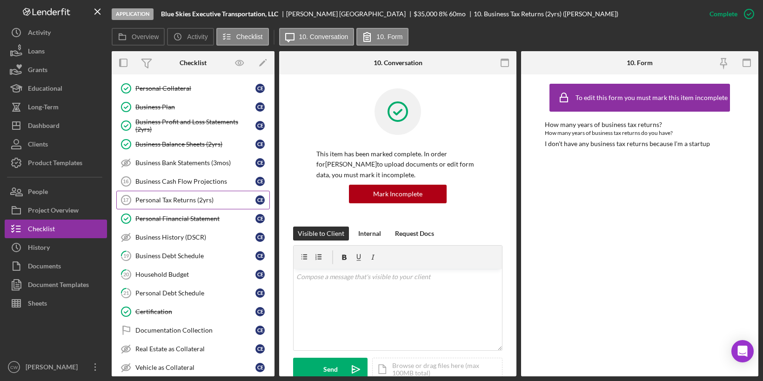
click at [193, 196] on div "Personal Tax Returns (2yrs)" at bounding box center [195, 199] width 120 height 7
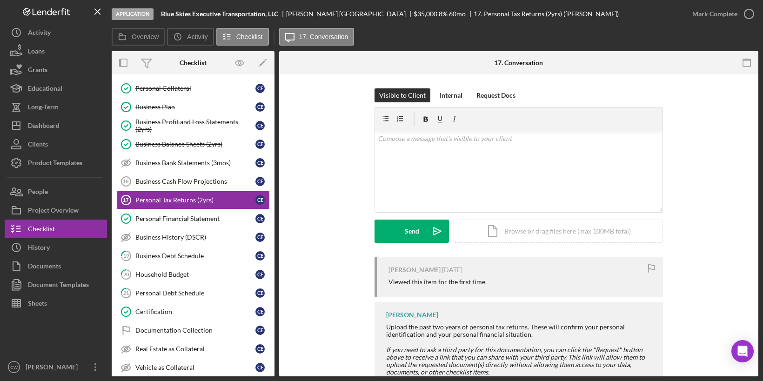
scroll to position [29, 0]
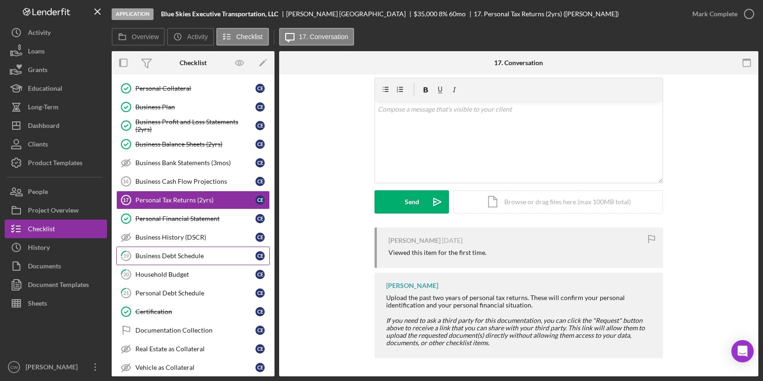
click at [148, 252] on div "Business Debt Schedule" at bounding box center [195, 255] width 120 height 7
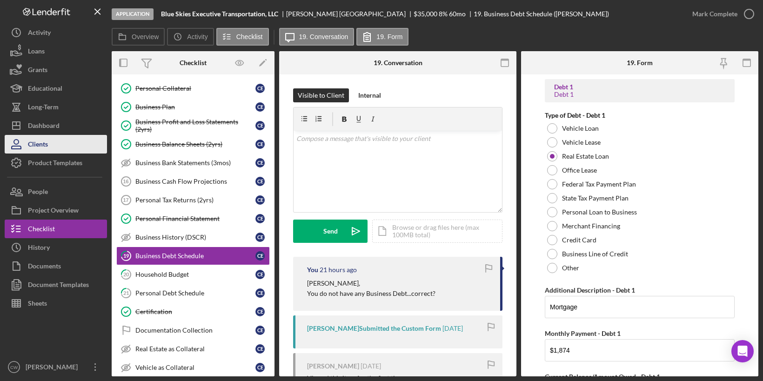
click at [43, 149] on div "Clients" at bounding box center [38, 145] width 20 height 21
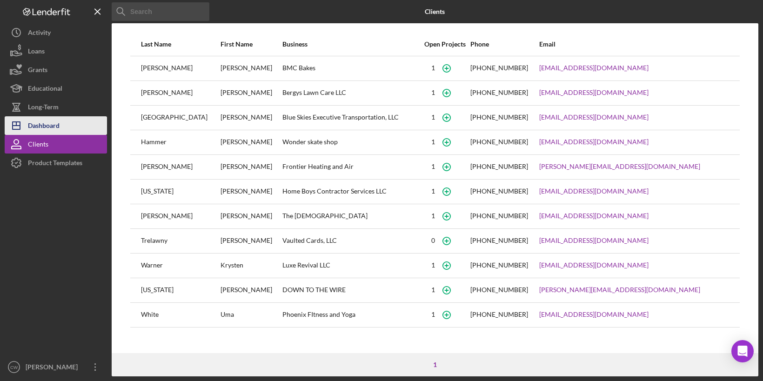
click at [48, 124] on div "Dashboard" at bounding box center [44, 126] width 32 height 21
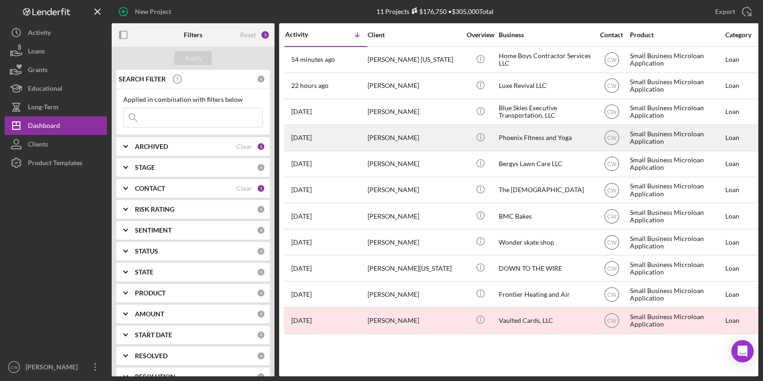
click at [392, 133] on div "[PERSON_NAME]" at bounding box center [413, 138] width 93 height 25
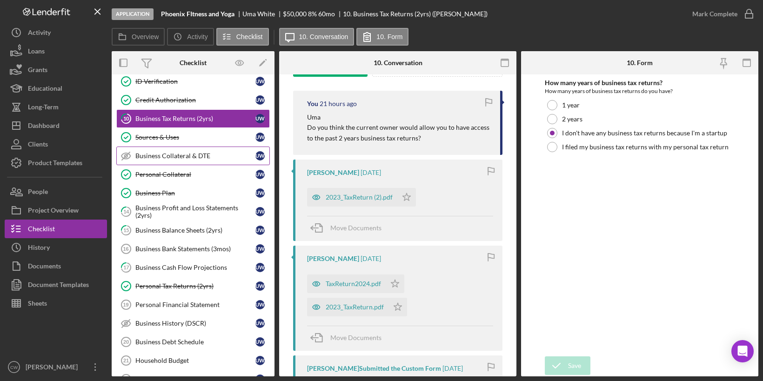
scroll to position [106, 0]
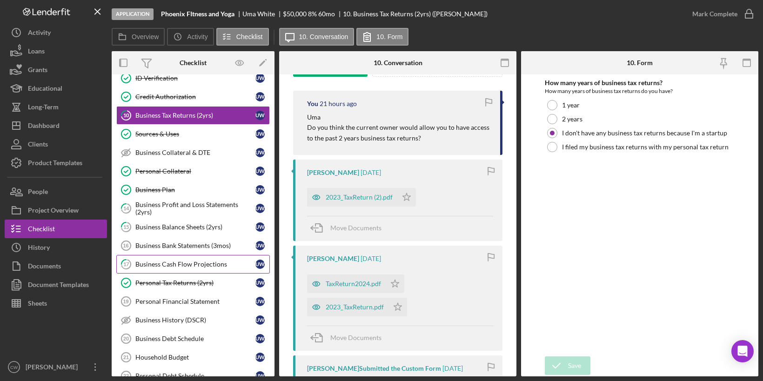
click at [215, 260] on div "Business Cash Flow Projections" at bounding box center [195, 263] width 120 height 7
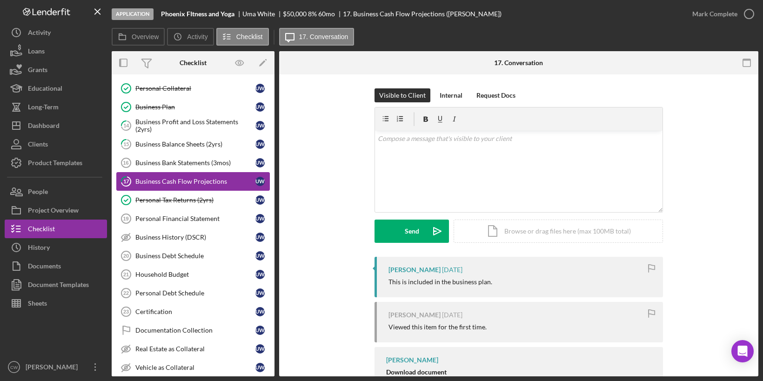
scroll to position [264, 0]
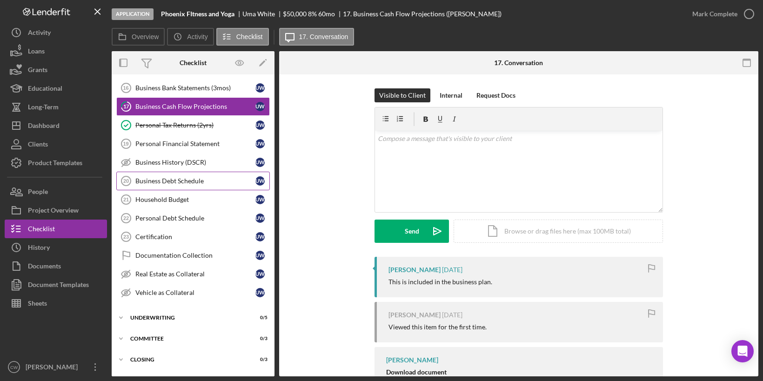
click at [205, 179] on link "Business Debt Schedule 20 Business Debt Schedule U W" at bounding box center [192, 181] width 153 height 19
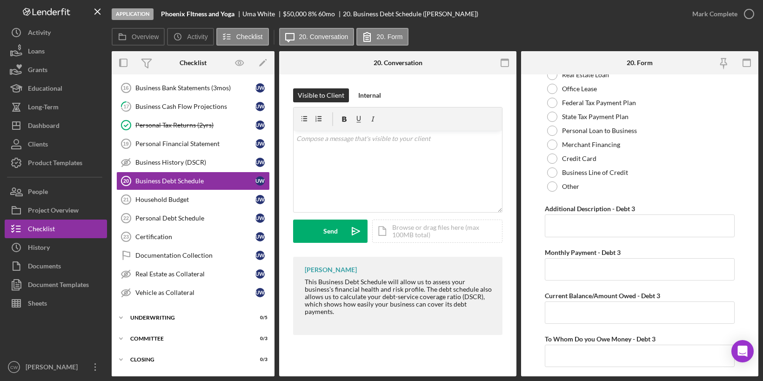
scroll to position [1114, 0]
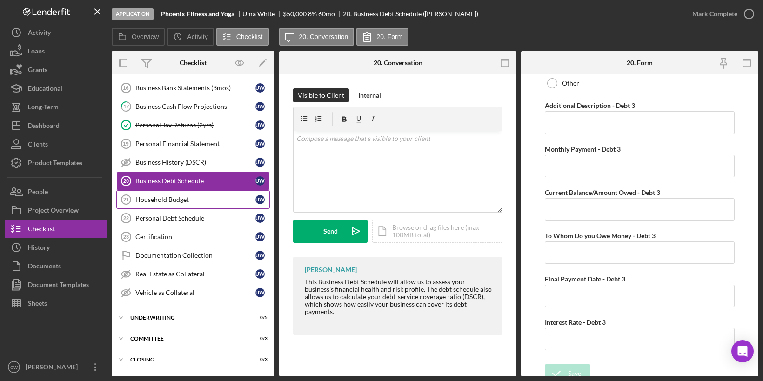
click at [144, 196] on div "Household Budget" at bounding box center [195, 199] width 120 height 7
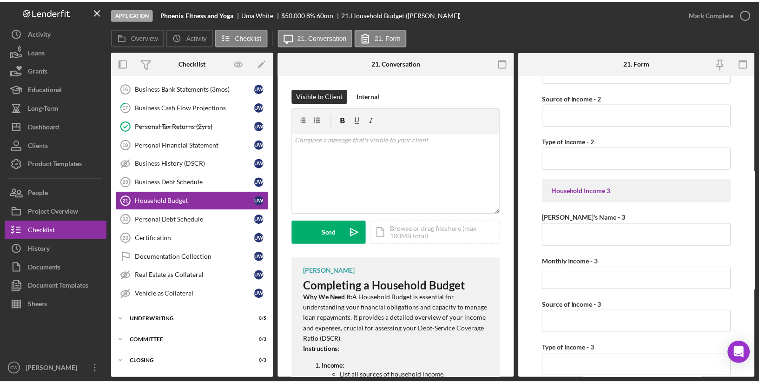
scroll to position [518, 0]
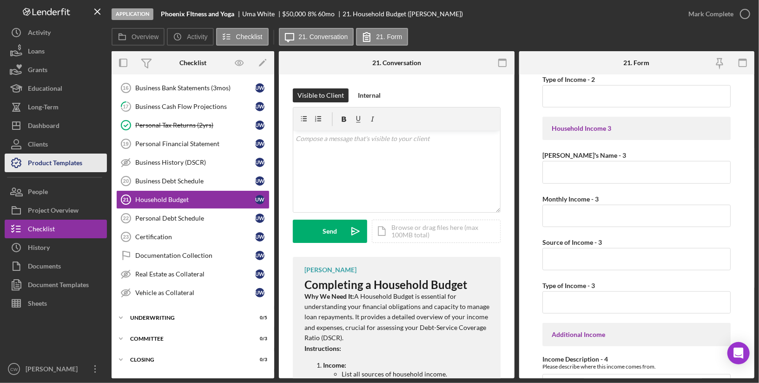
click at [45, 158] on div "Product Templates" at bounding box center [55, 163] width 54 height 21
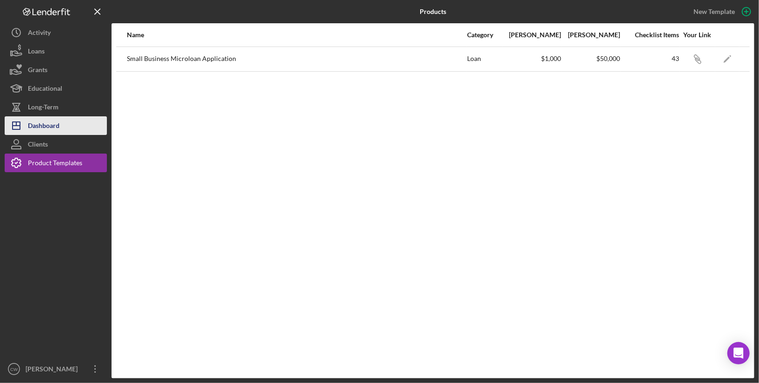
click at [56, 122] on div "Dashboard" at bounding box center [44, 126] width 32 height 21
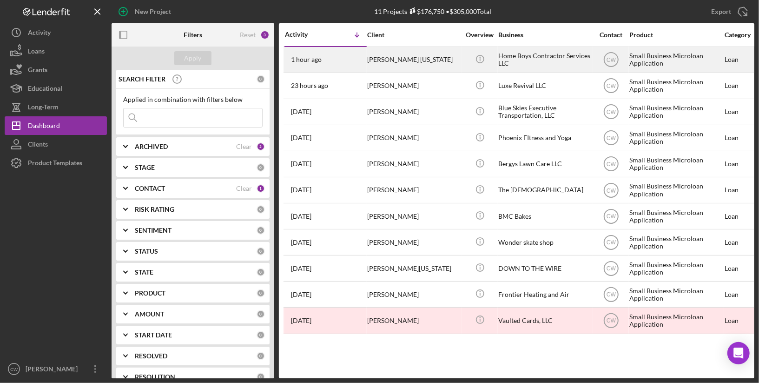
click at [406, 63] on div "[PERSON_NAME] [US_STATE]" at bounding box center [413, 59] width 93 height 25
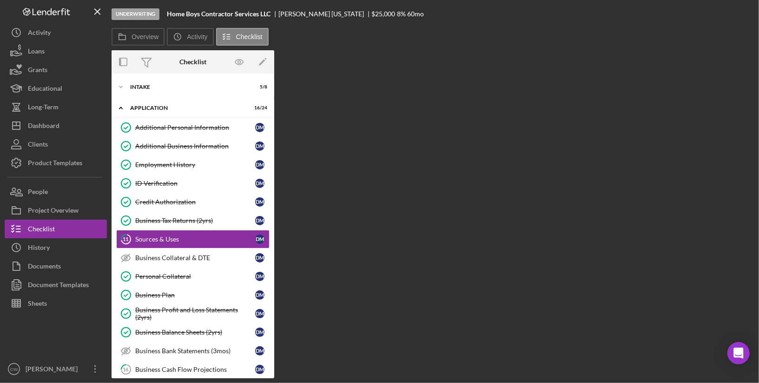
scroll to position [10, 0]
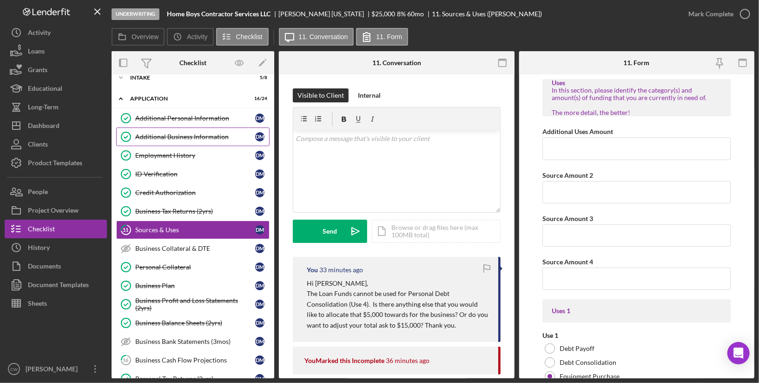
click at [205, 135] on div "Additional Business Information" at bounding box center [195, 136] width 120 height 7
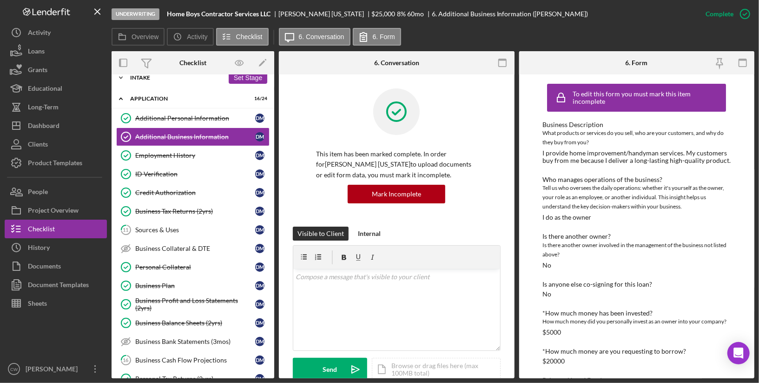
click at [142, 77] on div "Intake" at bounding box center [177, 78] width 94 height 6
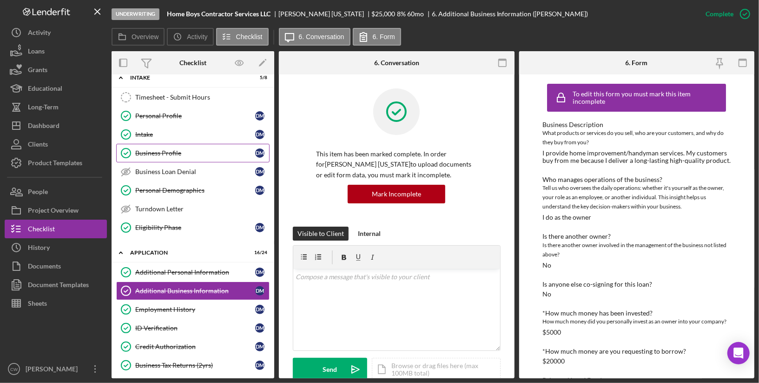
click at [153, 155] on link "Business Profile Business Profile [PERSON_NAME]" at bounding box center [192, 153] width 153 height 19
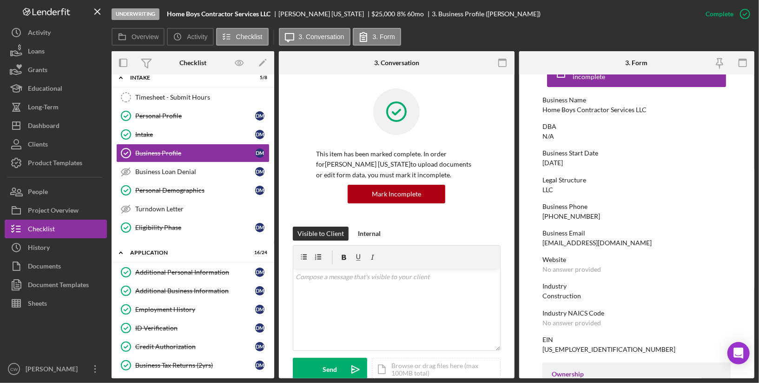
scroll to position [10, 0]
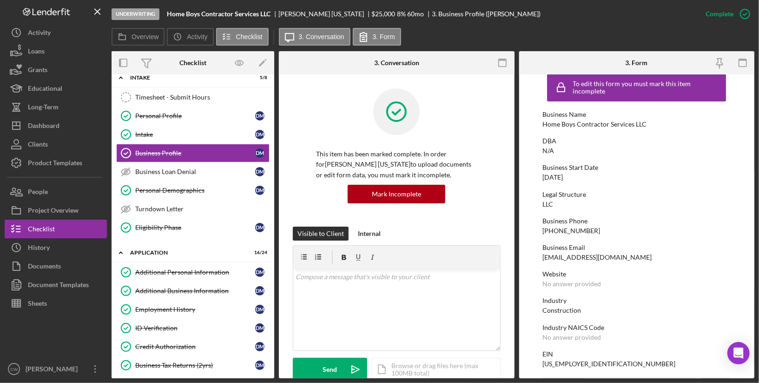
drag, startPoint x: 584, startPoint y: 180, endPoint x: 541, endPoint y: 179, distance: 42.3
click at [541, 179] on form "To edit this form you must mark this item incomplete Business Name Home Boys Co…" at bounding box center [637, 226] width 236 height 304
copy div "[DATE]"
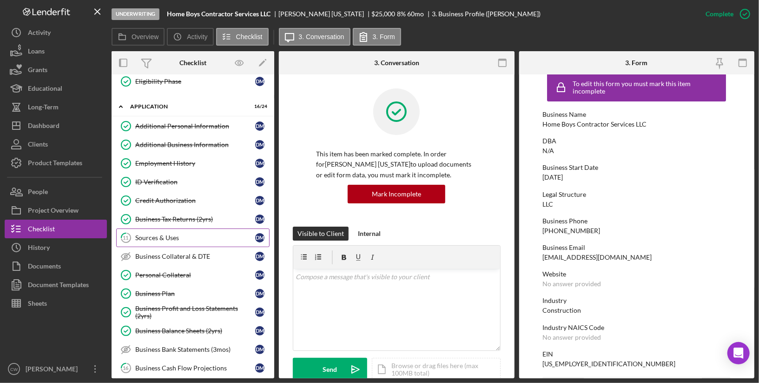
scroll to position [258, 0]
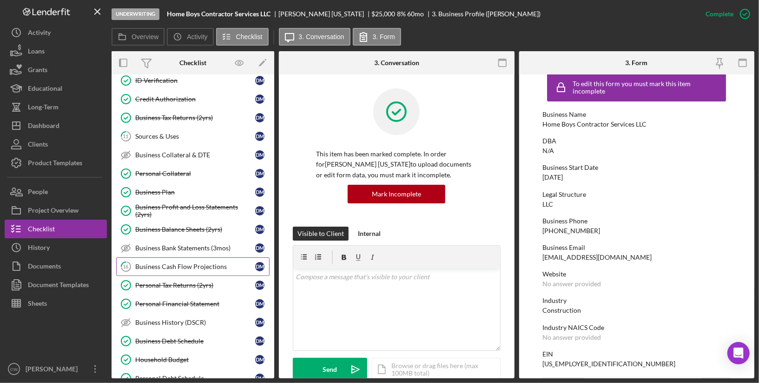
click at [204, 263] on link "16 Business Cash Flow Projections [PERSON_NAME]" at bounding box center [192, 266] width 153 height 19
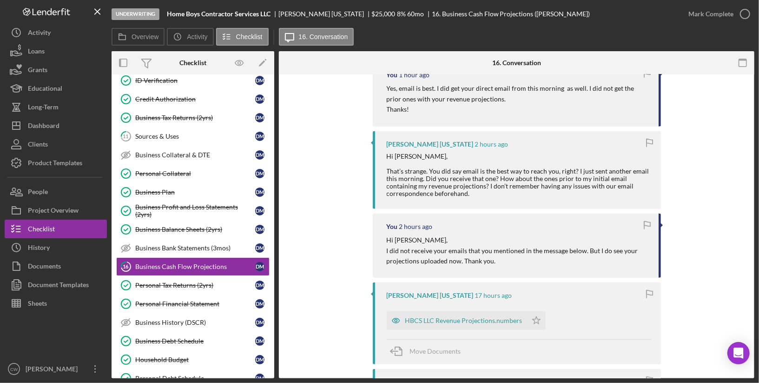
scroll to position [254, 0]
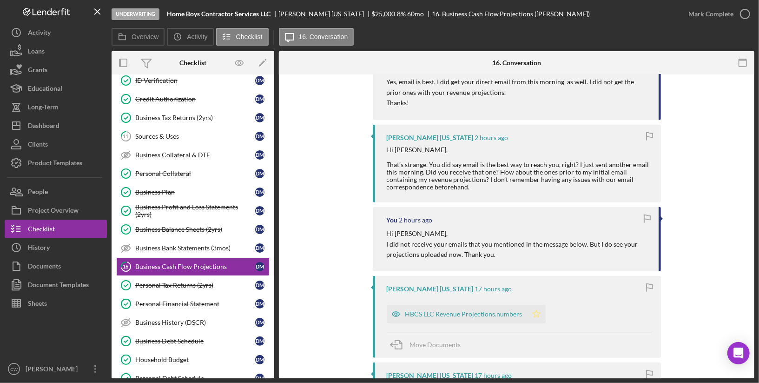
click at [533, 312] on polygon "button" at bounding box center [537, 313] width 8 height 7
click at [494, 313] on div "HBCS LLC Revenue Projections.numbers" at bounding box center [464, 313] width 117 height 7
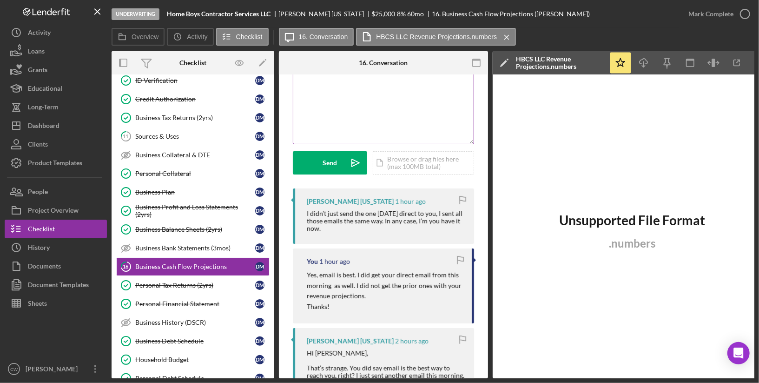
scroll to position [0, 0]
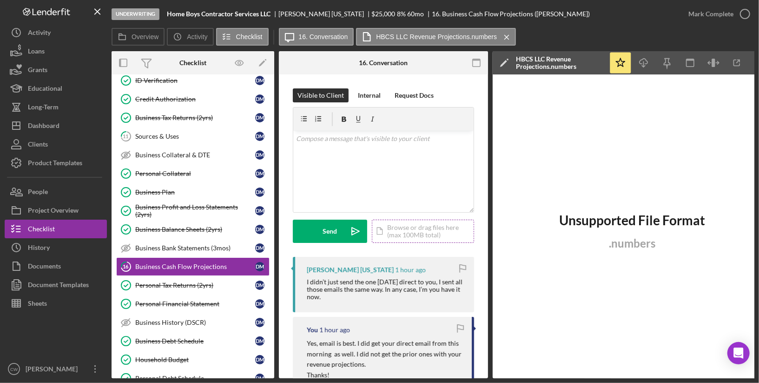
click at [408, 235] on div "Icon/Document Browse or drag files here (max 100MB total) Tap to choose files o…" at bounding box center [423, 231] width 102 height 23
click at [415, 187] on circle at bounding box center [415, 188] width 6 height 6
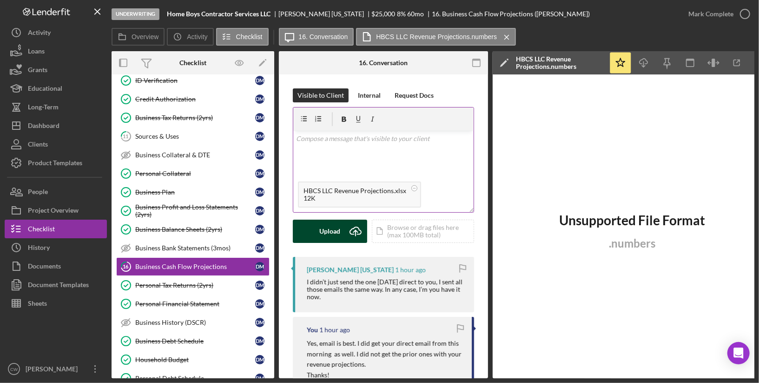
click at [325, 234] on div "Upload" at bounding box center [330, 231] width 21 height 23
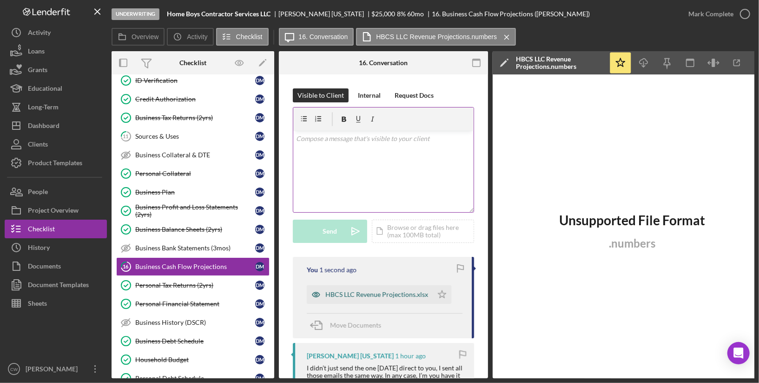
click at [363, 294] on div "HBCS LLC Revenue Projections.xlsx" at bounding box center [377, 294] width 103 height 7
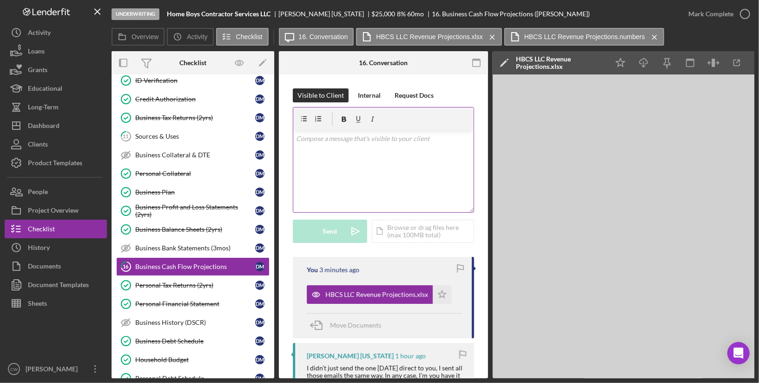
click at [374, 168] on div "v Color teal Color pink Remove color Add row above Add row below Add column bef…" at bounding box center [383, 171] width 180 height 81
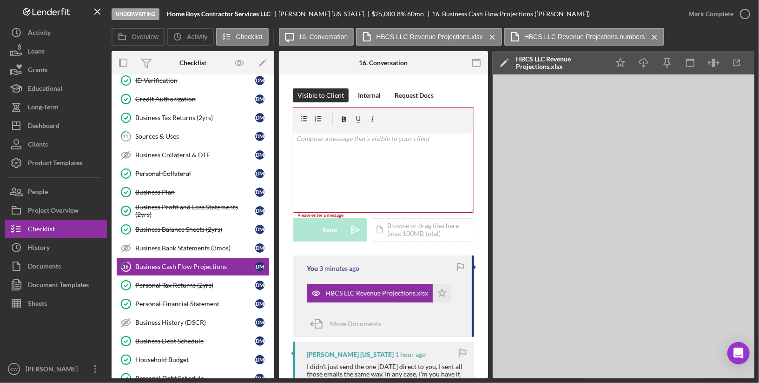
click at [295, 140] on div "v Color teal Color pink Remove color Add row above Add row below Add column bef…" at bounding box center [383, 171] width 180 height 81
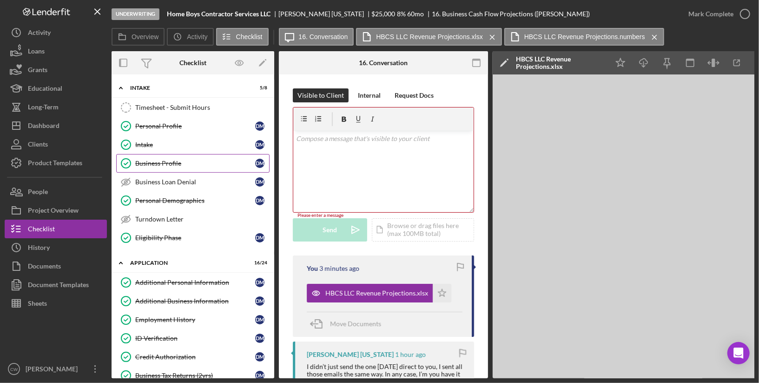
click at [206, 166] on link "Business Profile Business Profile [PERSON_NAME]" at bounding box center [192, 163] width 153 height 19
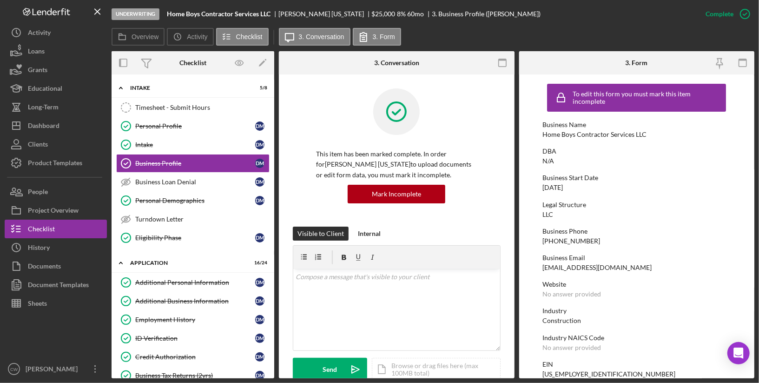
scroll to position [22, 0]
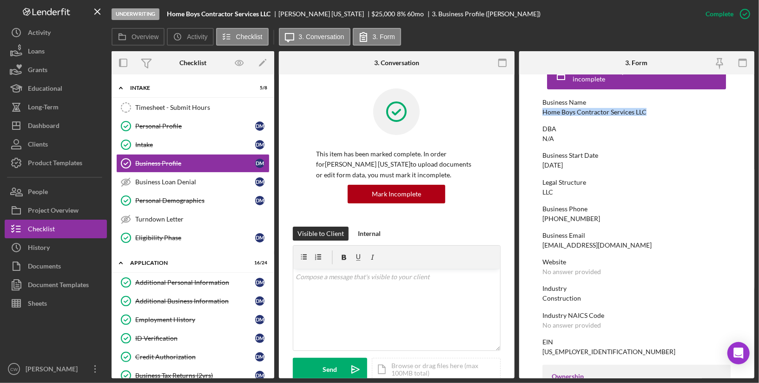
drag, startPoint x: 542, startPoint y: 111, endPoint x: 646, endPoint y: 111, distance: 103.7
click at [646, 111] on form "To edit this form you must mark this item incomplete Business Name Home Boys Co…" at bounding box center [637, 226] width 236 height 304
copy div "Home Boys Contractor Services LLC"
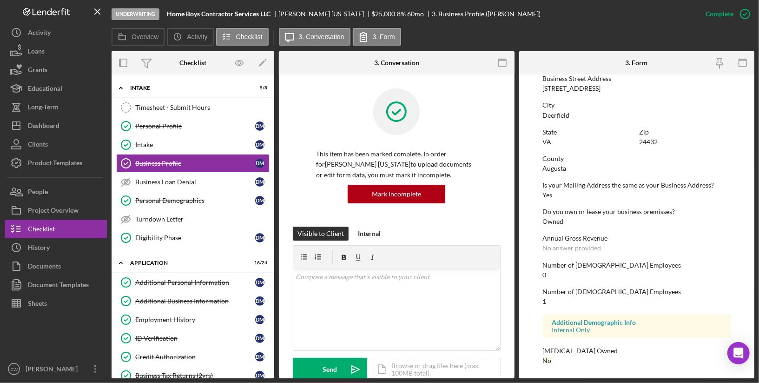
scroll to position [0, 0]
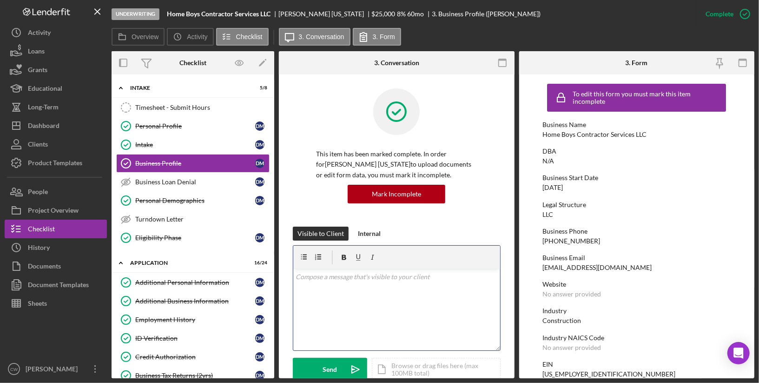
click at [386, 310] on div "v Color teal Color pink Remove color Add row above Add row below Add column bef…" at bounding box center [396, 309] width 207 height 81
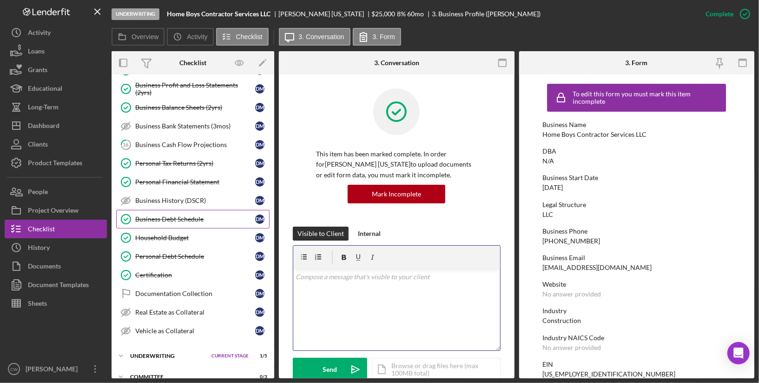
scroll to position [377, 0]
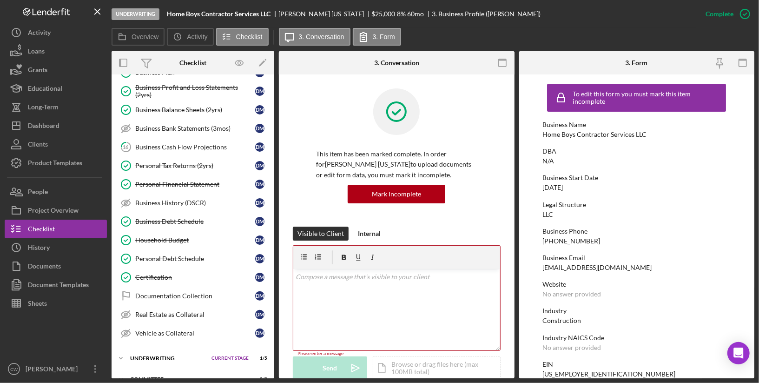
click at [386, 275] on p at bounding box center [396, 277] width 201 height 10
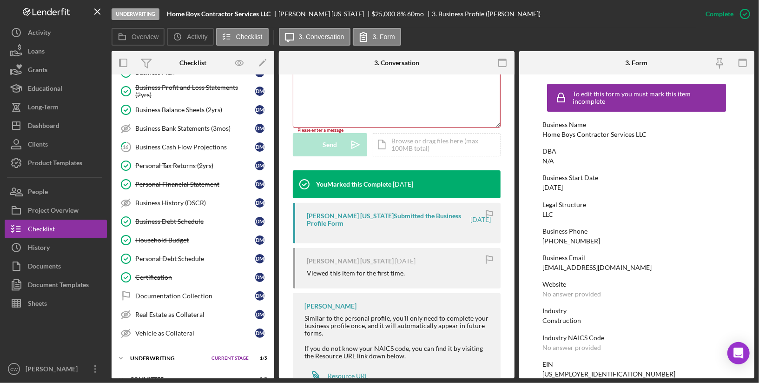
scroll to position [257, 0]
